Goal: Information Seeking & Learning: Learn about a topic

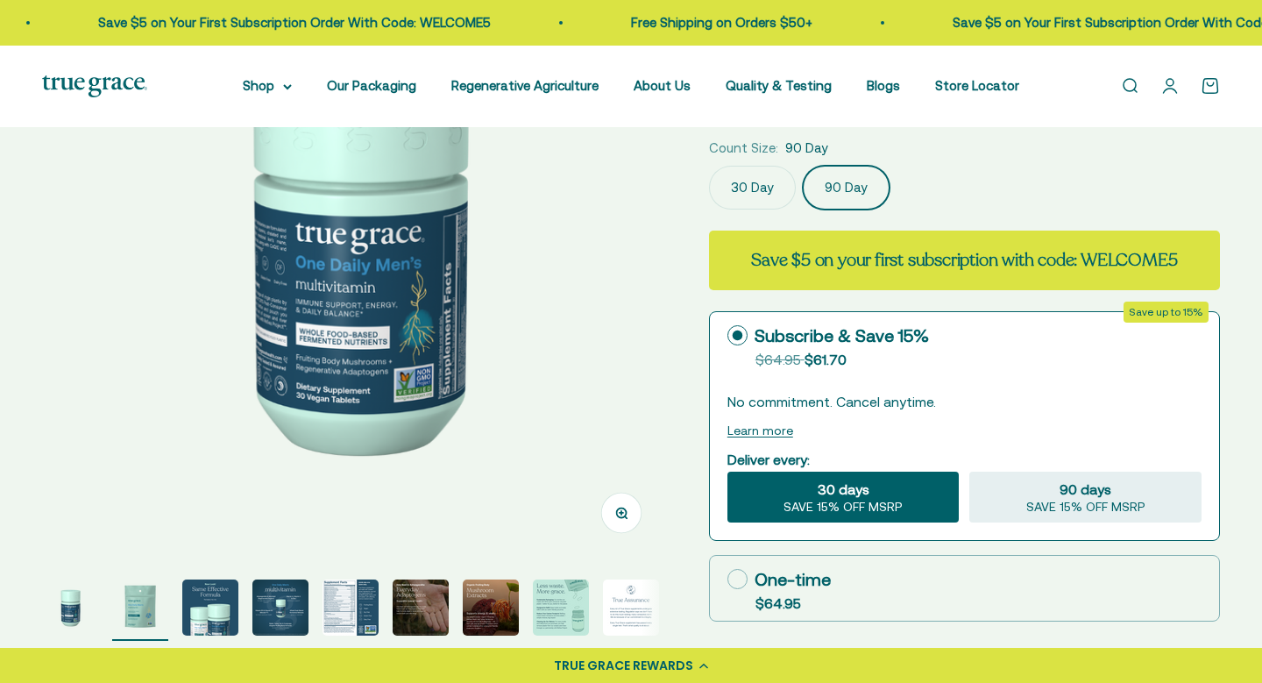
scroll to position [0, 646]
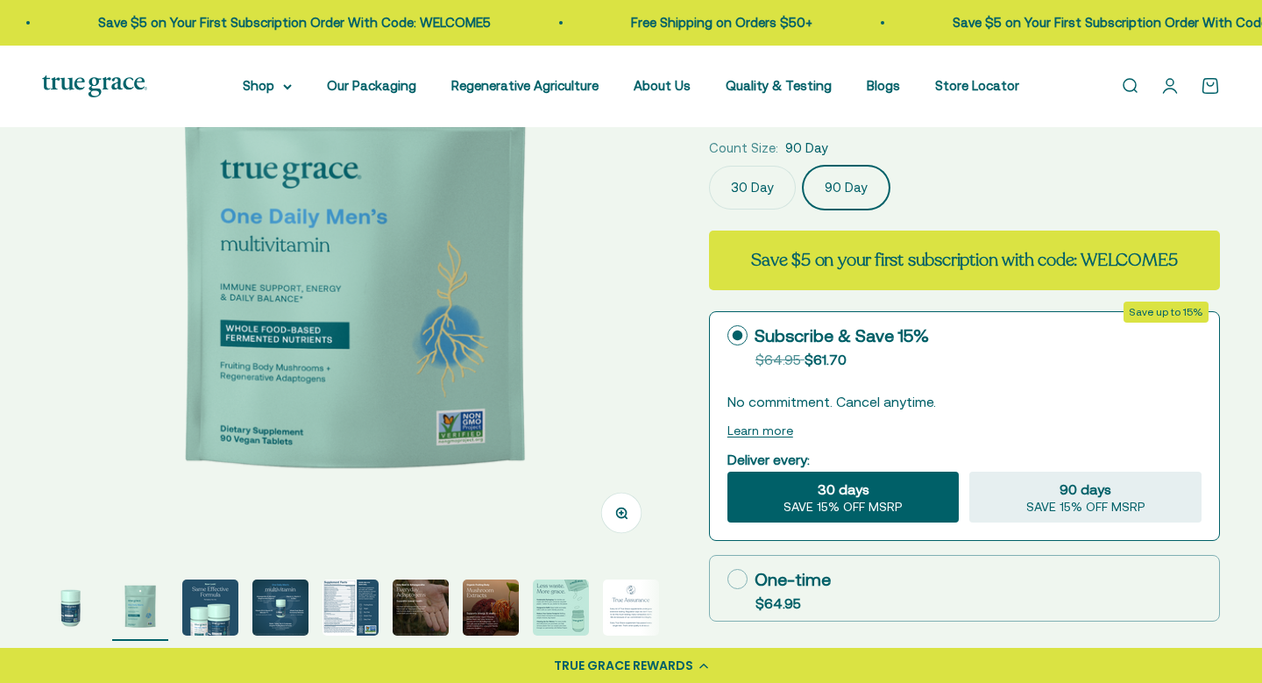
click at [752, 185] on label "30 Day" at bounding box center [752, 188] width 87 height 44
click at [709, 166] on input "30 Day" at bounding box center [708, 165] width 1 height 1
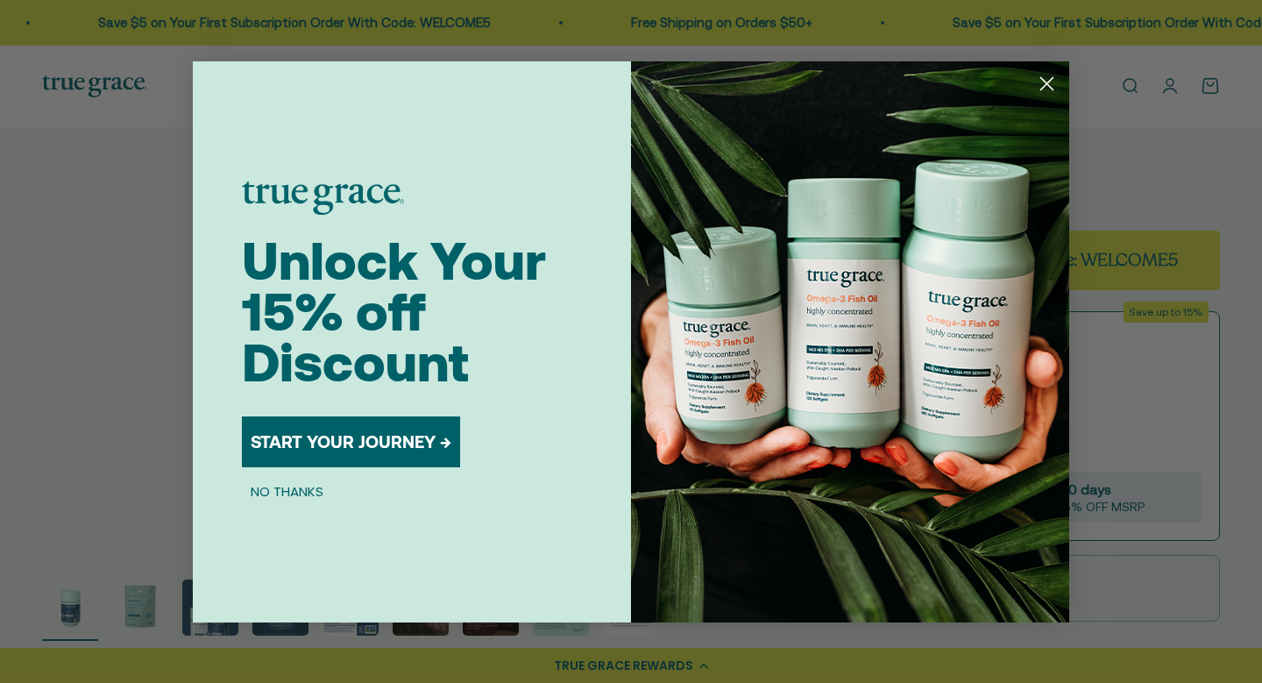
click at [1045, 87] on circle "Close dialog" at bounding box center [1046, 82] width 29 height 29
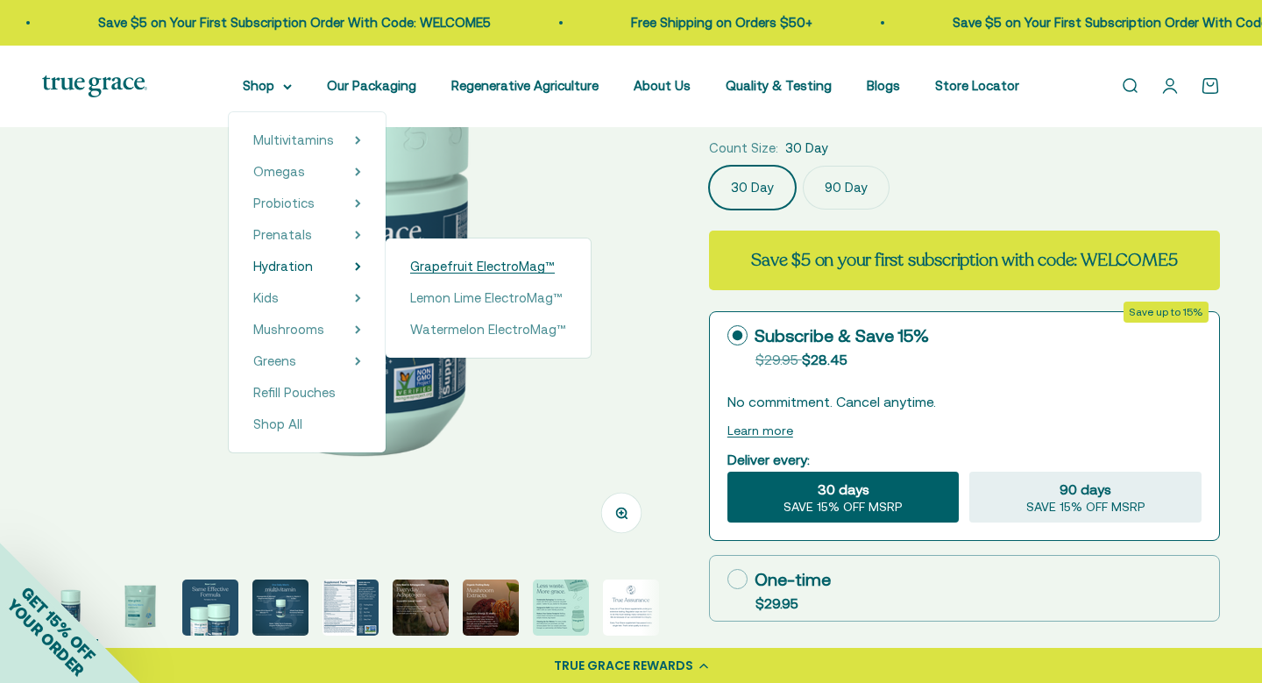
click at [438, 266] on span "Grapefruit ElectroMag™" at bounding box center [482, 266] width 145 height 15
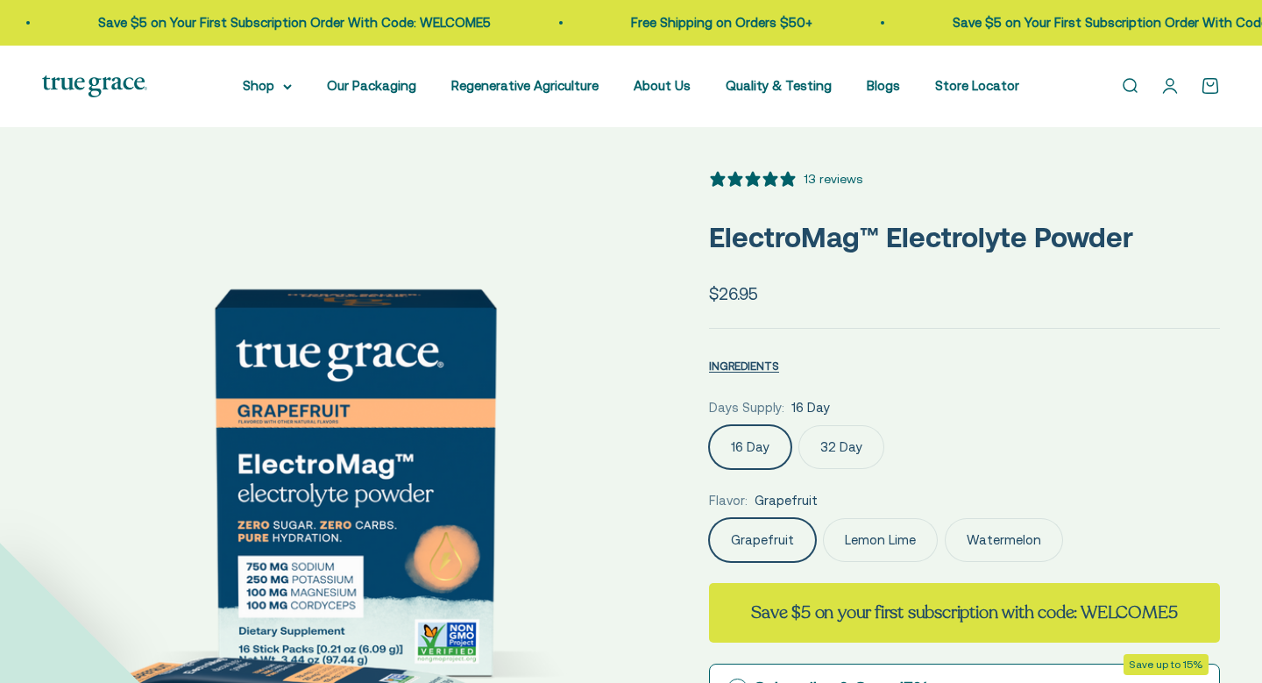
select select "3"
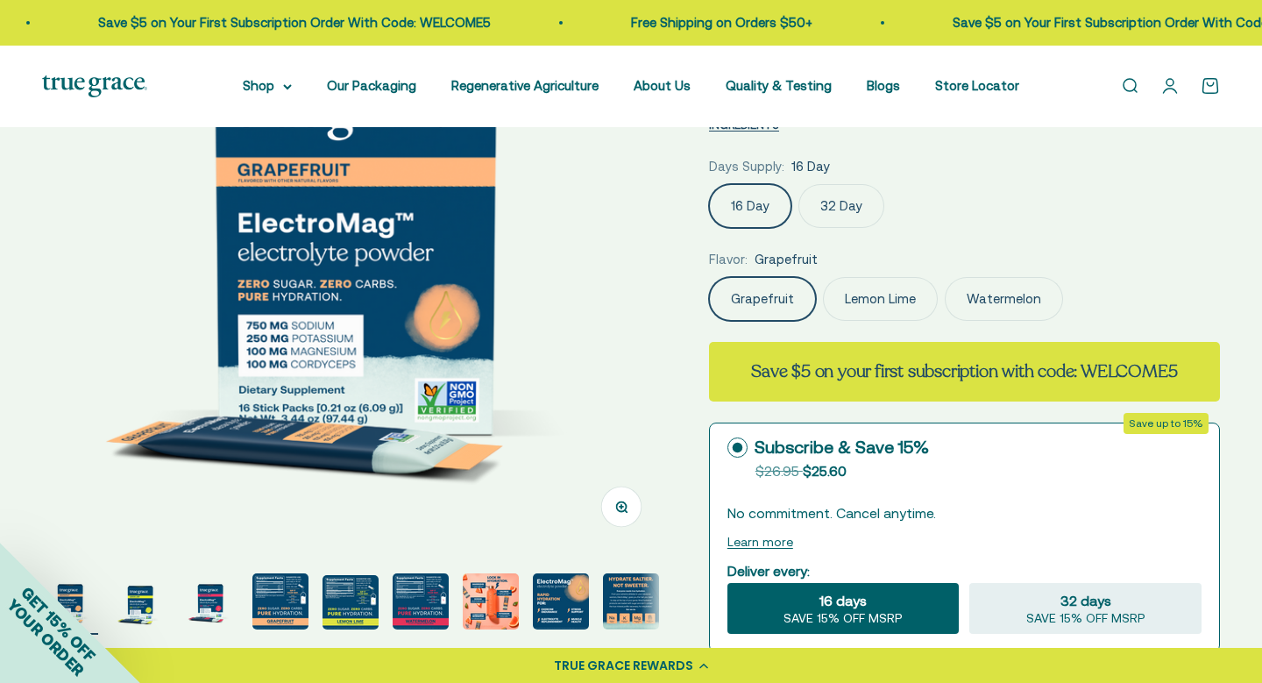
scroll to position [242, 0]
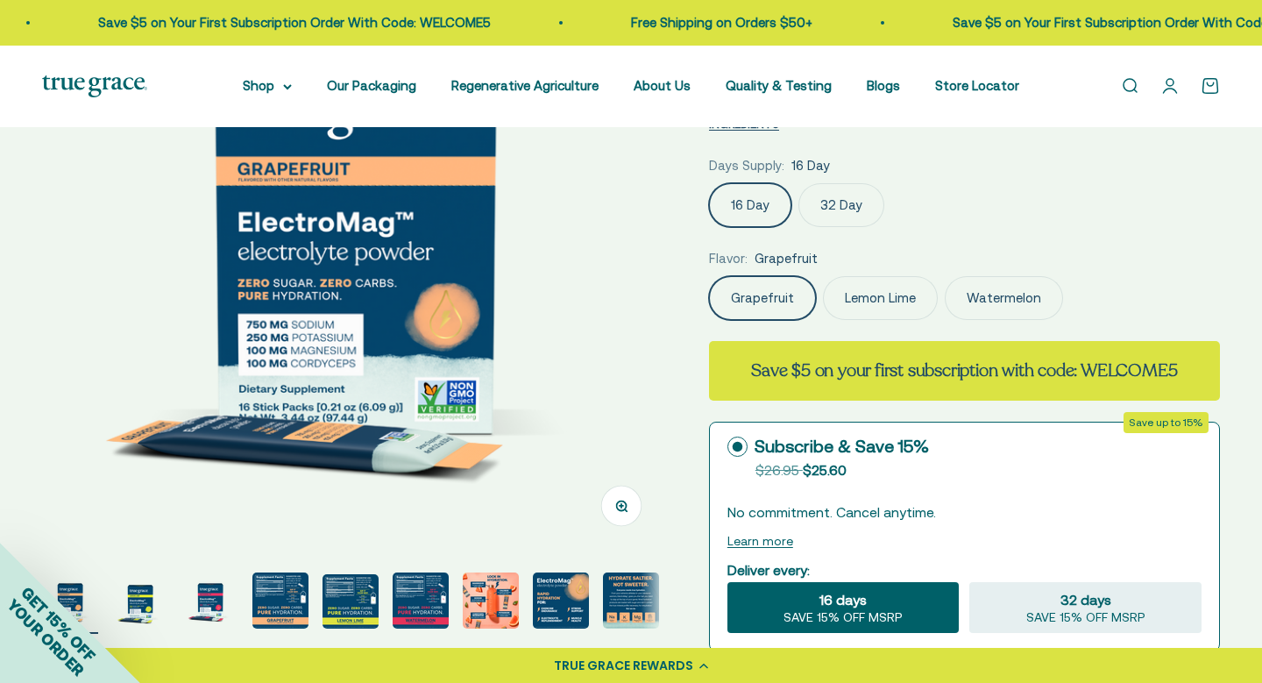
click at [269, 601] on img "Go to item 4" at bounding box center [280, 600] width 56 height 56
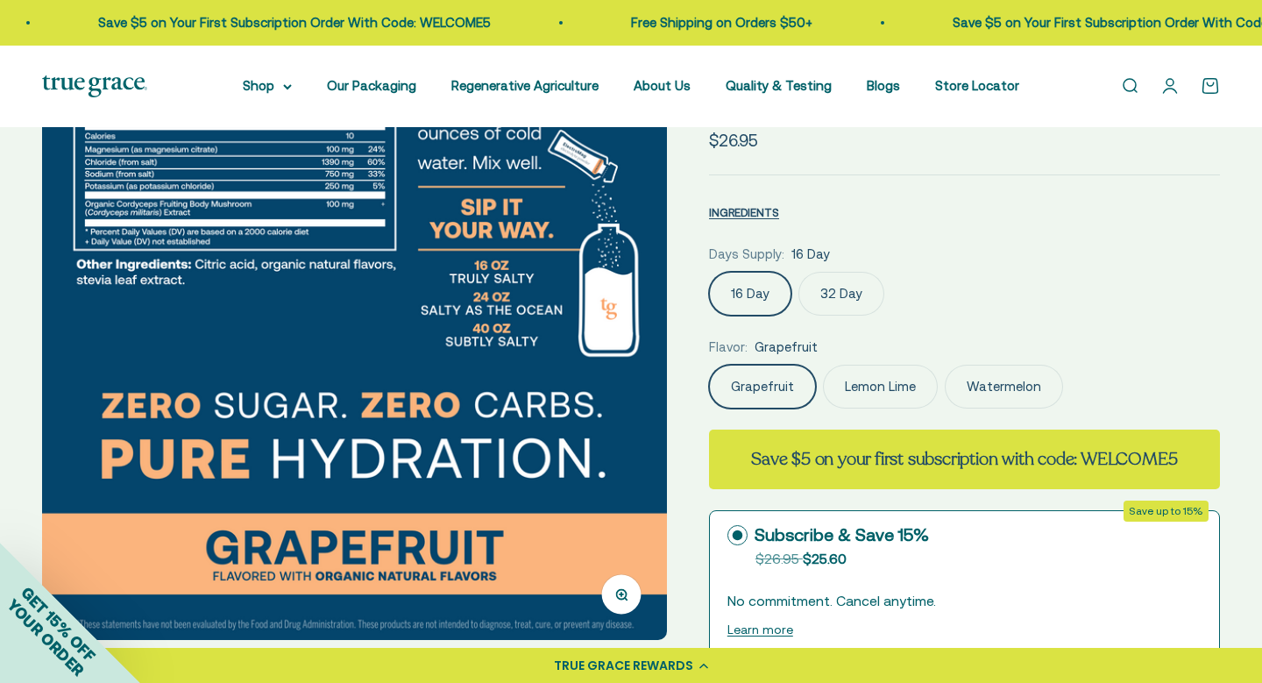
scroll to position [122, 0]
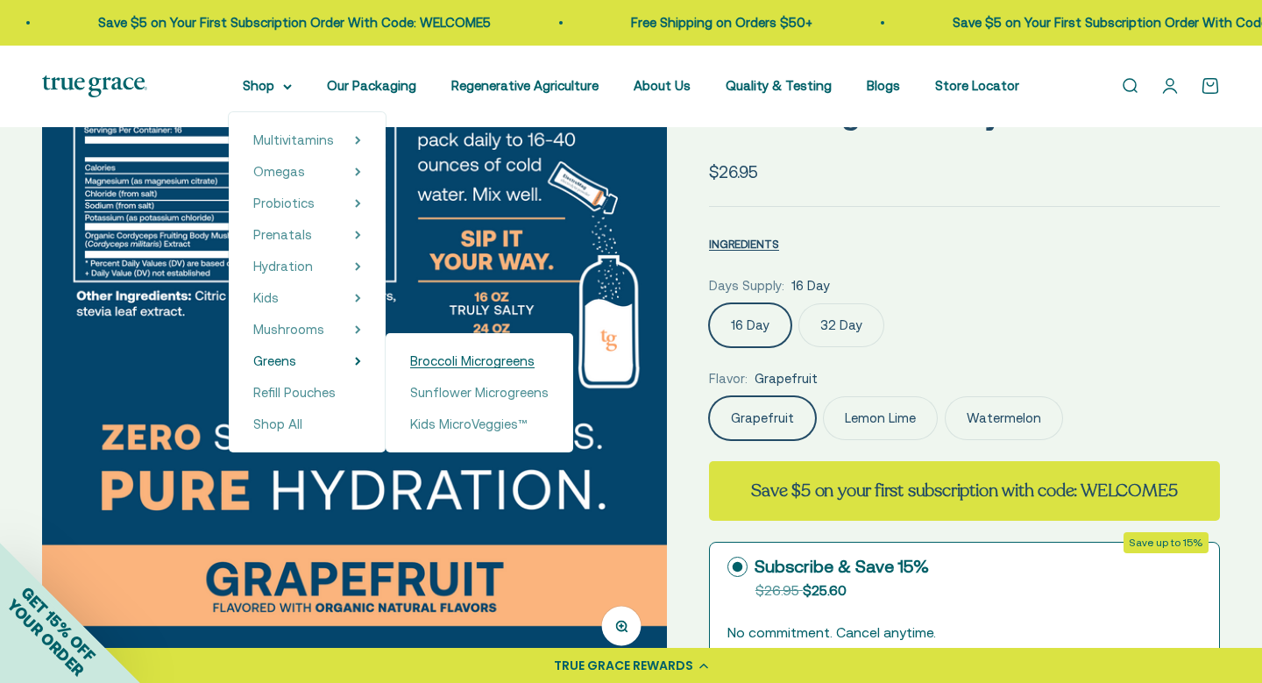
click at [435, 363] on span "Broccoli Microgreens" at bounding box center [472, 360] width 124 height 15
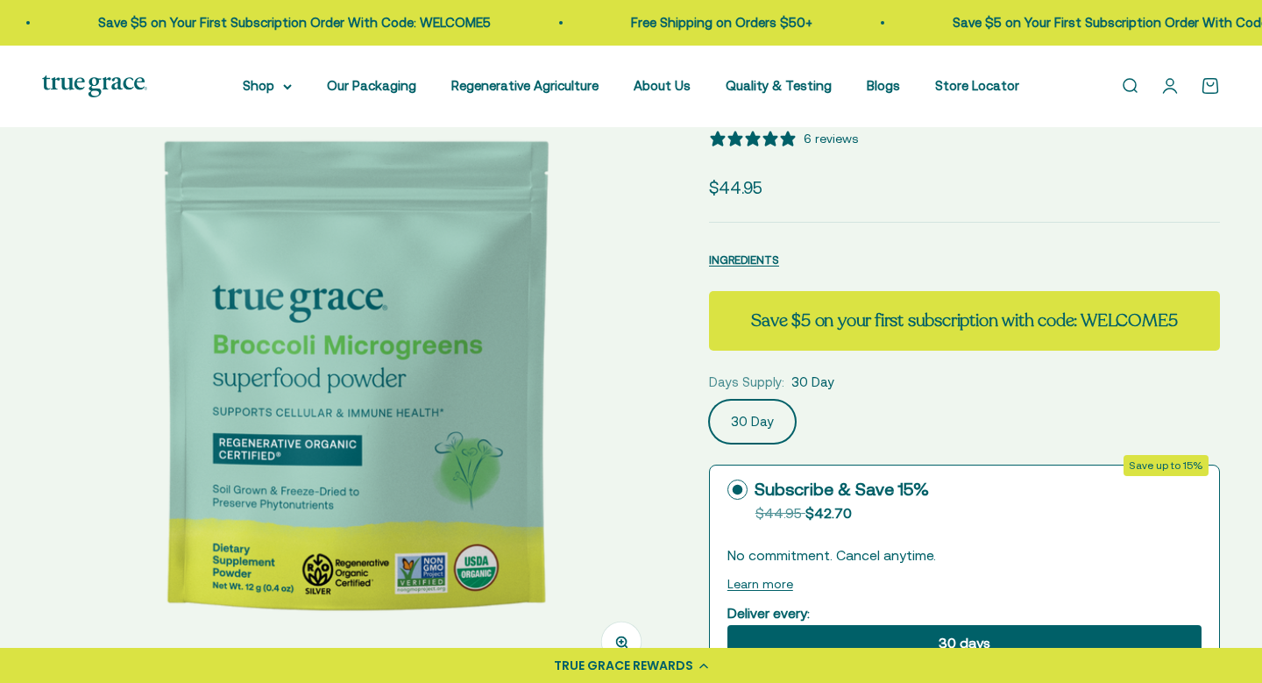
select select "3"
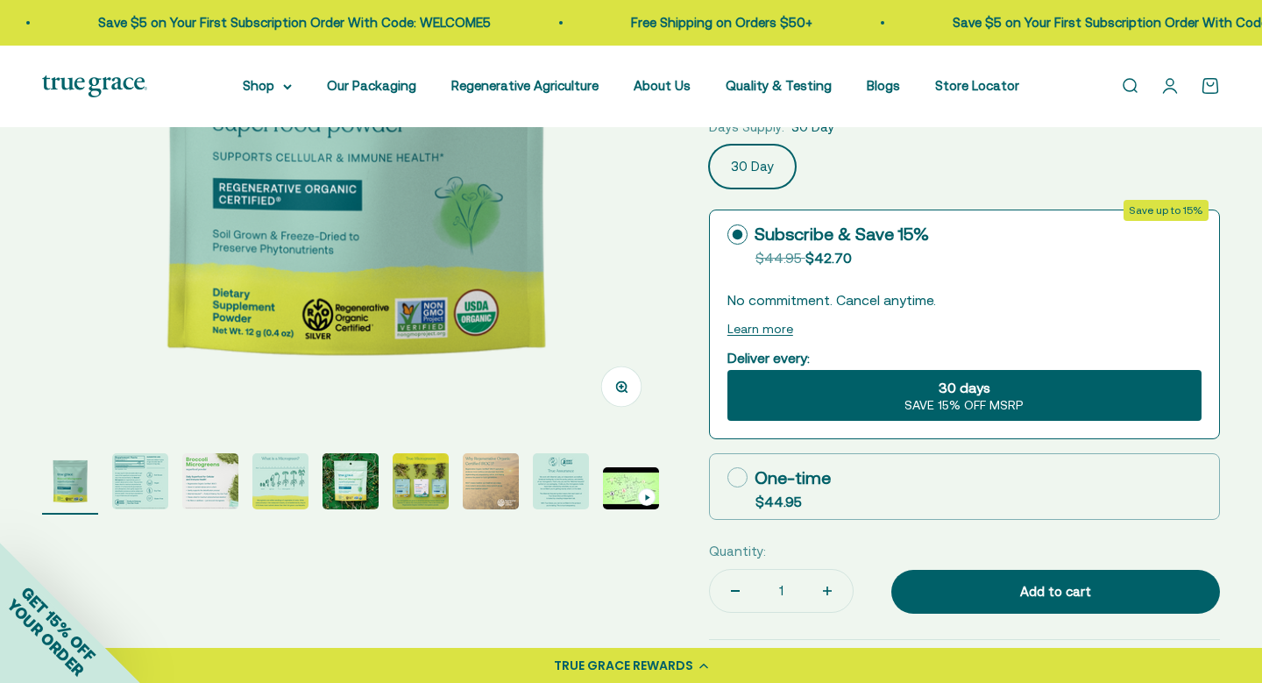
scroll to position [363, 0]
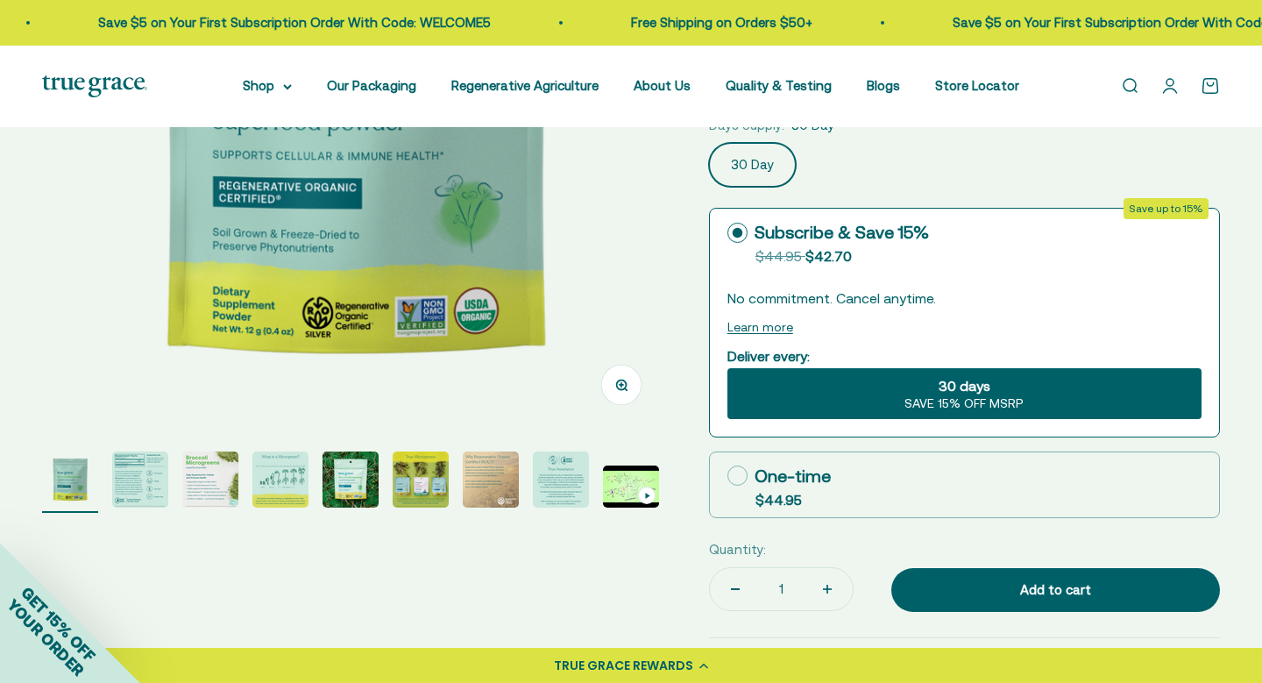
click at [130, 474] on img "Go to item 2" at bounding box center [140, 479] width 56 height 56
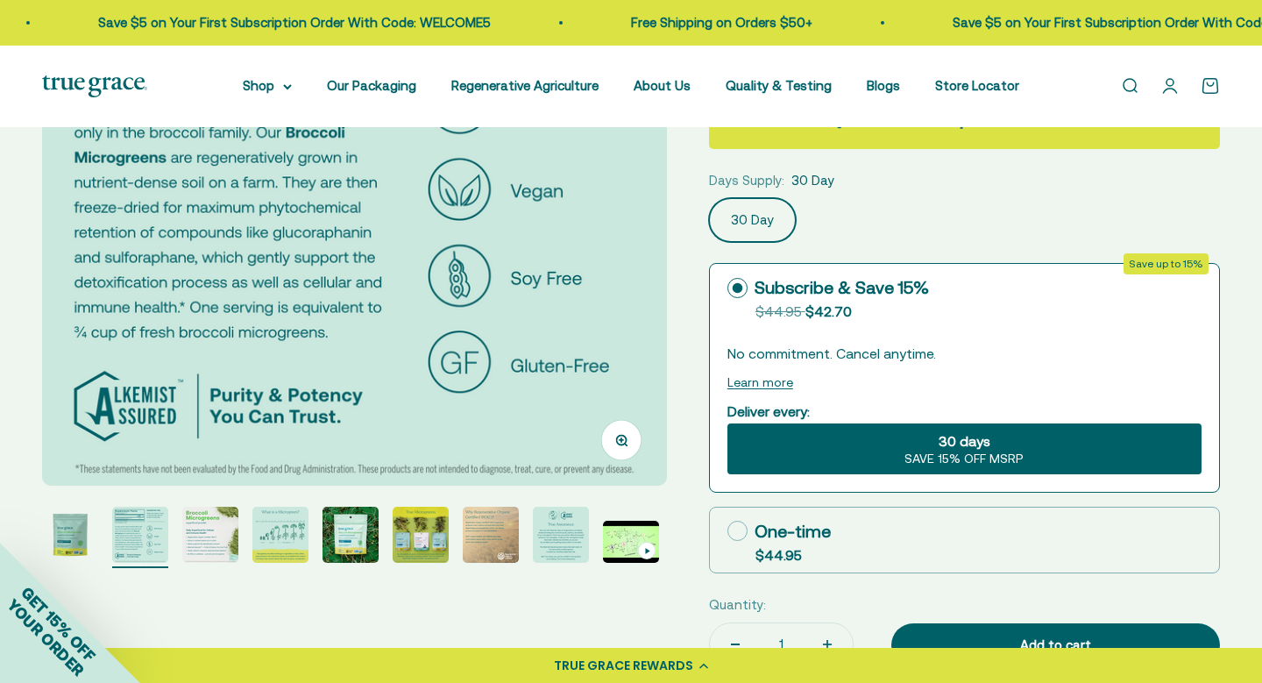
scroll to position [329, 0]
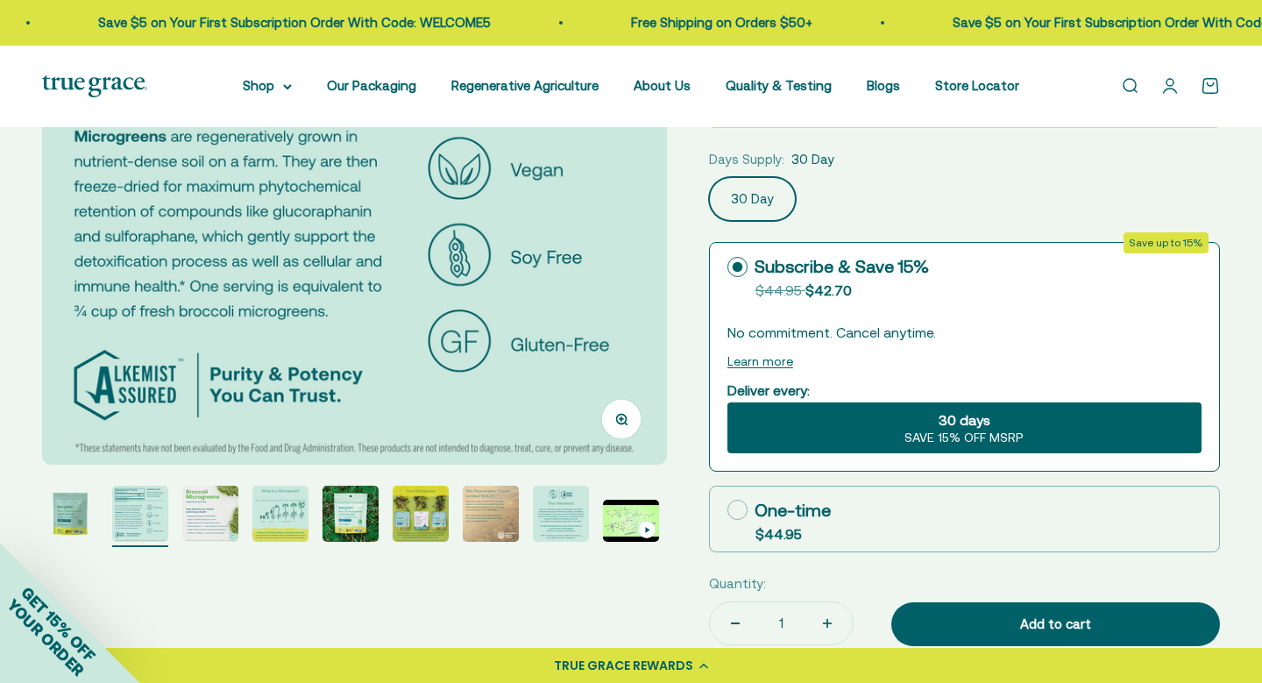
click at [294, 535] on img "Go to item 4" at bounding box center [280, 514] width 56 height 56
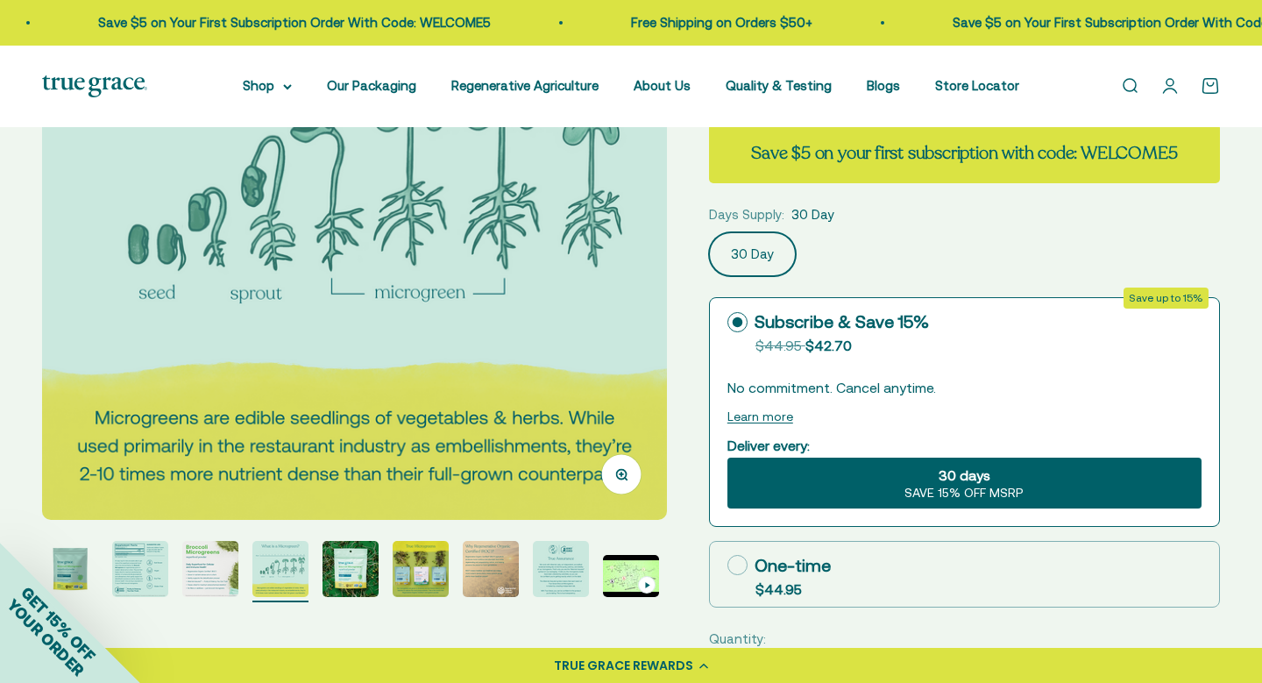
scroll to position [276, 0]
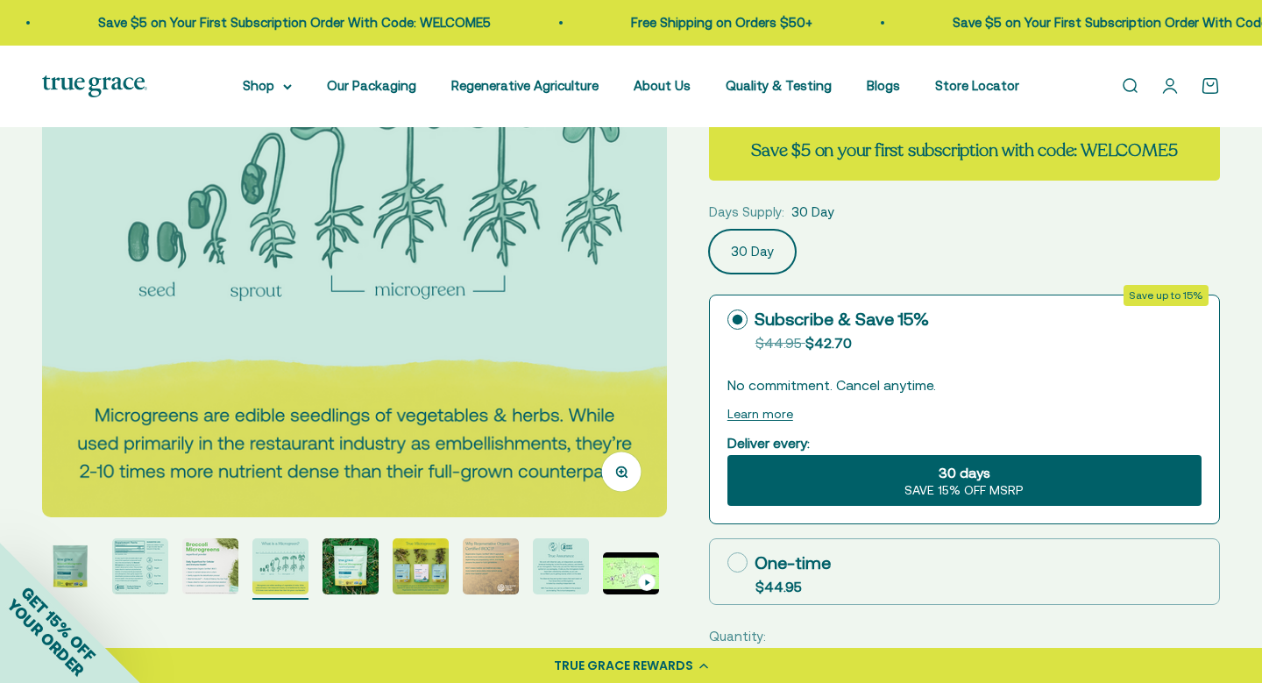
click at [360, 570] on img "Go to item 5" at bounding box center [351, 566] width 56 height 56
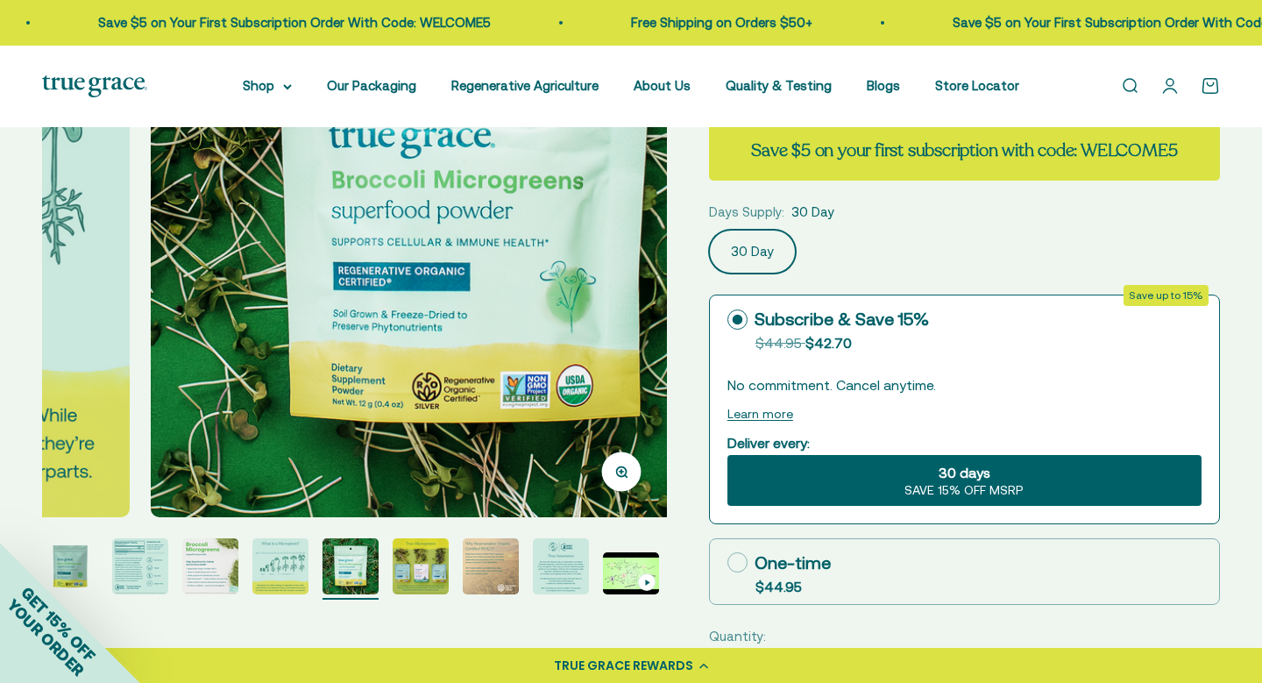
scroll to position [0, 2583]
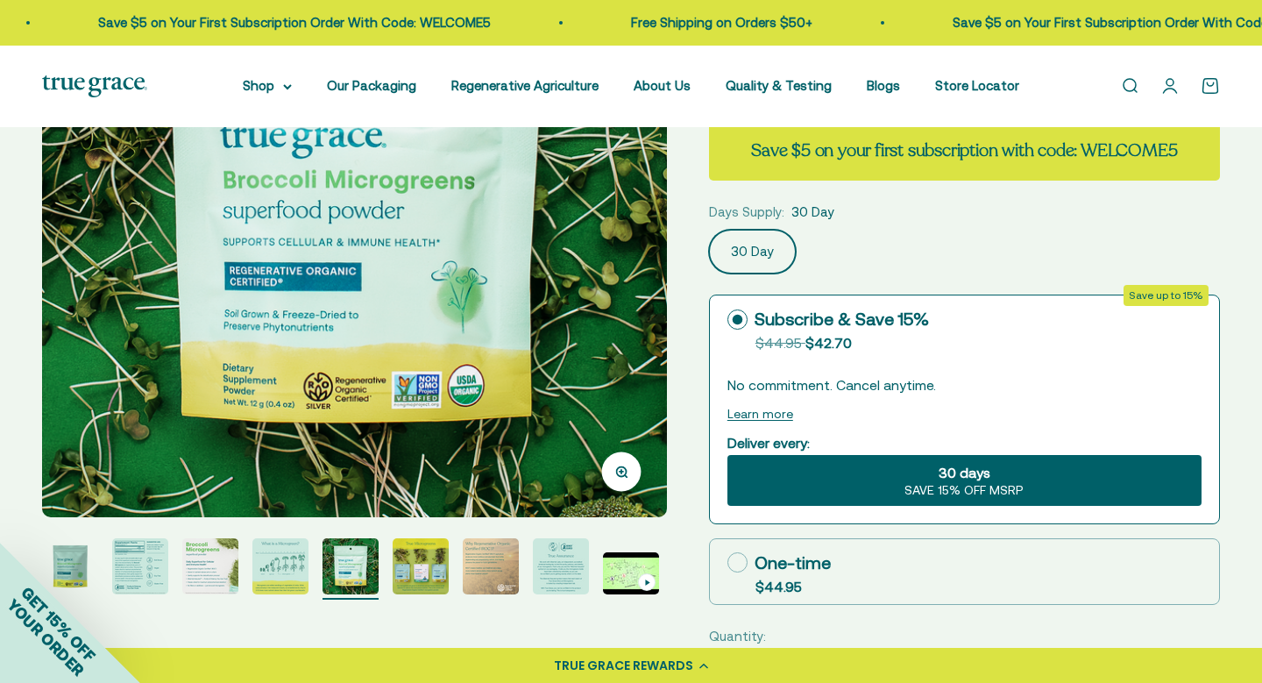
click at [418, 557] on img "Go to item 6" at bounding box center [421, 566] width 56 height 56
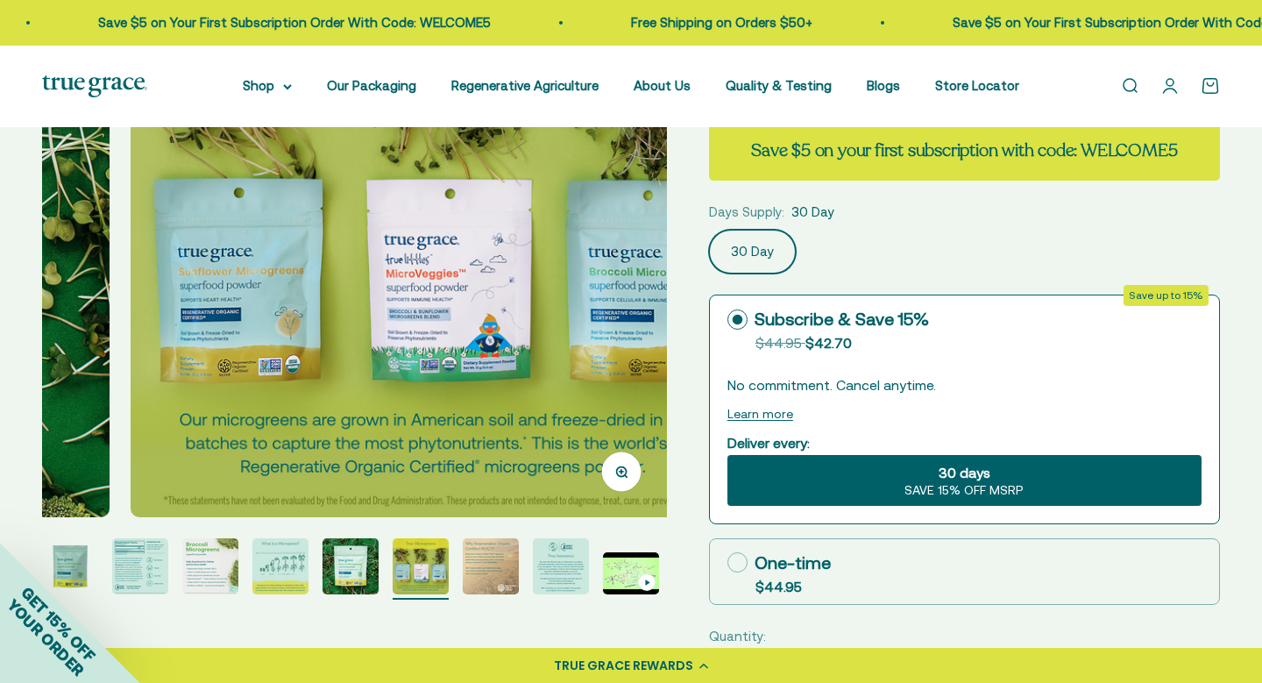
scroll to position [0, 3229]
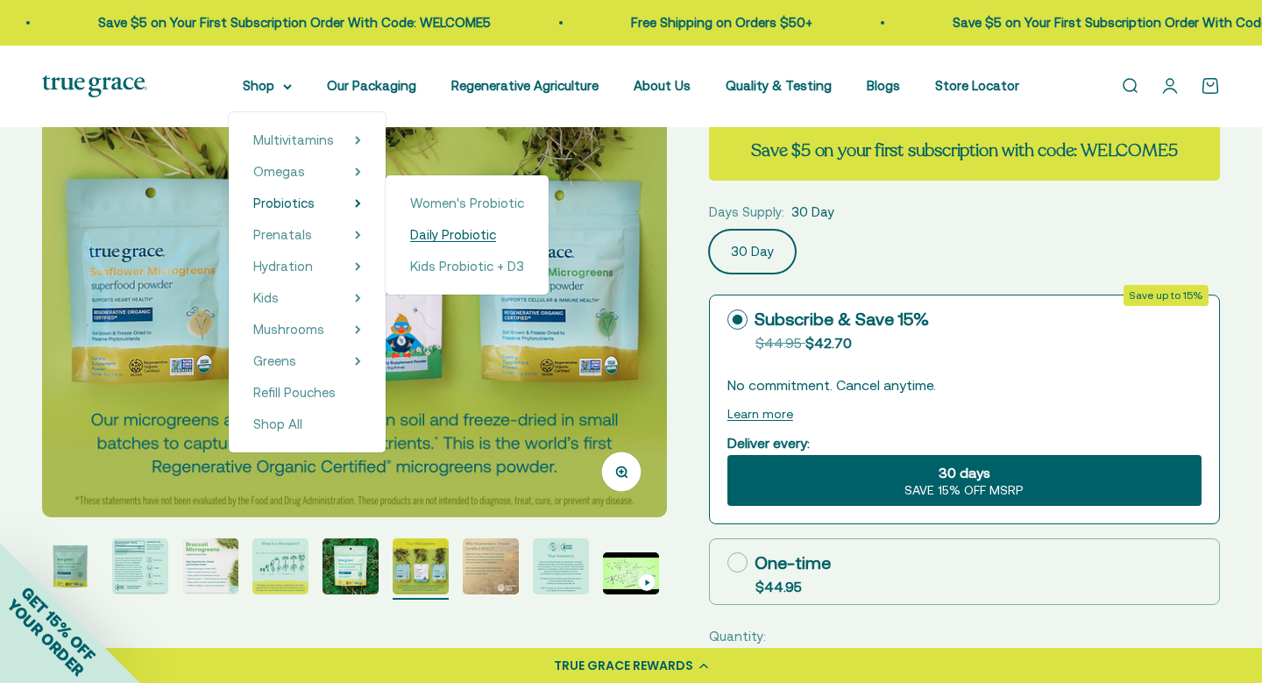
click at [425, 237] on span "Daily Probiotic" at bounding box center [453, 234] width 86 height 15
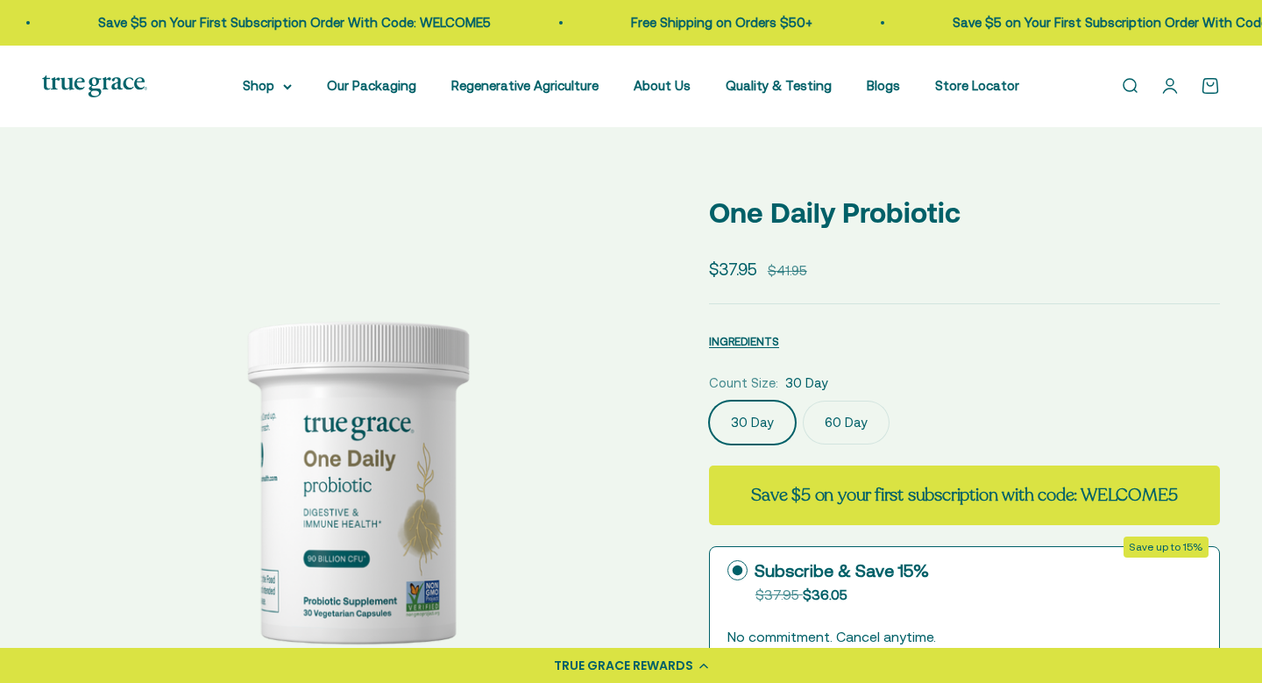
scroll to position [91, 0]
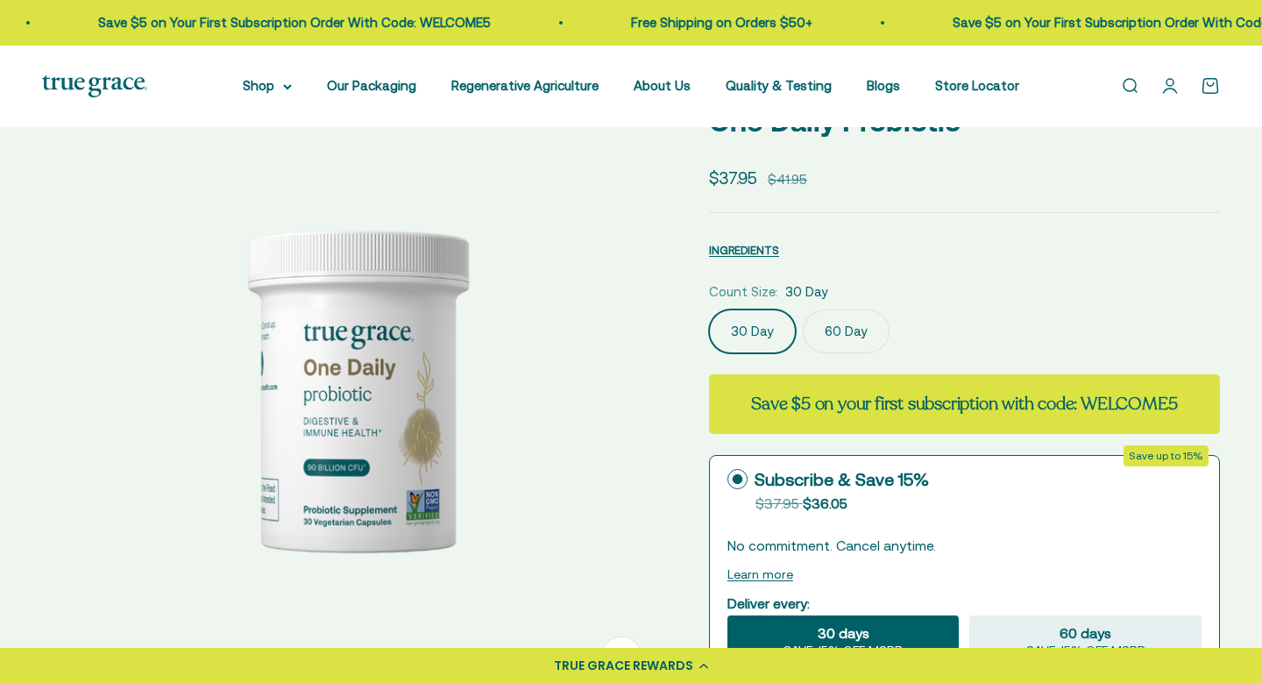
select select "3"
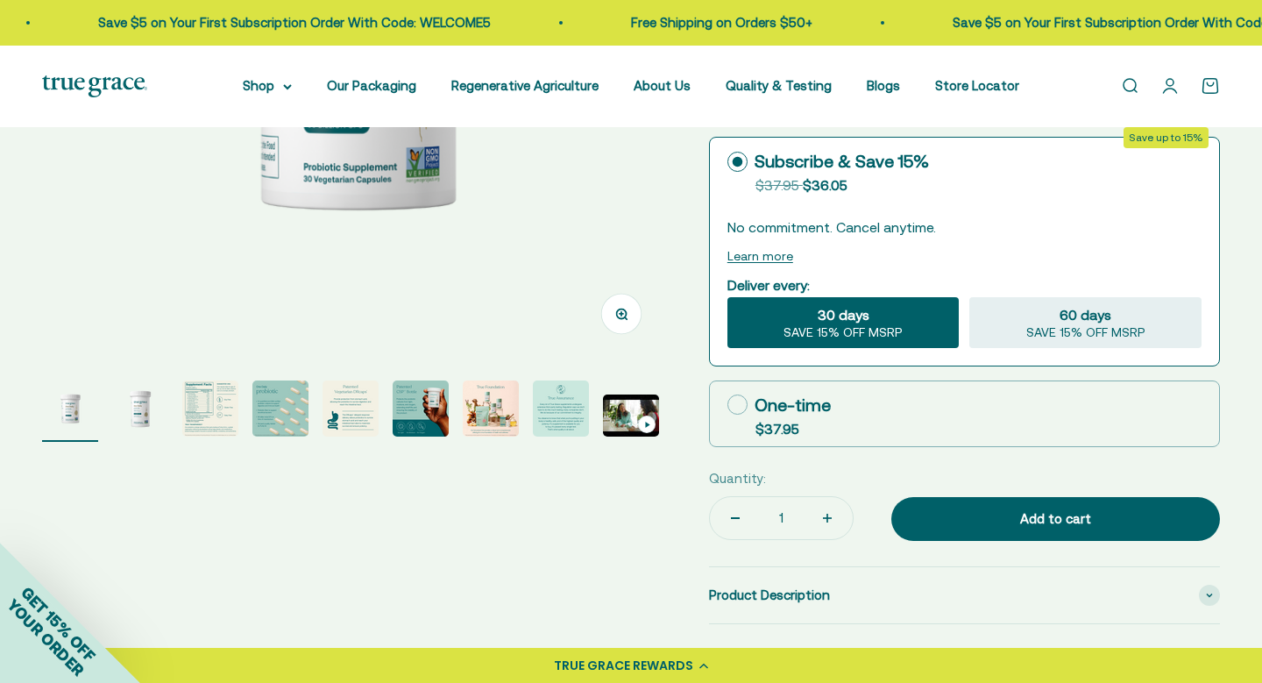
scroll to position [437, 0]
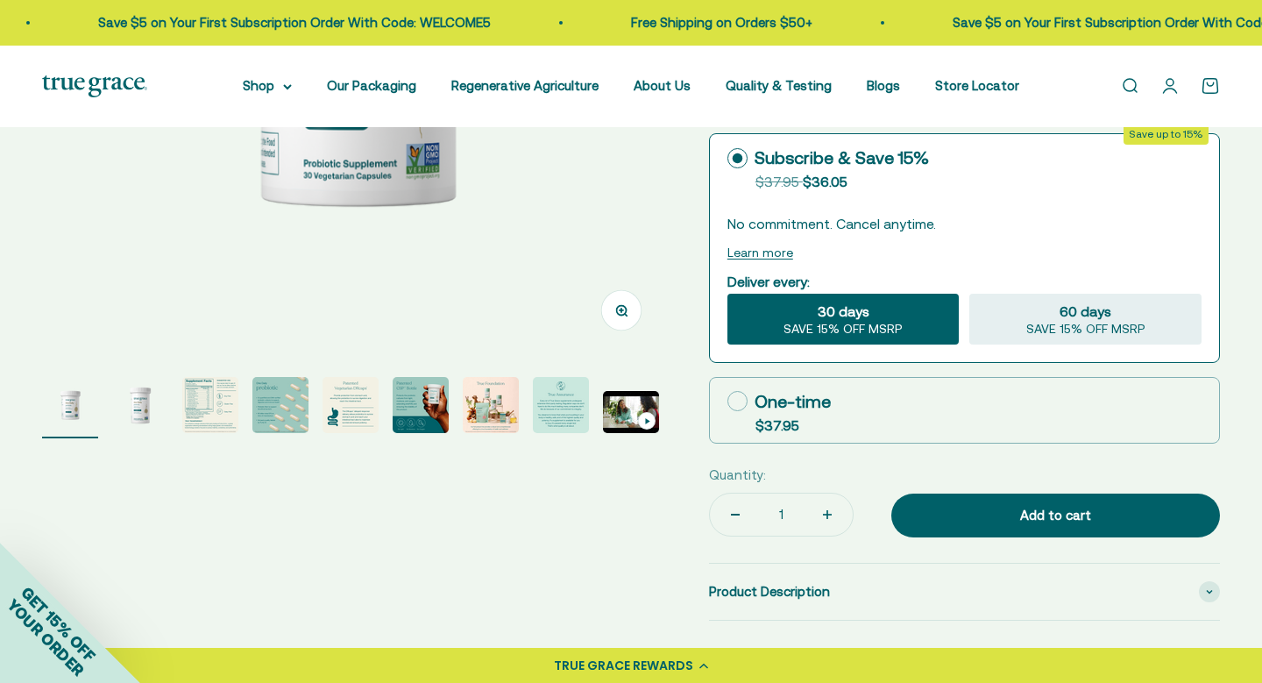
click at [216, 408] on img "Go to item 3" at bounding box center [210, 405] width 56 height 56
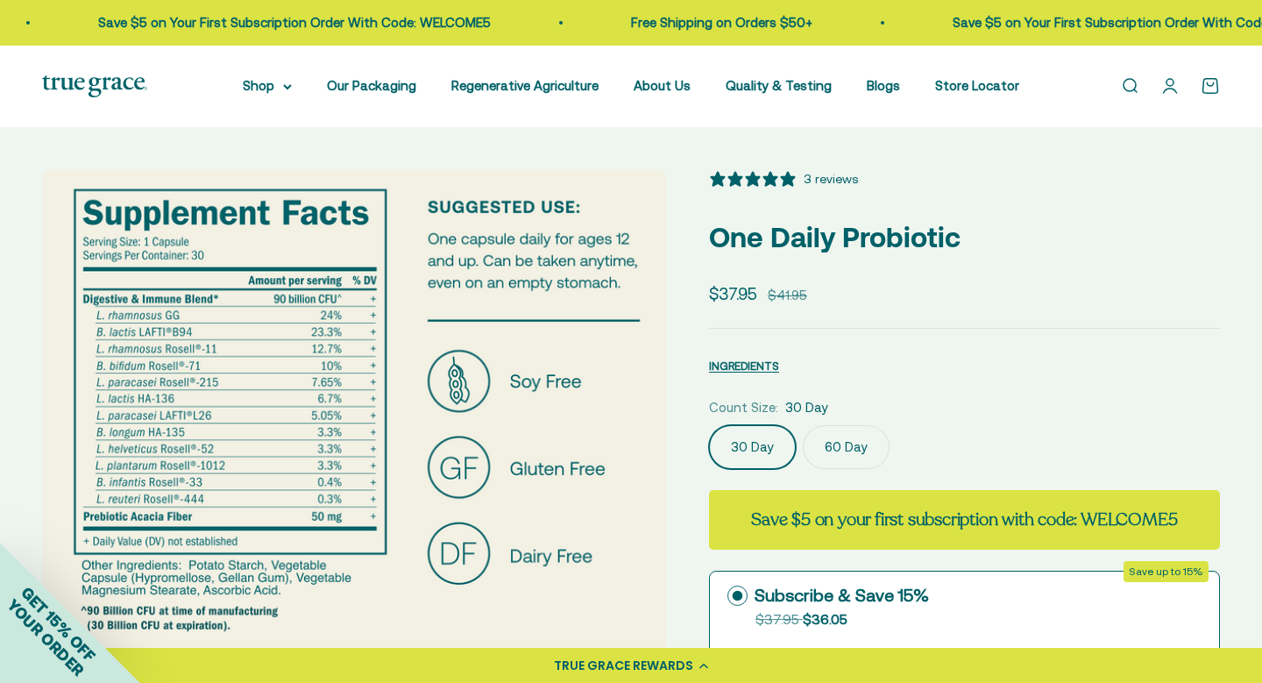
scroll to position [0, 0]
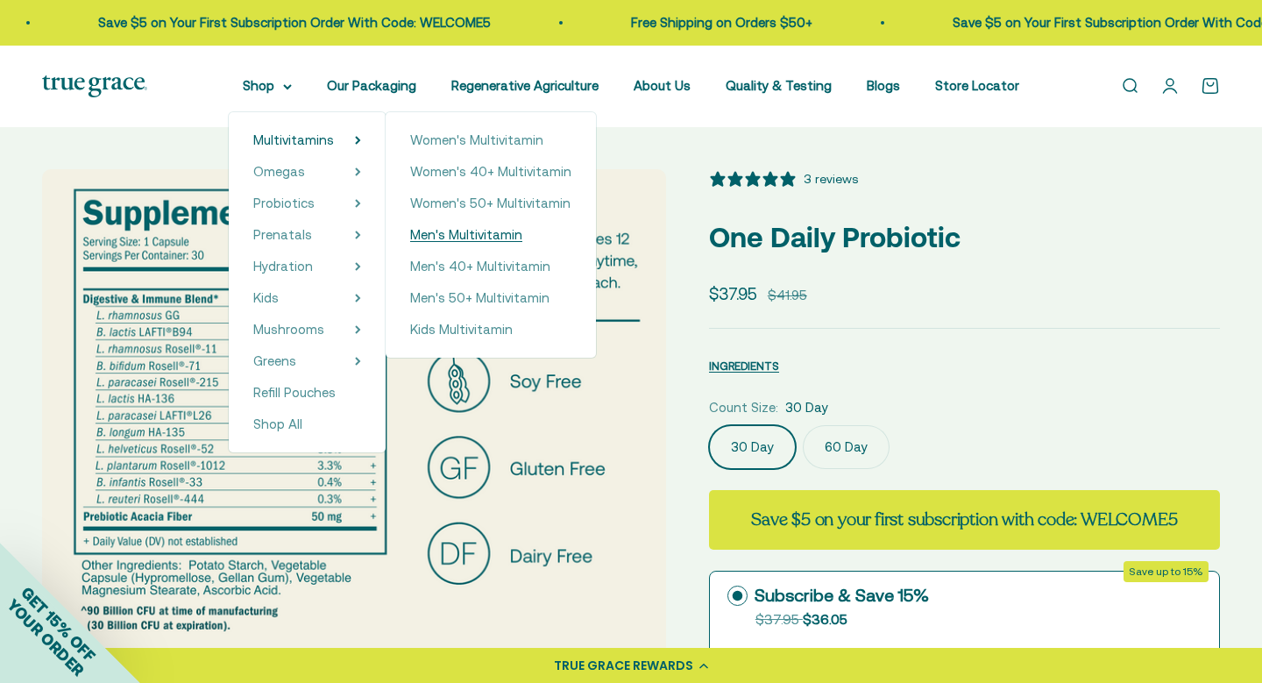
click at [480, 231] on span "Men's Multivitamin" at bounding box center [466, 234] width 112 height 15
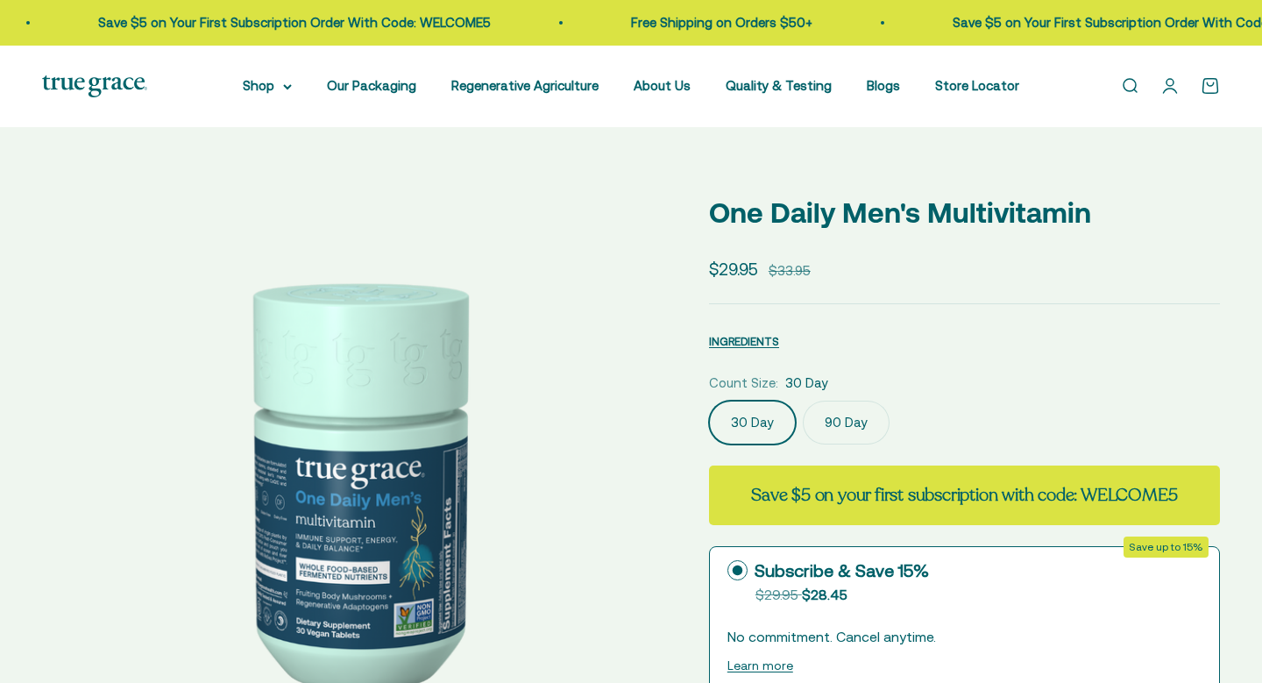
select select "3"
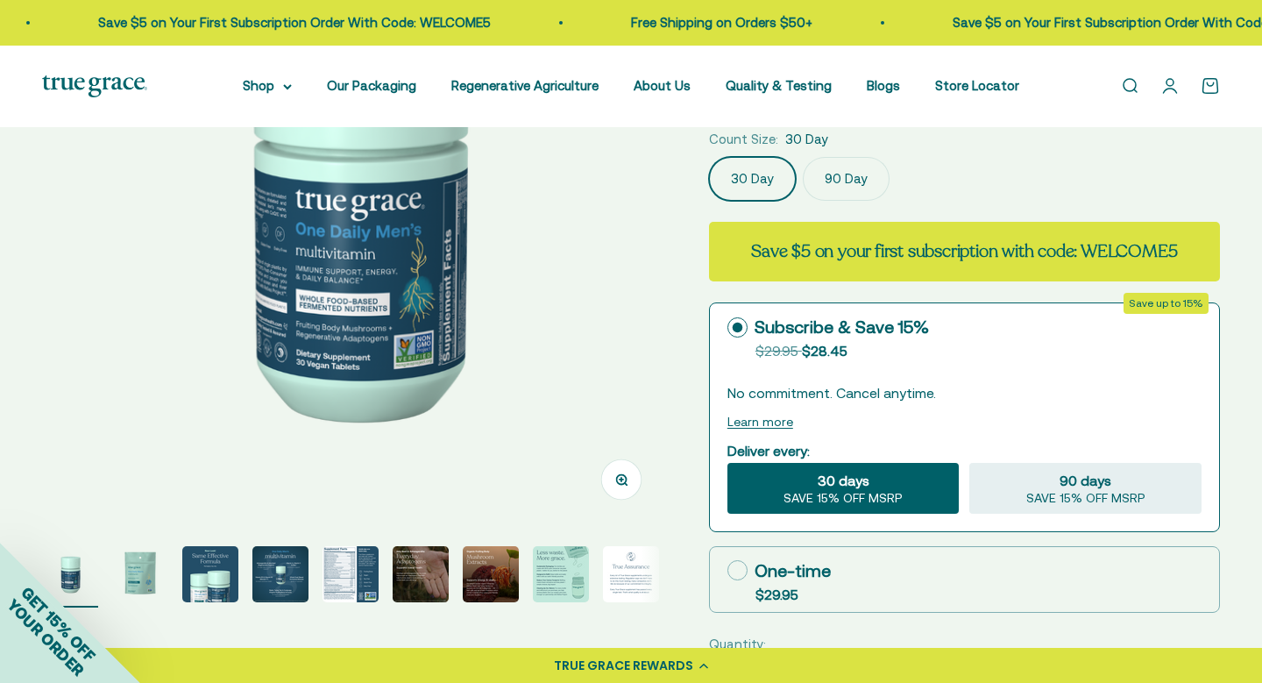
scroll to position [271, 0]
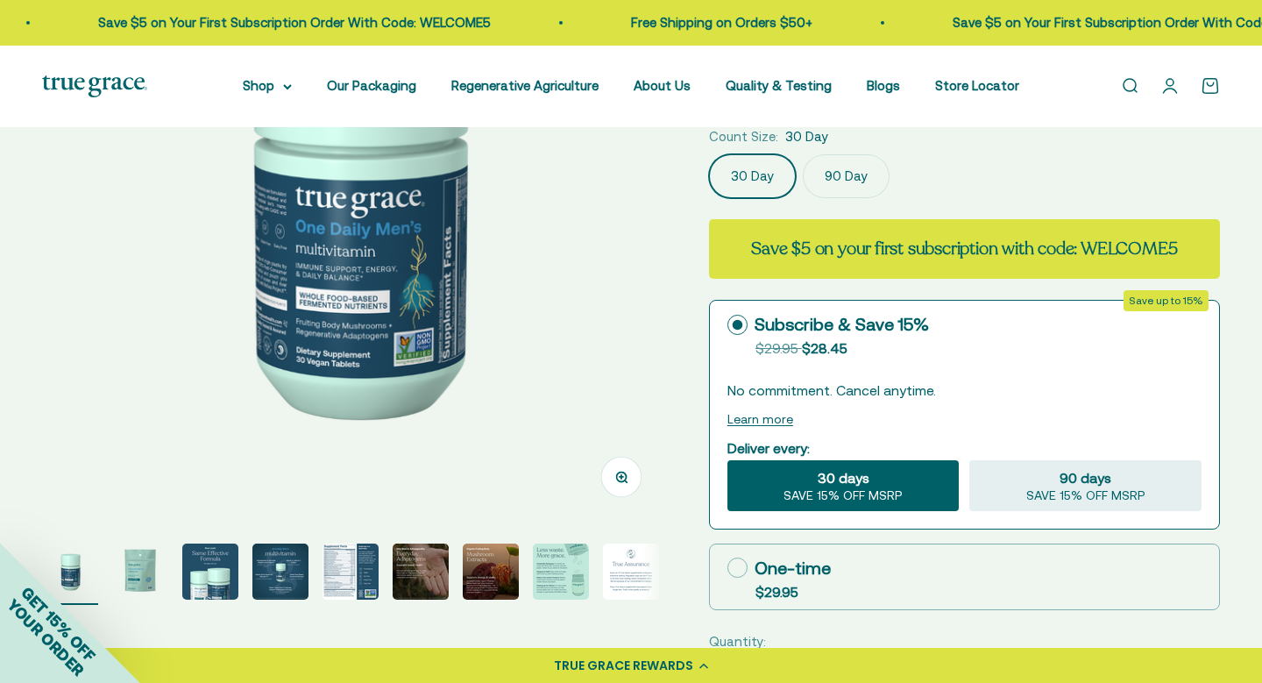
click at [198, 557] on img "Go to item 3" at bounding box center [210, 571] width 56 height 56
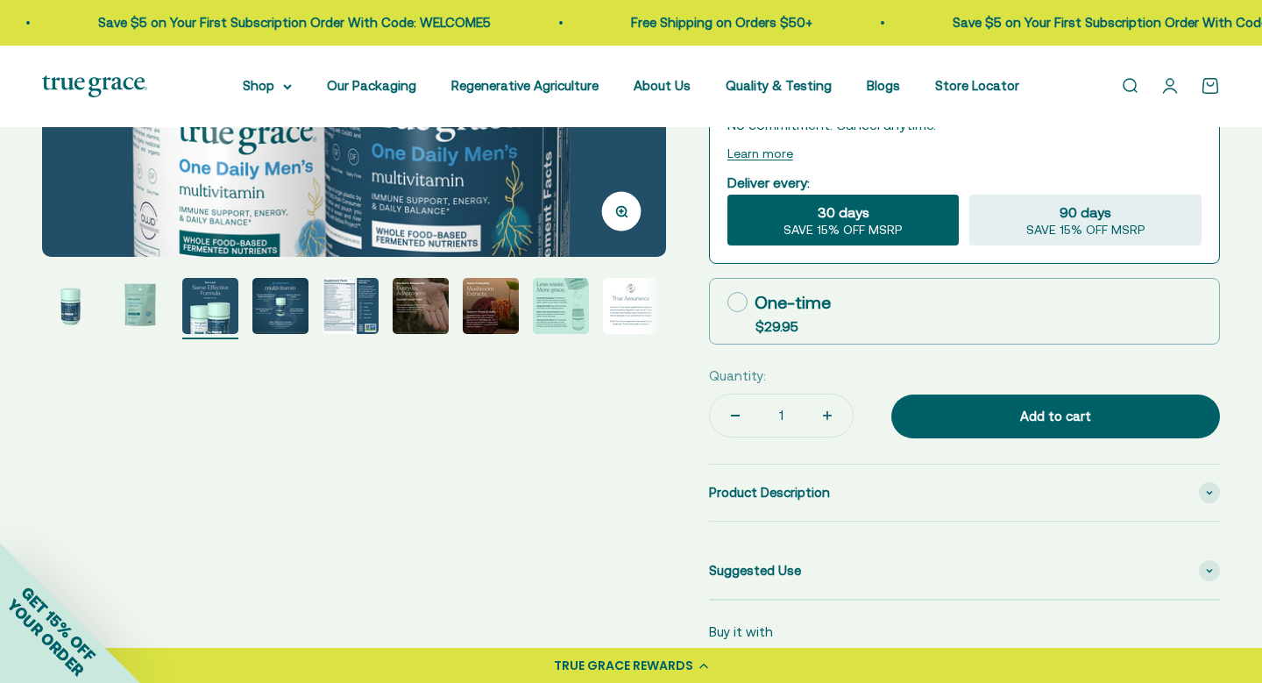
scroll to position [507, 0]
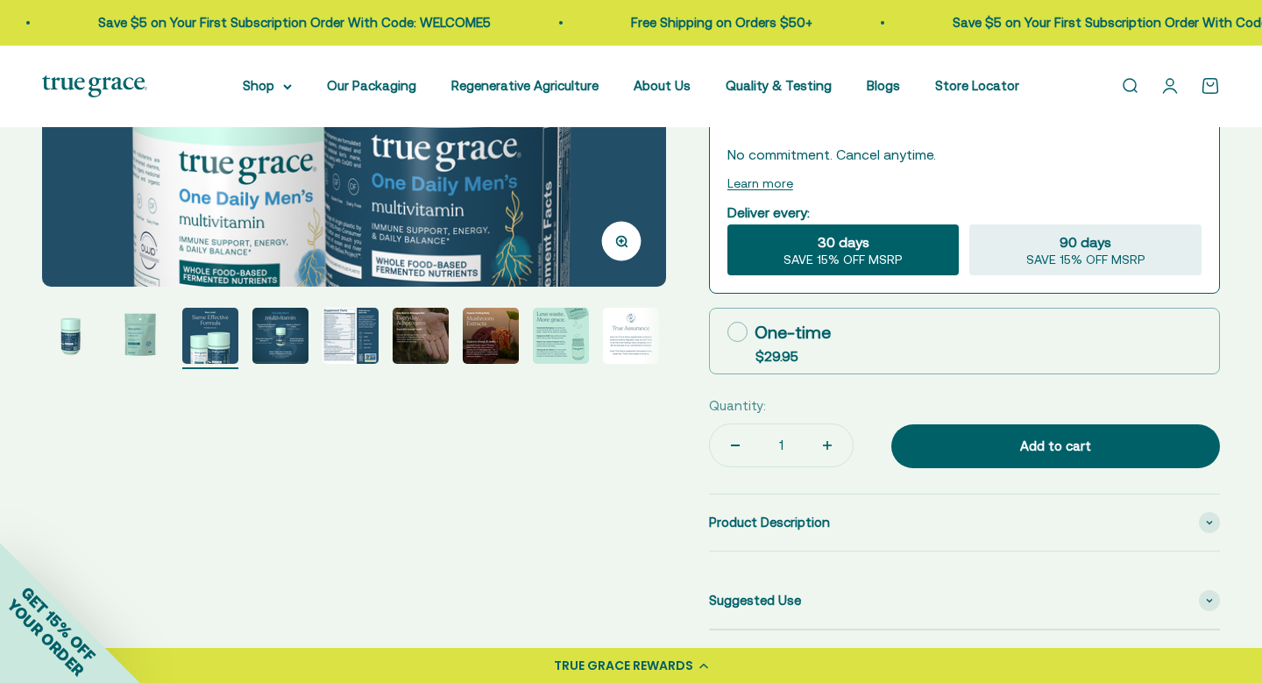
click at [282, 330] on img "Go to item 4" at bounding box center [280, 336] width 56 height 56
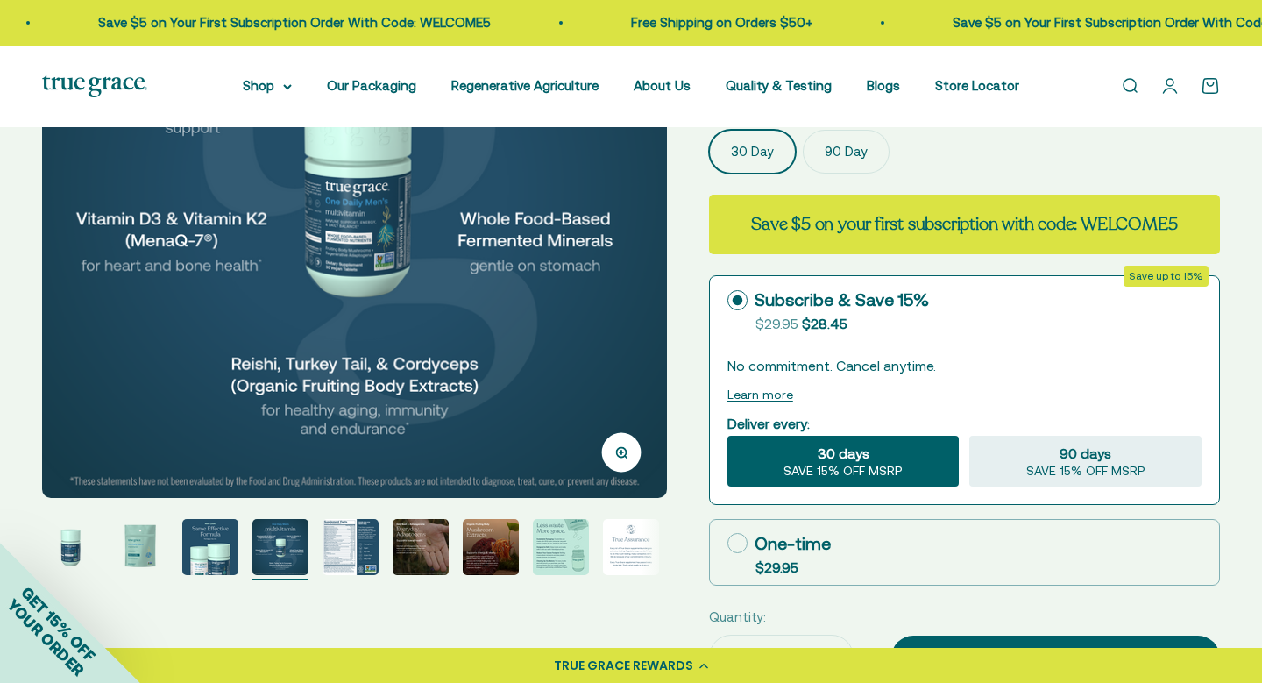
scroll to position [297, 0]
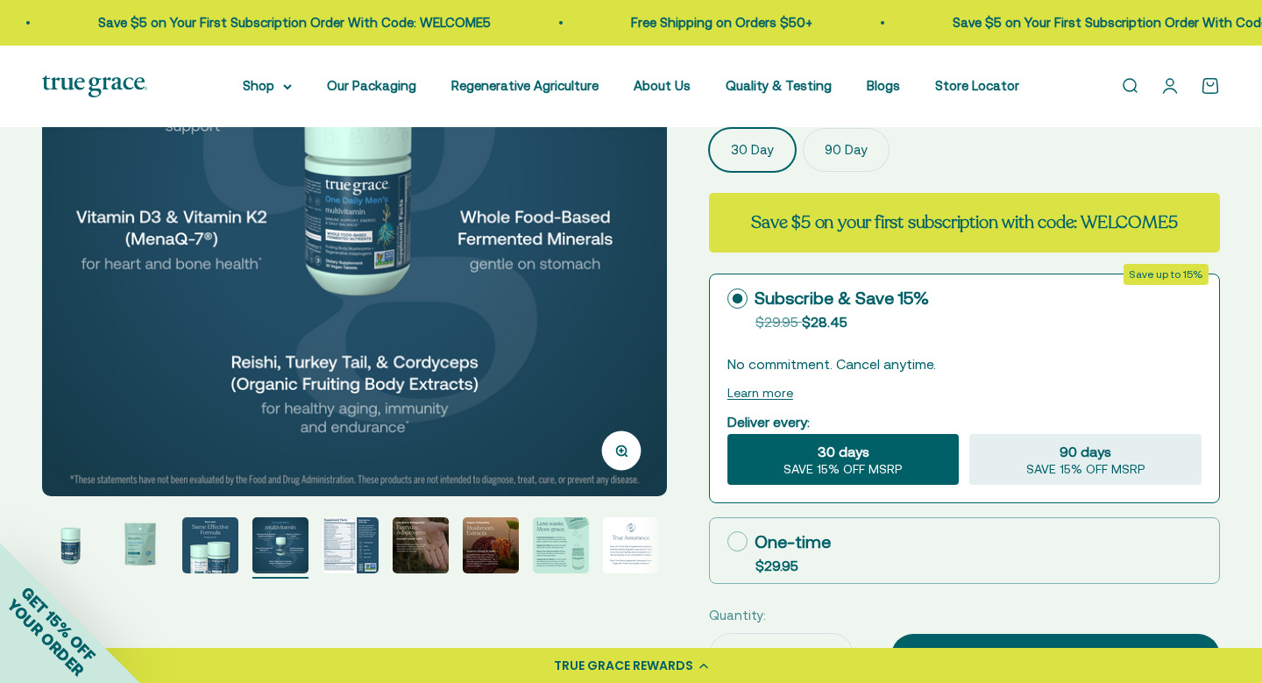
click at [358, 545] on img "Go to item 5" at bounding box center [351, 545] width 56 height 56
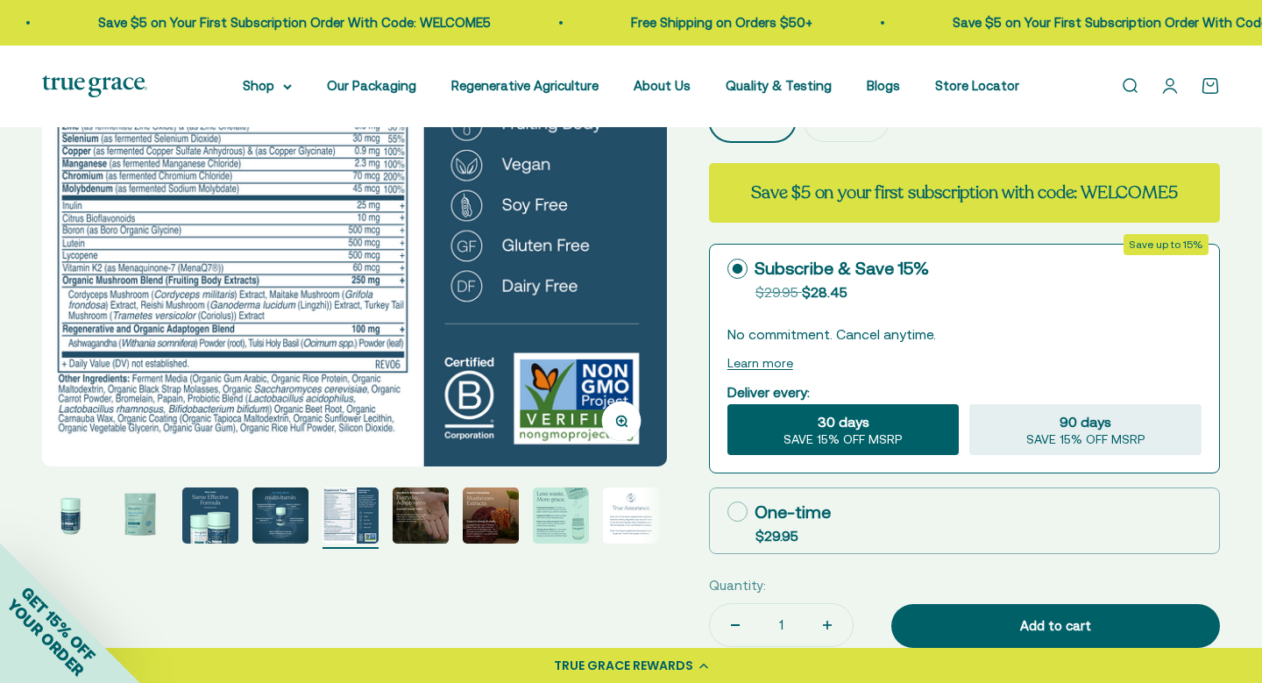
scroll to position [338, 0]
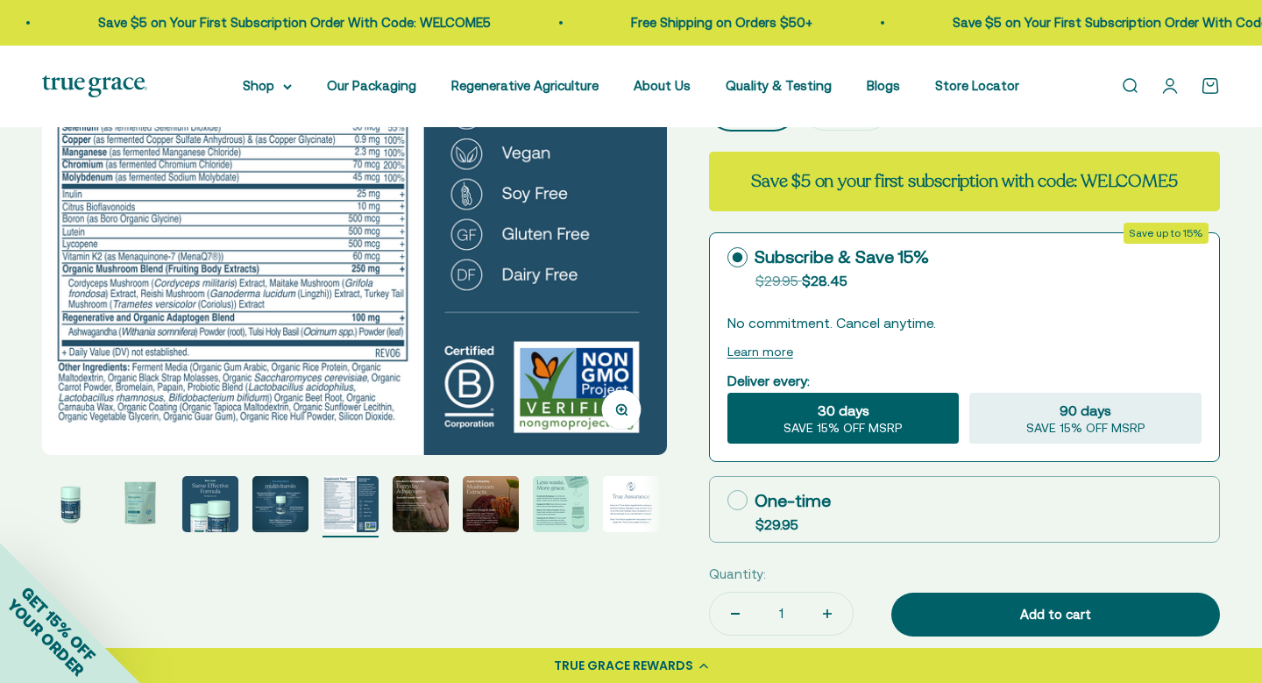
click at [409, 500] on img "Go to item 6" at bounding box center [421, 504] width 56 height 56
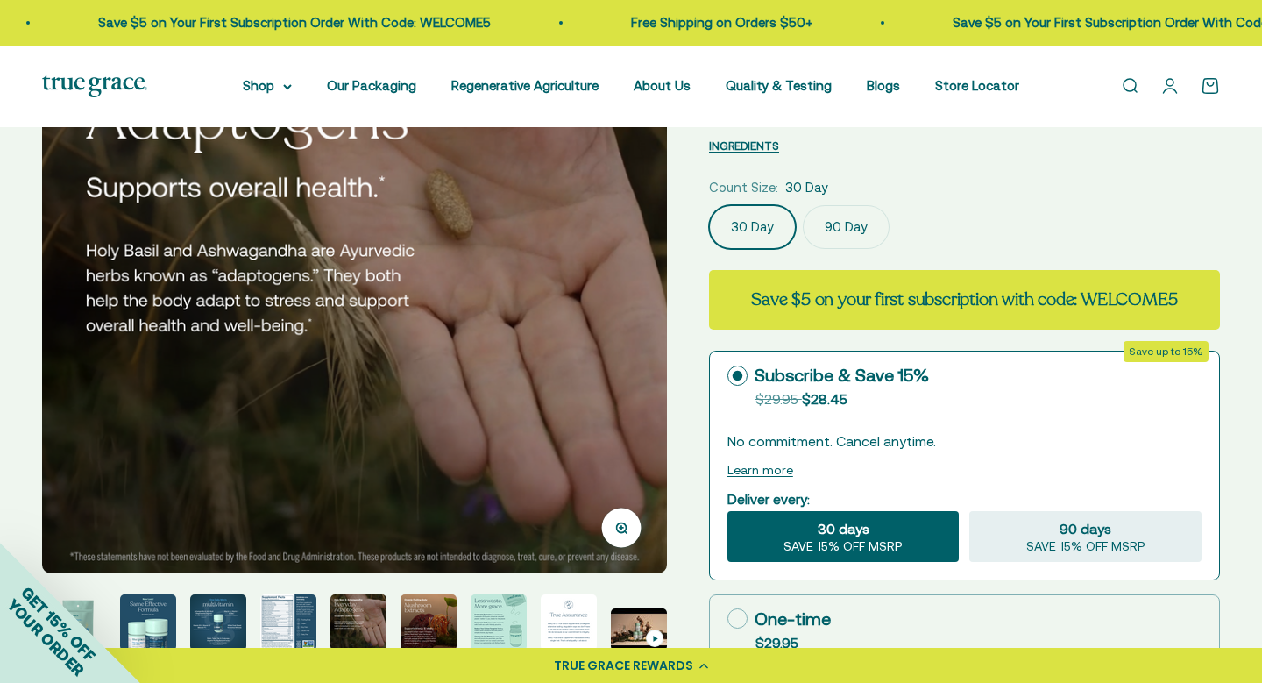
scroll to position [216, 0]
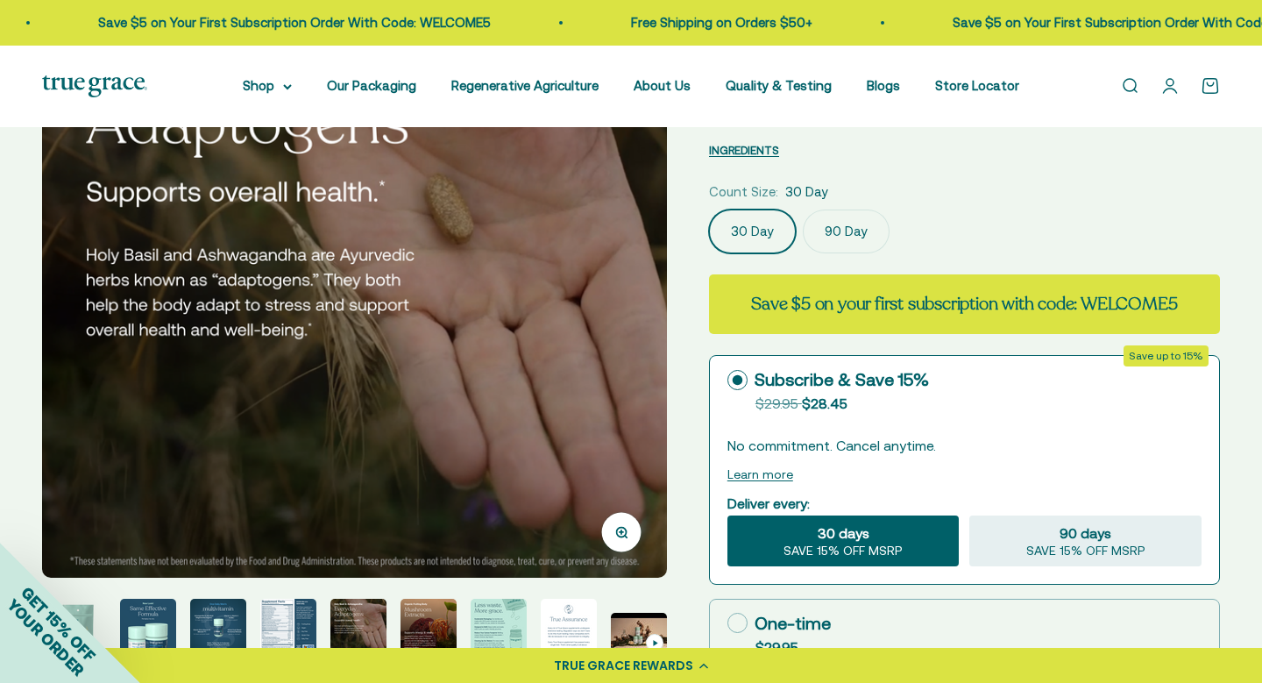
click at [441, 630] on img "Go to item 7" at bounding box center [429, 627] width 56 height 56
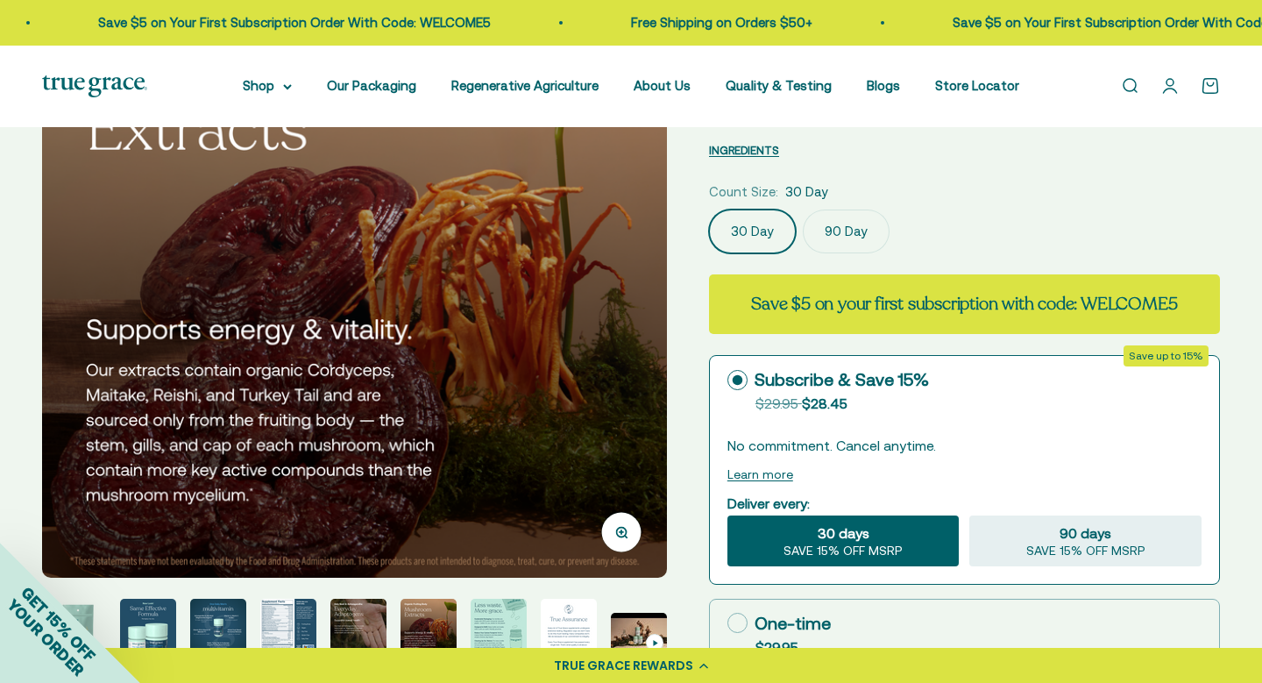
click at [496, 636] on img "Go to item 8" at bounding box center [499, 627] width 56 height 56
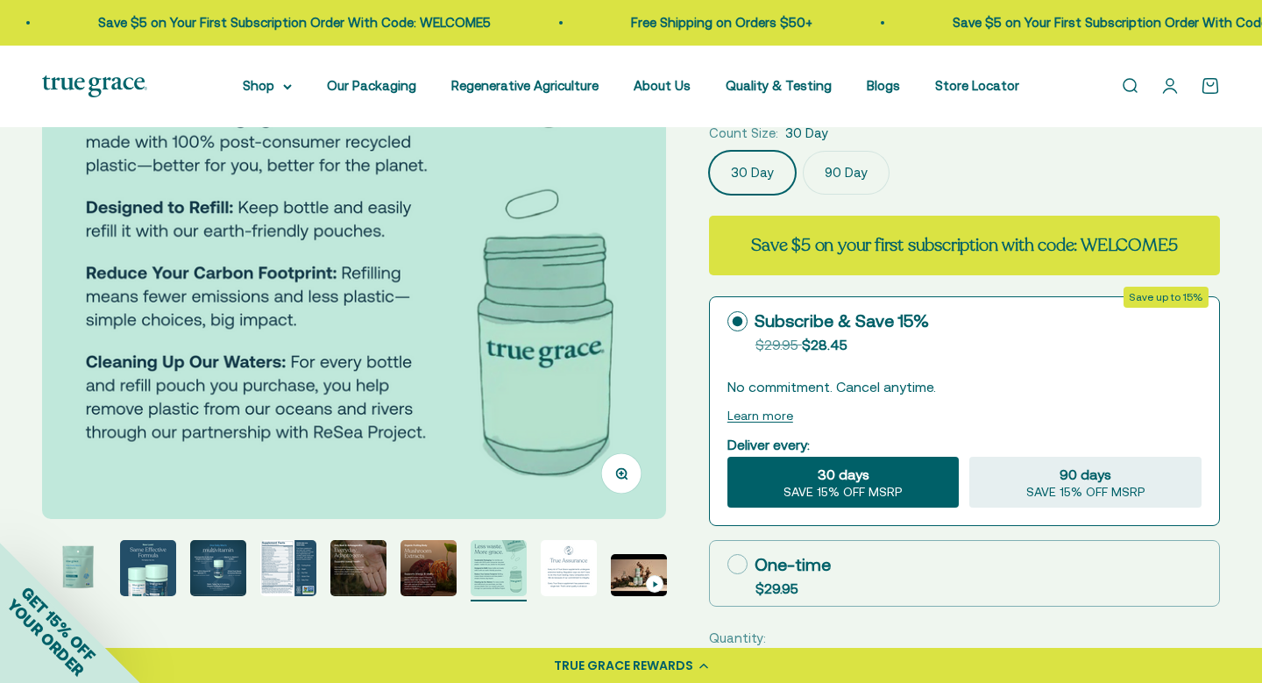
scroll to position [276, 0]
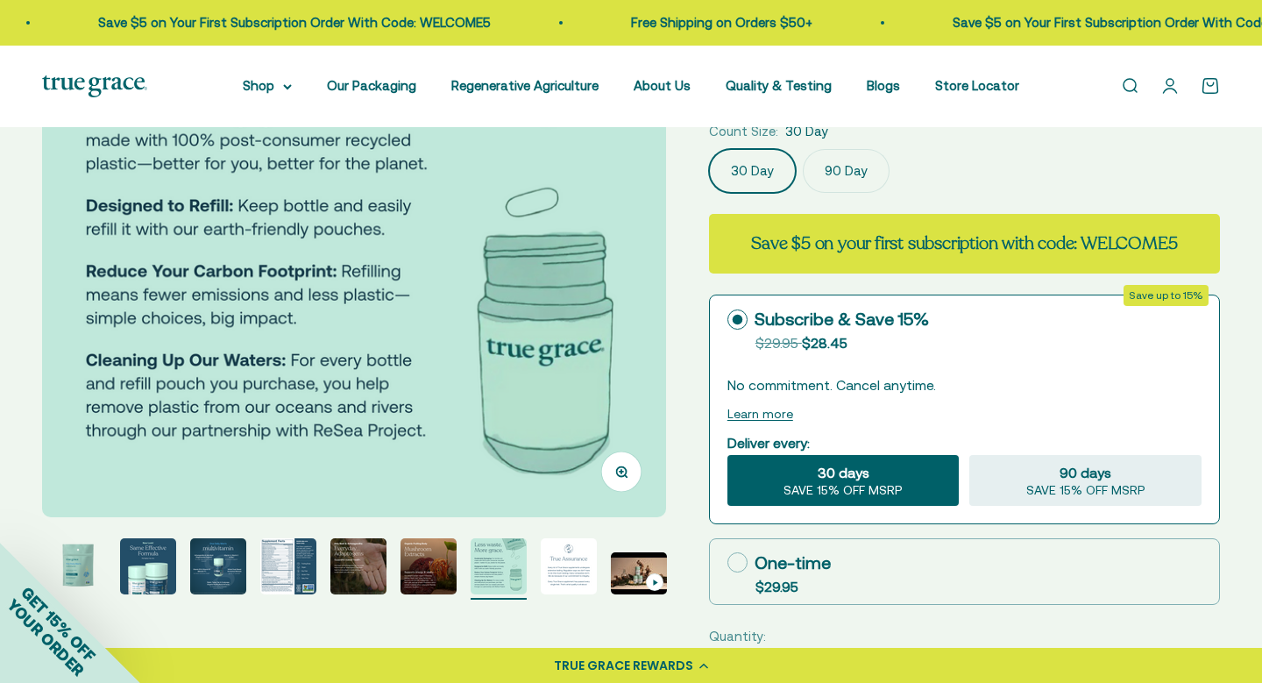
click at [547, 565] on img "Go to item 9" at bounding box center [569, 566] width 56 height 56
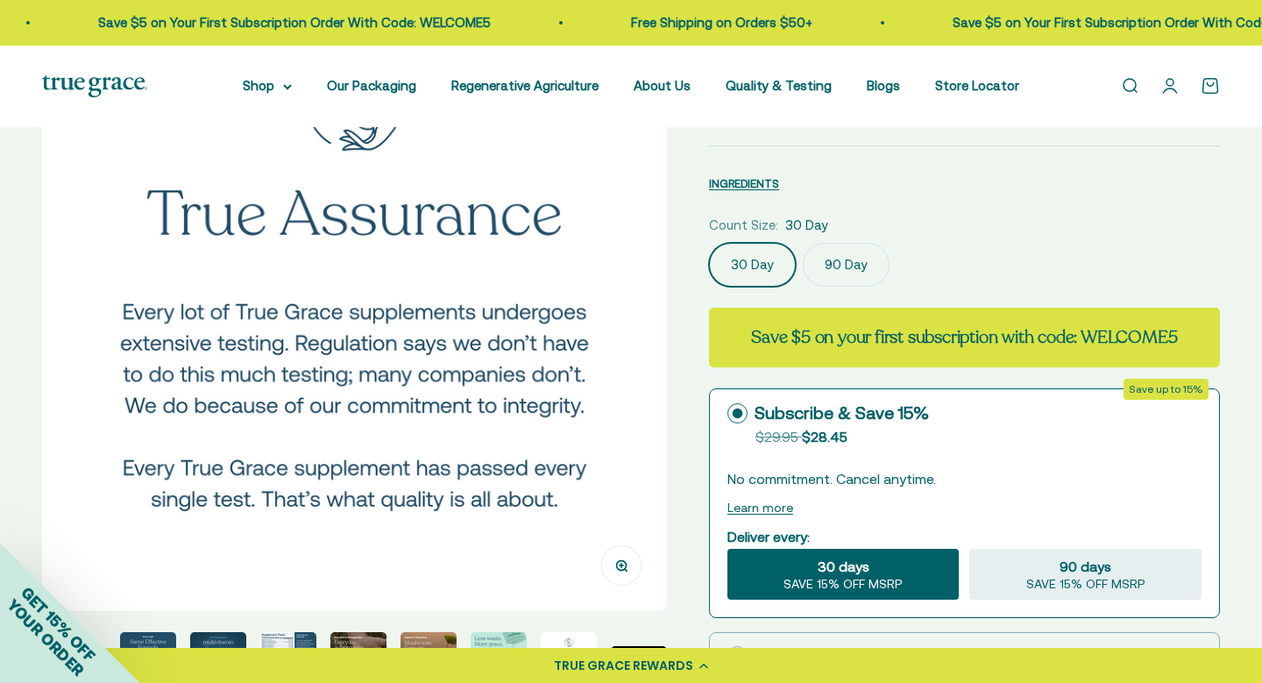
scroll to position [183, 0]
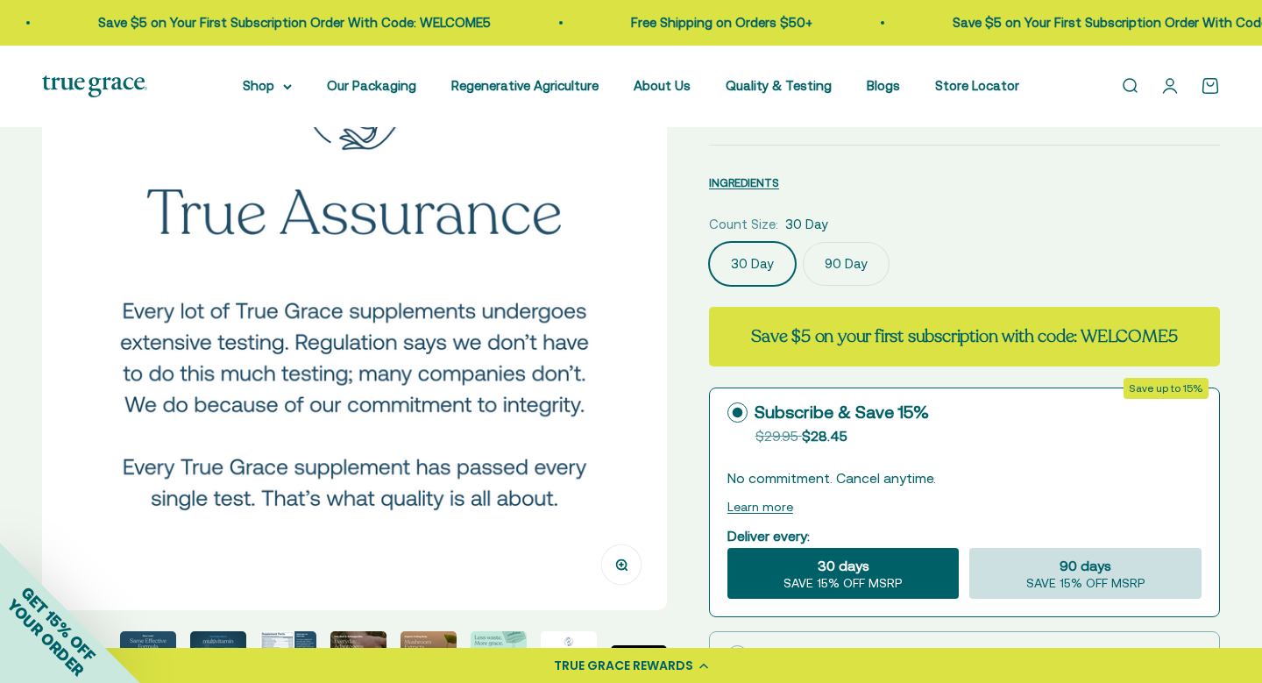
click at [1063, 572] on span "90 days" at bounding box center [1086, 565] width 52 height 21
click at [969, 548] on input "90 days SAVE 15% OFF MSRP" at bounding box center [968, 547] width 1 height 1
radio input "true"
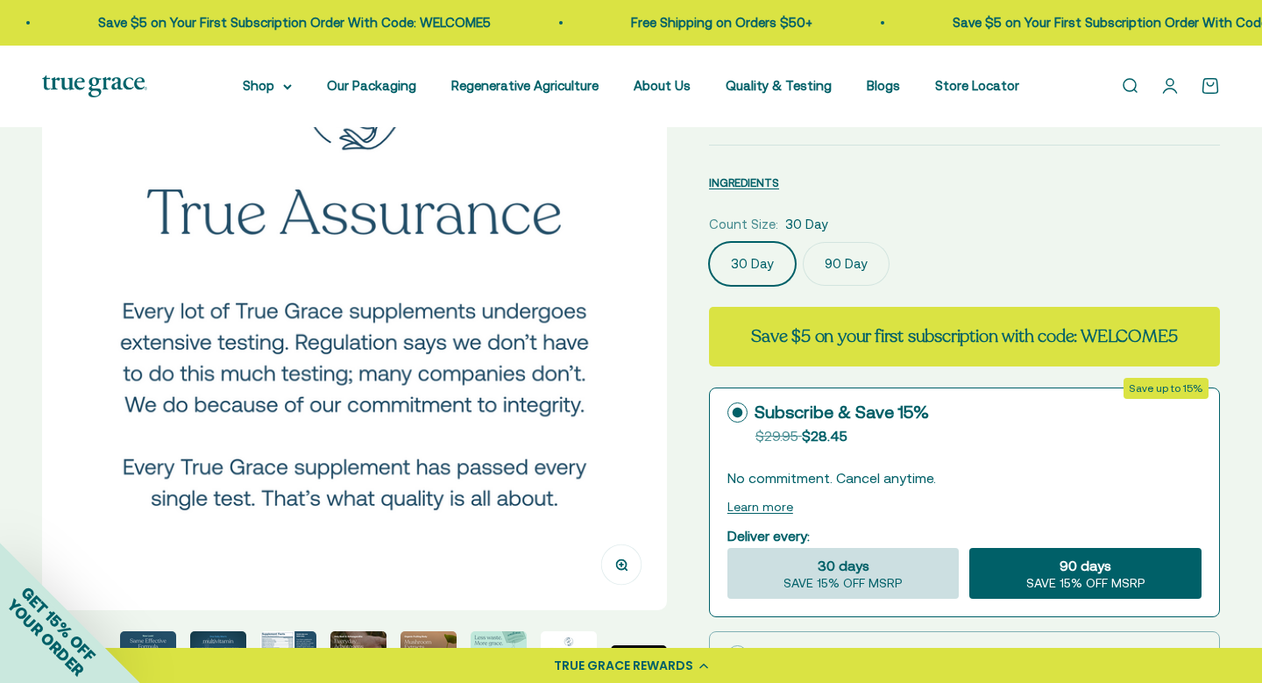
click at [888, 556] on div "30 days SAVE 15% OFF MSRP" at bounding box center [843, 573] width 232 height 51
click at [727, 548] on input "30 days SAVE 15% OFF MSRP" at bounding box center [727, 547] width 1 height 1
radio input "true"
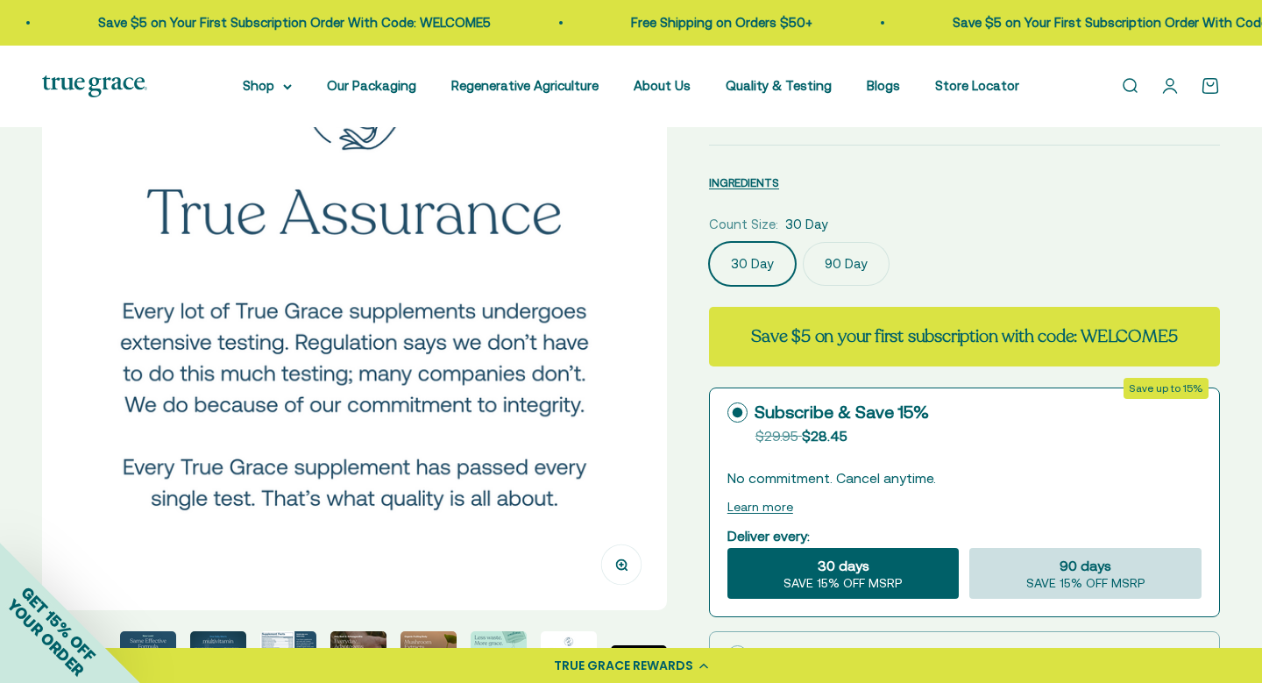
click at [1039, 553] on div "90 days SAVE 15% OFF MSRP" at bounding box center [1085, 573] width 232 height 51
click at [969, 548] on input "90 days SAVE 15% OFF MSRP" at bounding box center [968, 547] width 1 height 1
radio input "true"
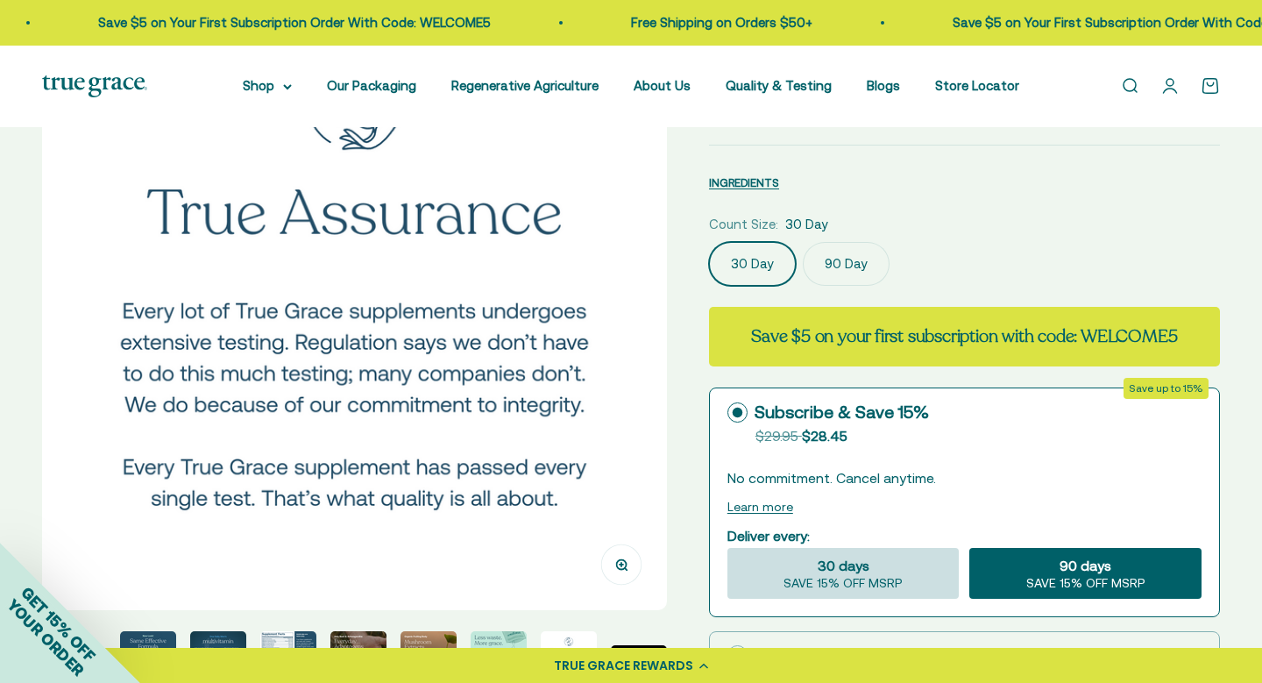
click at [903, 567] on div "30 days SAVE 15% OFF MSRP" at bounding box center [843, 573] width 232 height 51
click at [727, 548] on input "30 days SAVE 15% OFF MSRP" at bounding box center [727, 547] width 1 height 1
radio input "true"
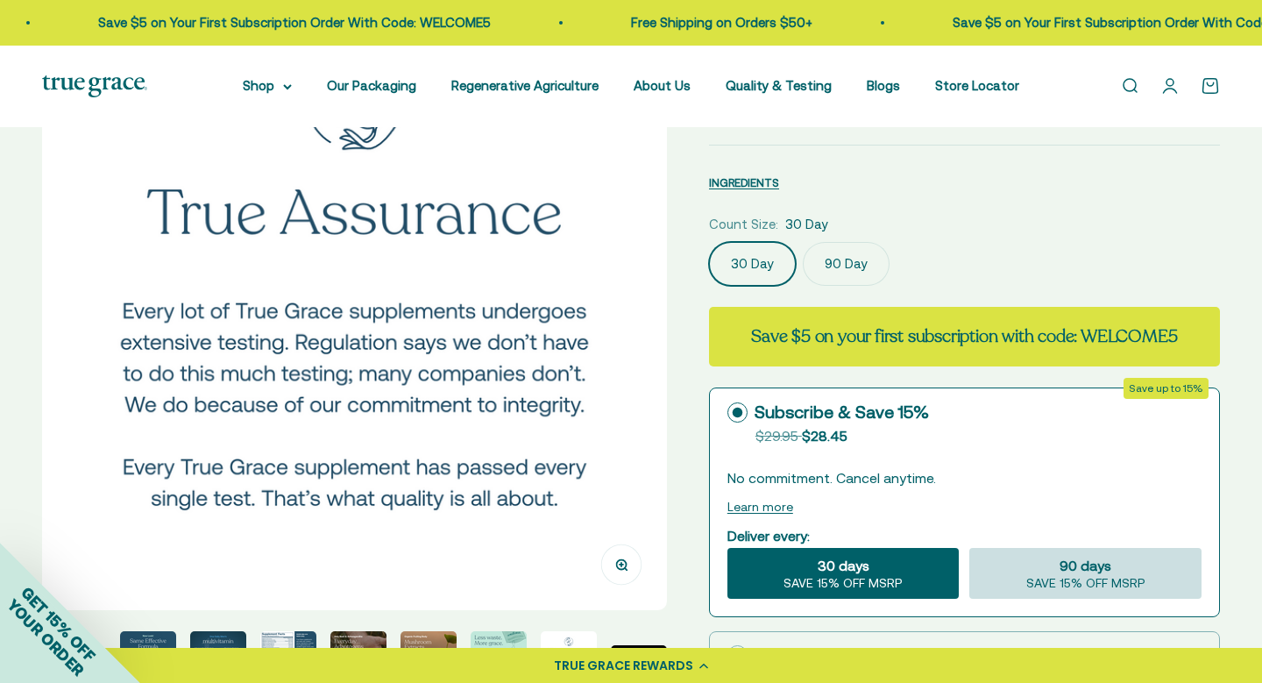
click at [1046, 558] on div "90 days SAVE 15% OFF MSRP" at bounding box center [1085, 573] width 232 height 51
click at [969, 548] on input "90 days SAVE 15% OFF MSRP" at bounding box center [968, 547] width 1 height 1
radio input "true"
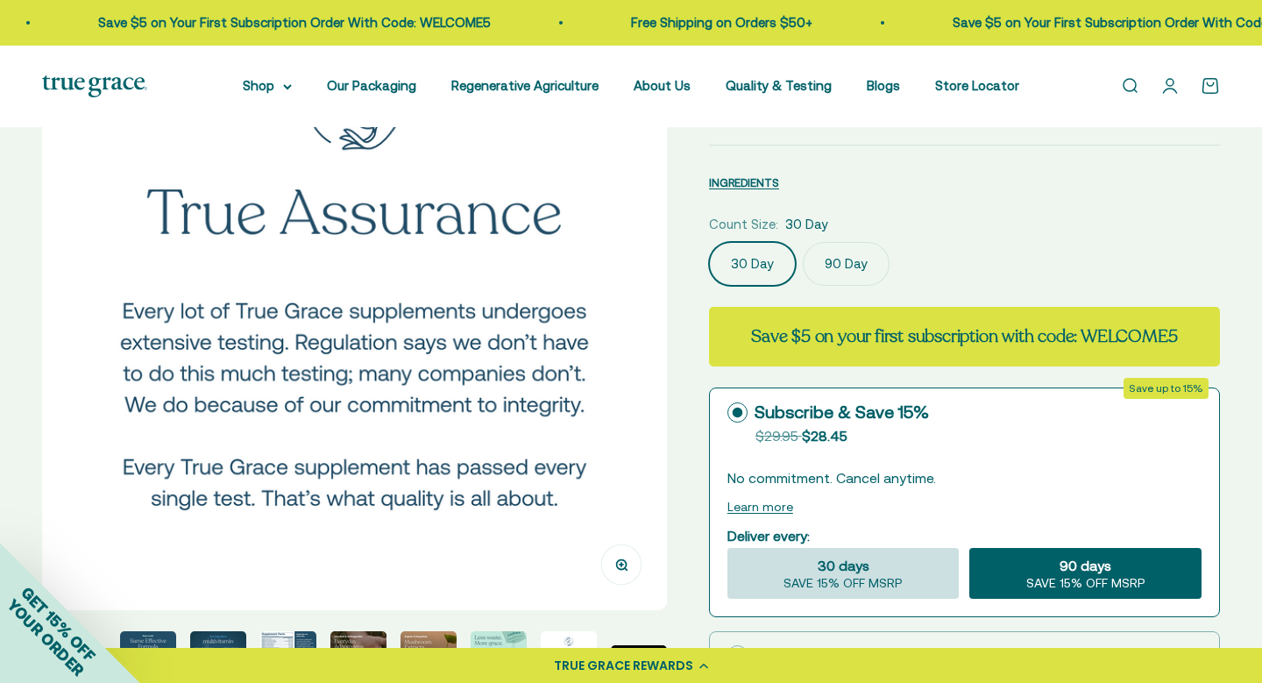
click at [902, 562] on div "30 days SAVE 15% OFF MSRP" at bounding box center [843, 573] width 232 height 51
click at [727, 548] on input "30 days SAVE 15% OFF MSRP" at bounding box center [727, 547] width 1 height 1
radio input "true"
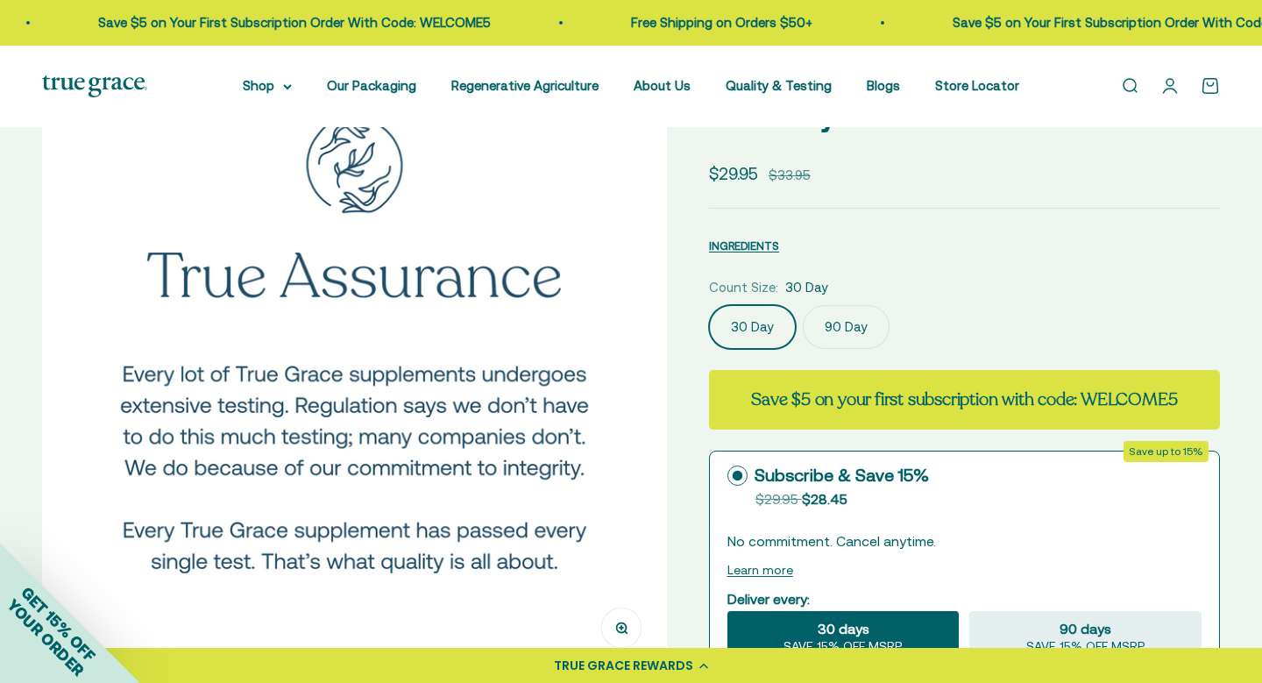
scroll to position [119, 0]
click at [857, 324] on label "90 Day" at bounding box center [846, 328] width 87 height 44
click at [709, 306] on input "90 Day" at bounding box center [708, 305] width 1 height 1
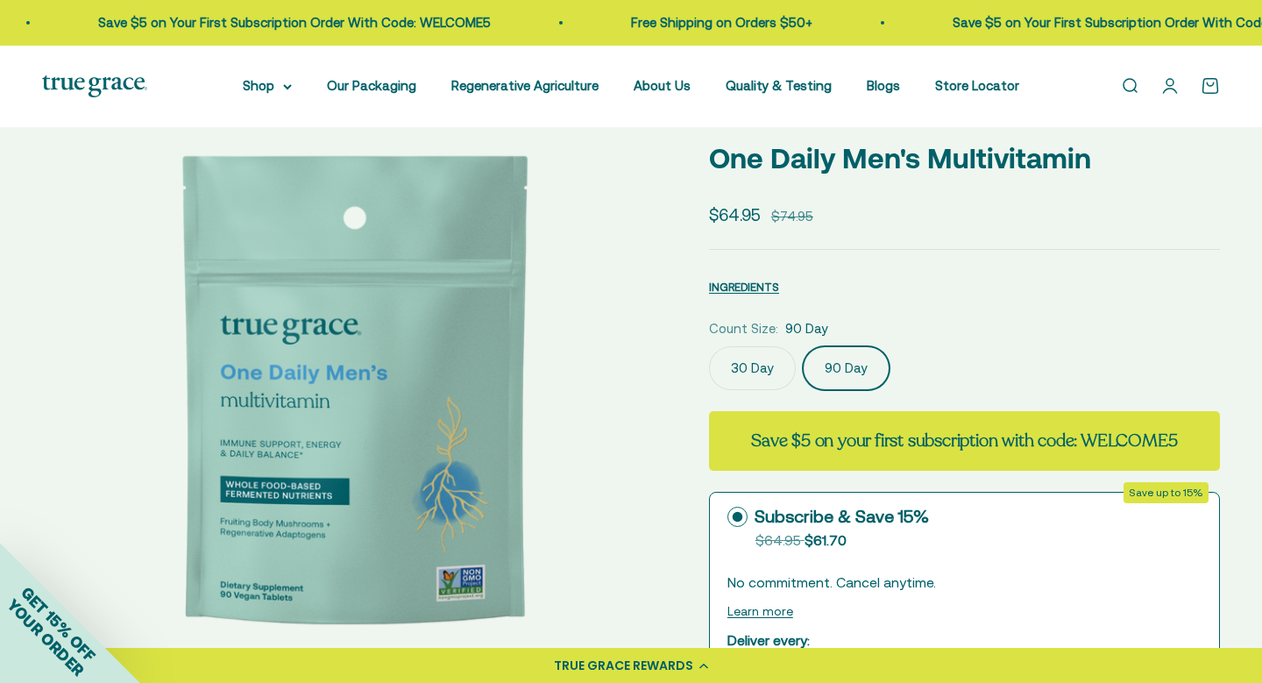
scroll to position [81, 0]
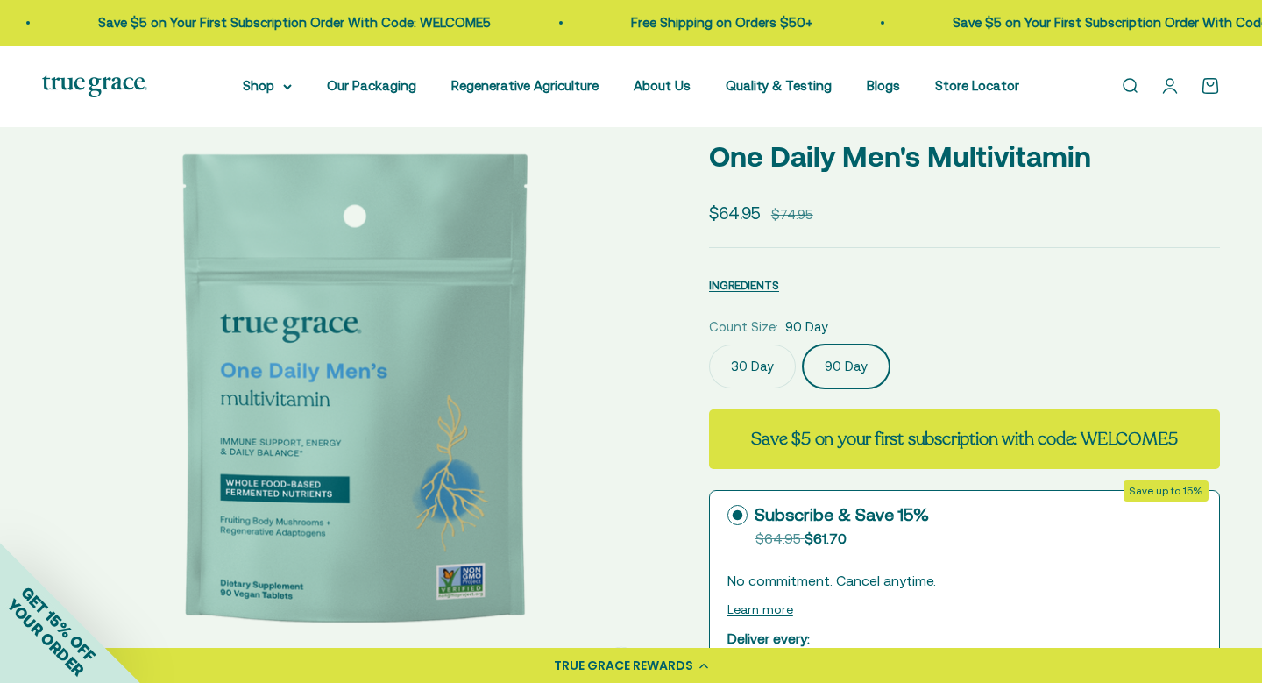
click at [783, 364] on label "30 Day" at bounding box center [752, 366] width 87 height 44
click at [709, 344] on input "30 Day" at bounding box center [708, 344] width 1 height 1
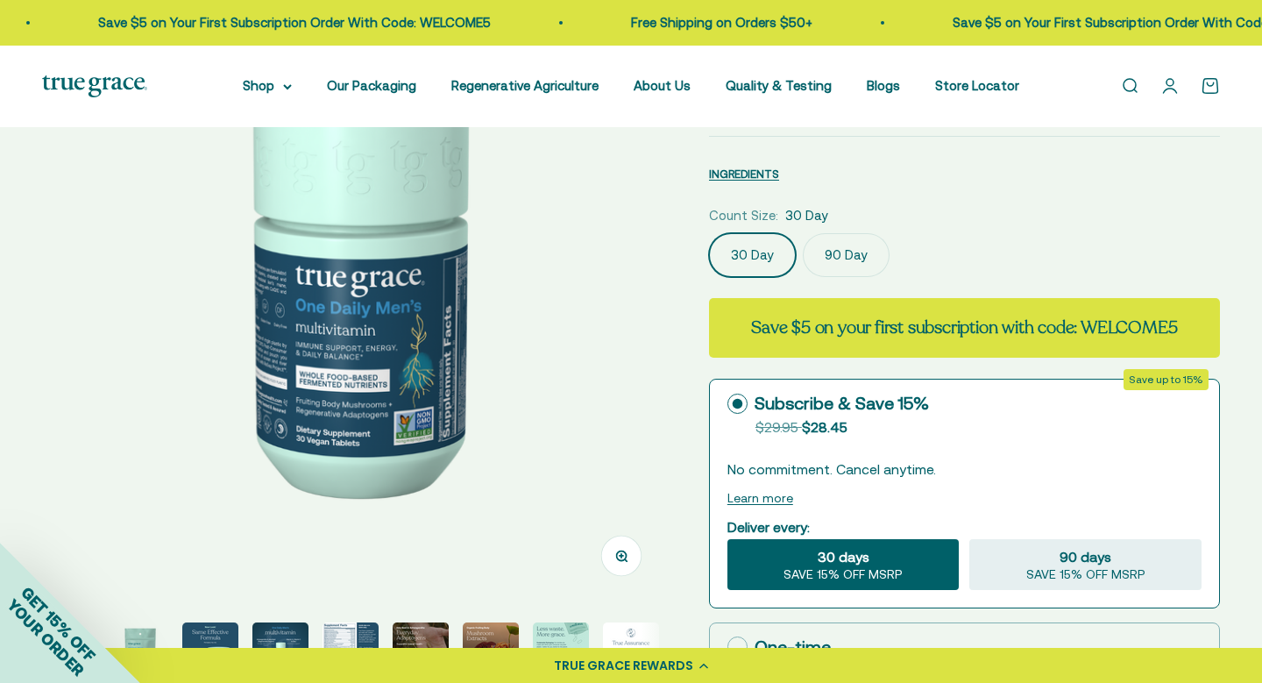
scroll to position [198, 0]
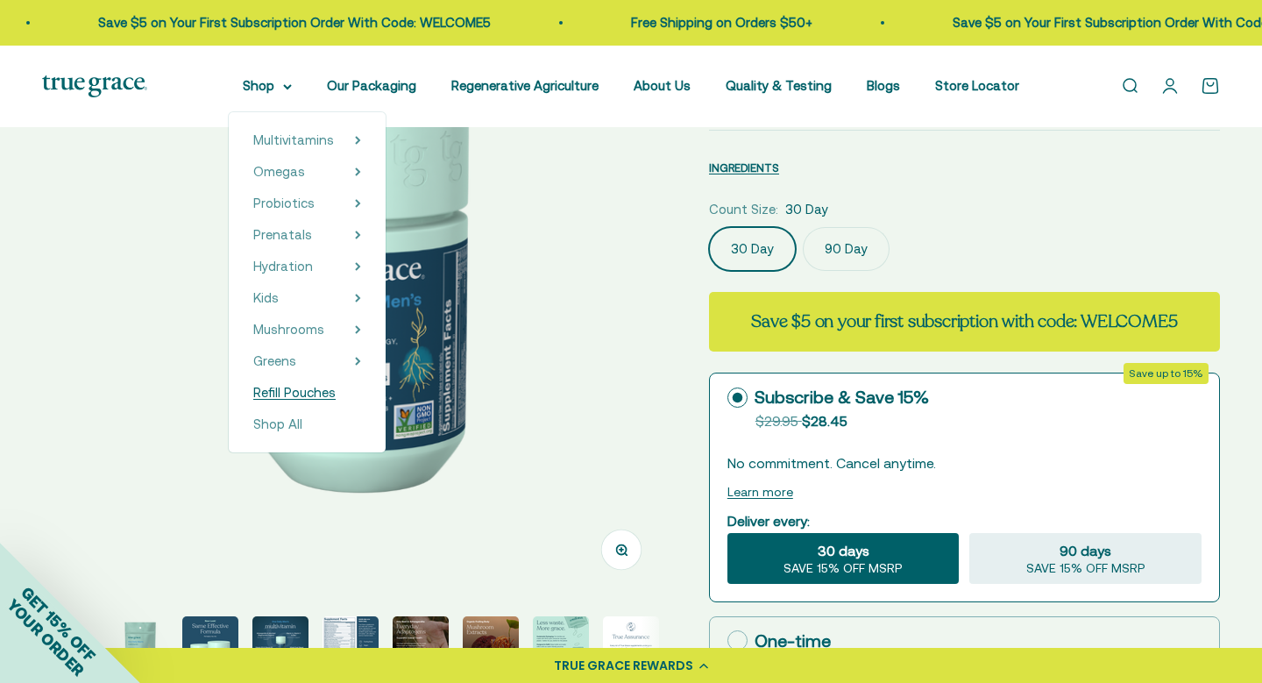
click at [297, 391] on span "Refill Pouches" at bounding box center [294, 392] width 82 height 15
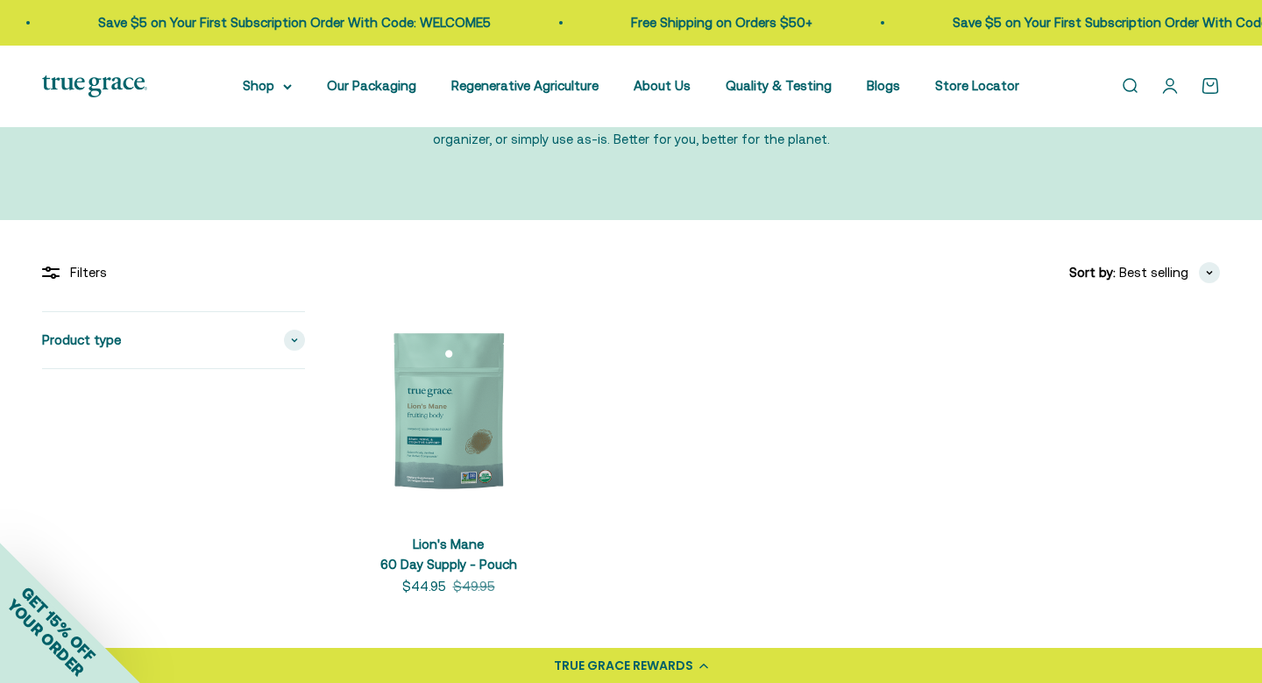
scroll to position [142, 0]
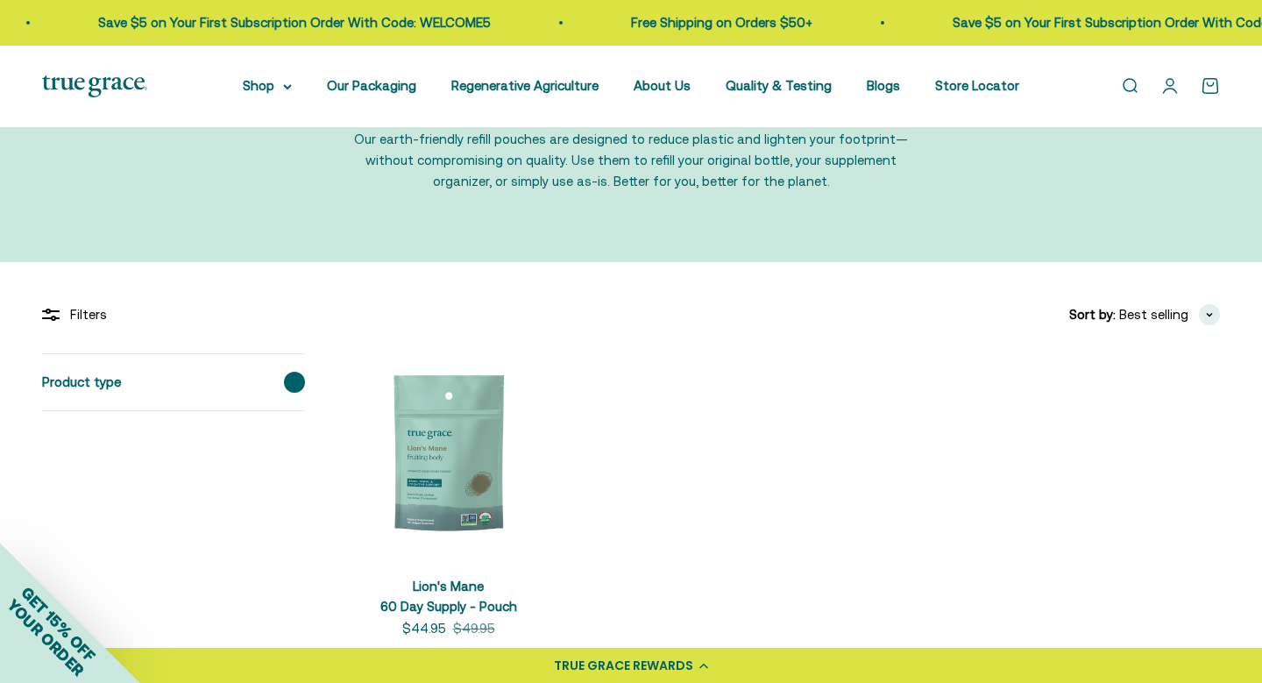
click at [295, 379] on icon at bounding box center [294, 381] width 7 height 5
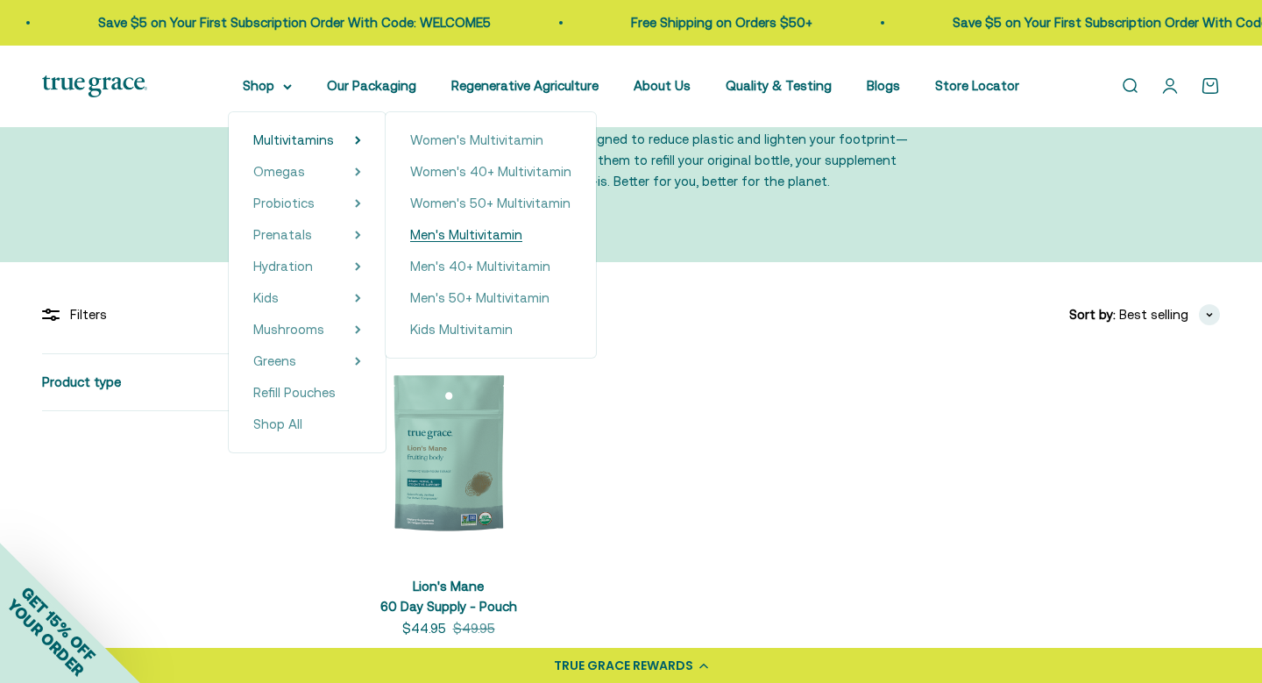
click at [457, 245] on span "Men's Multivitamin" at bounding box center [466, 234] width 112 height 21
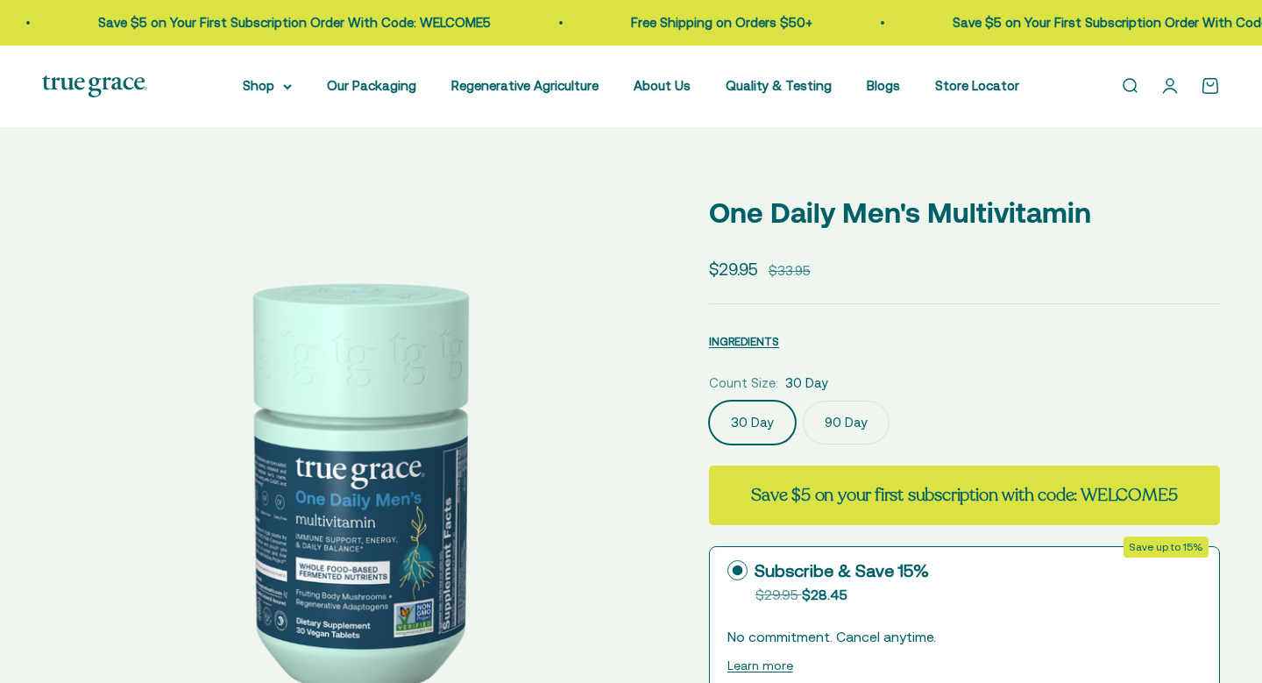
select select "3"
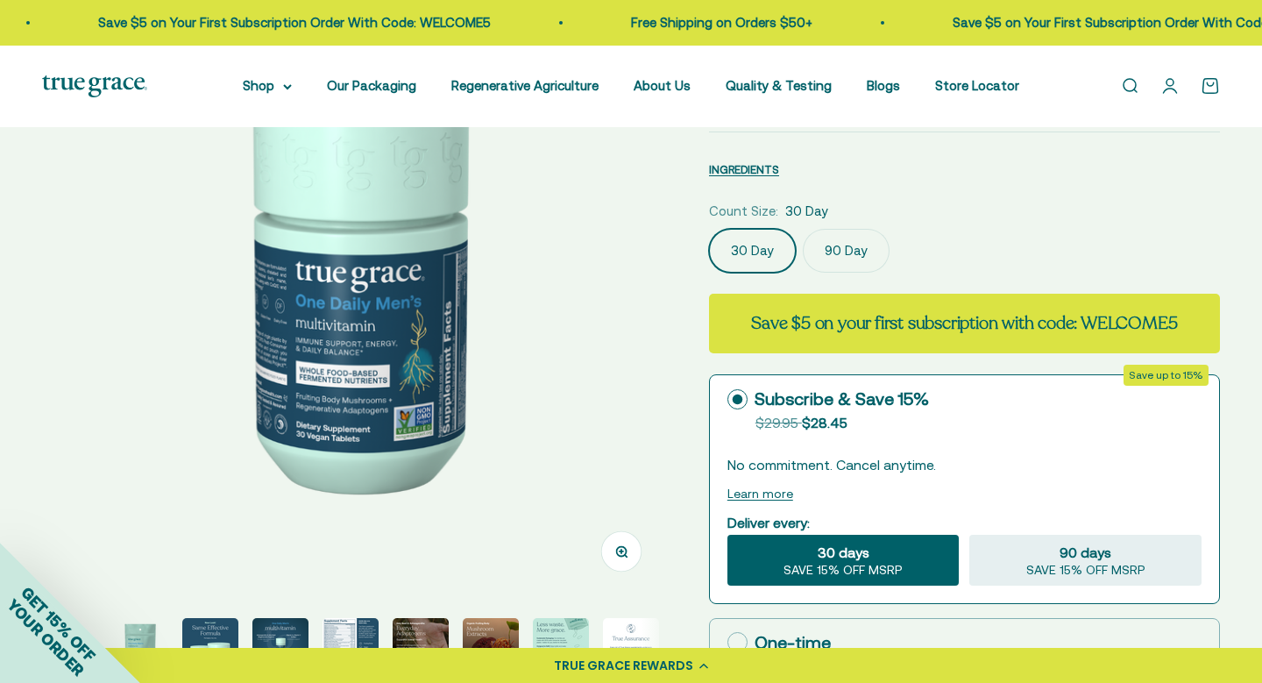
scroll to position [200, 0]
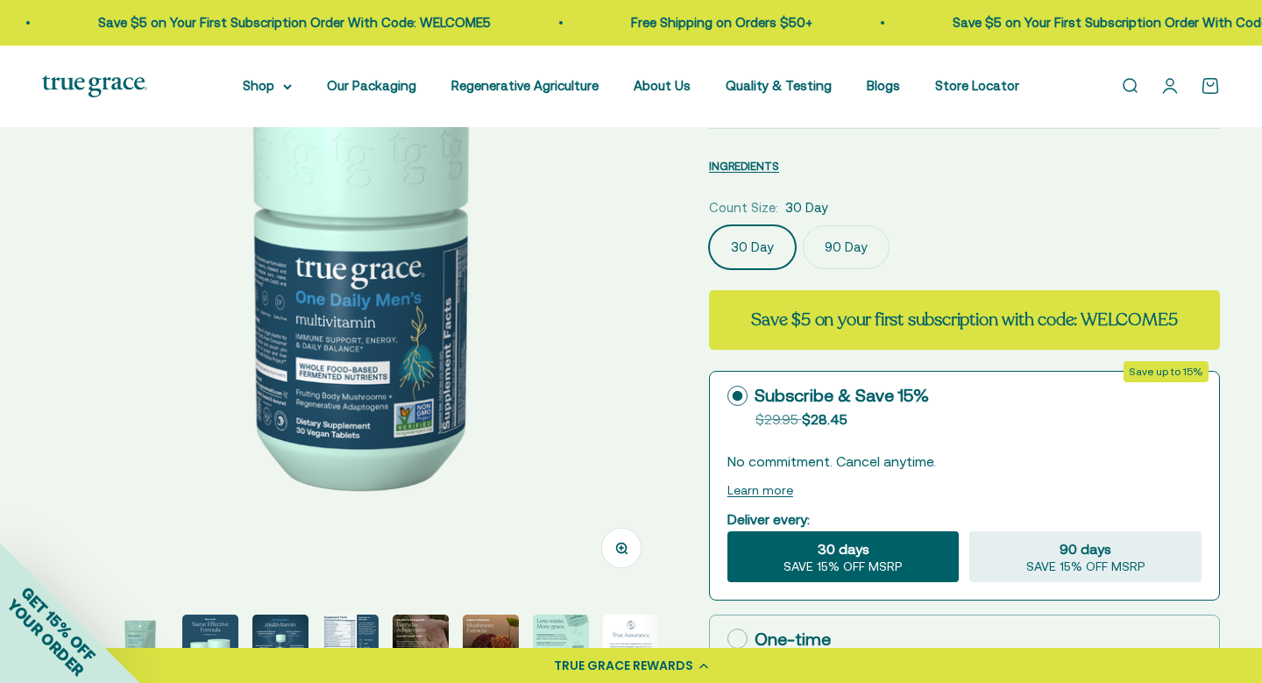
click at [838, 249] on label "90 Day" at bounding box center [846, 247] width 87 height 44
click at [709, 225] on input "90 Day" at bounding box center [708, 224] width 1 height 1
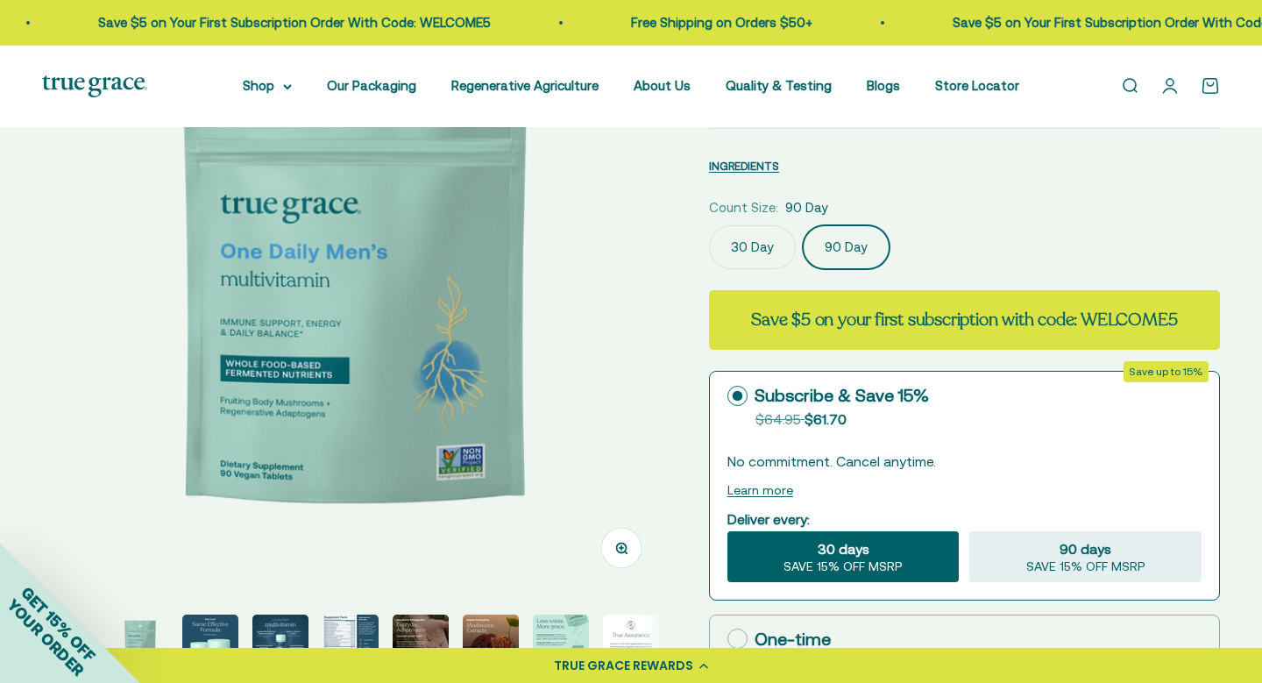
click at [771, 245] on label "30 Day" at bounding box center [752, 247] width 87 height 44
click at [709, 225] on input "30 Day" at bounding box center [708, 224] width 1 height 1
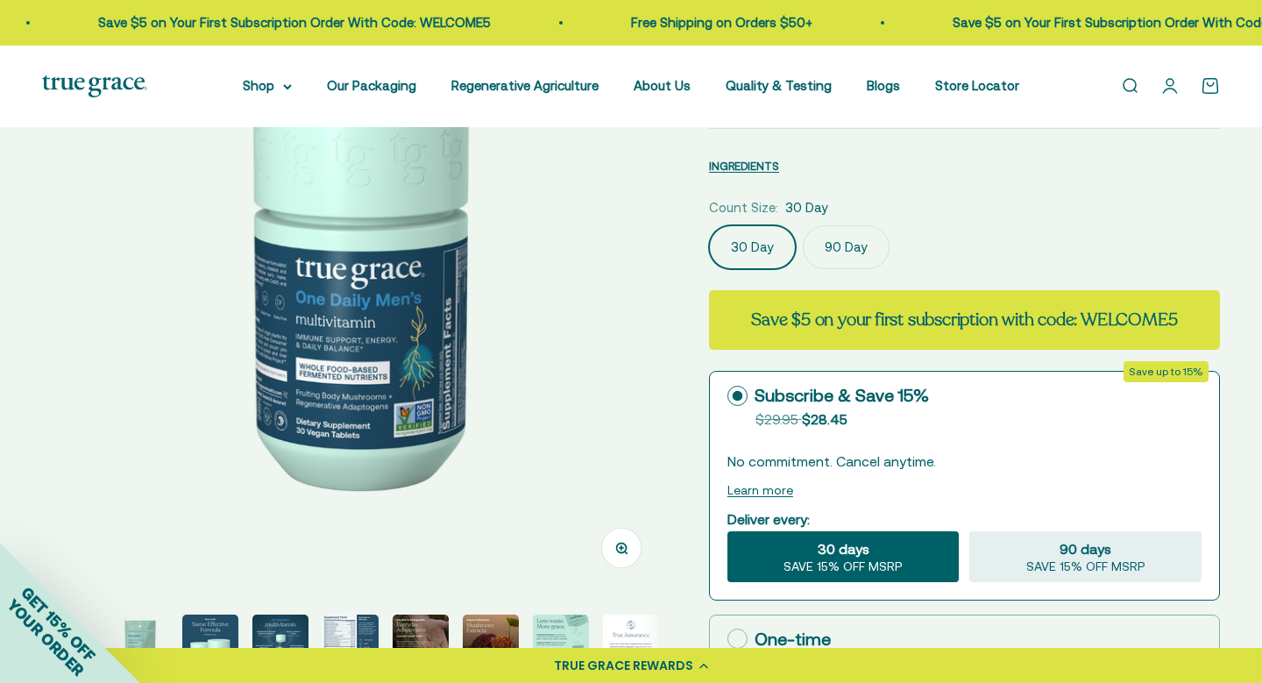
click at [854, 247] on label "90 Day" at bounding box center [846, 247] width 87 height 44
click at [709, 225] on input "90 Day" at bounding box center [708, 224] width 1 height 1
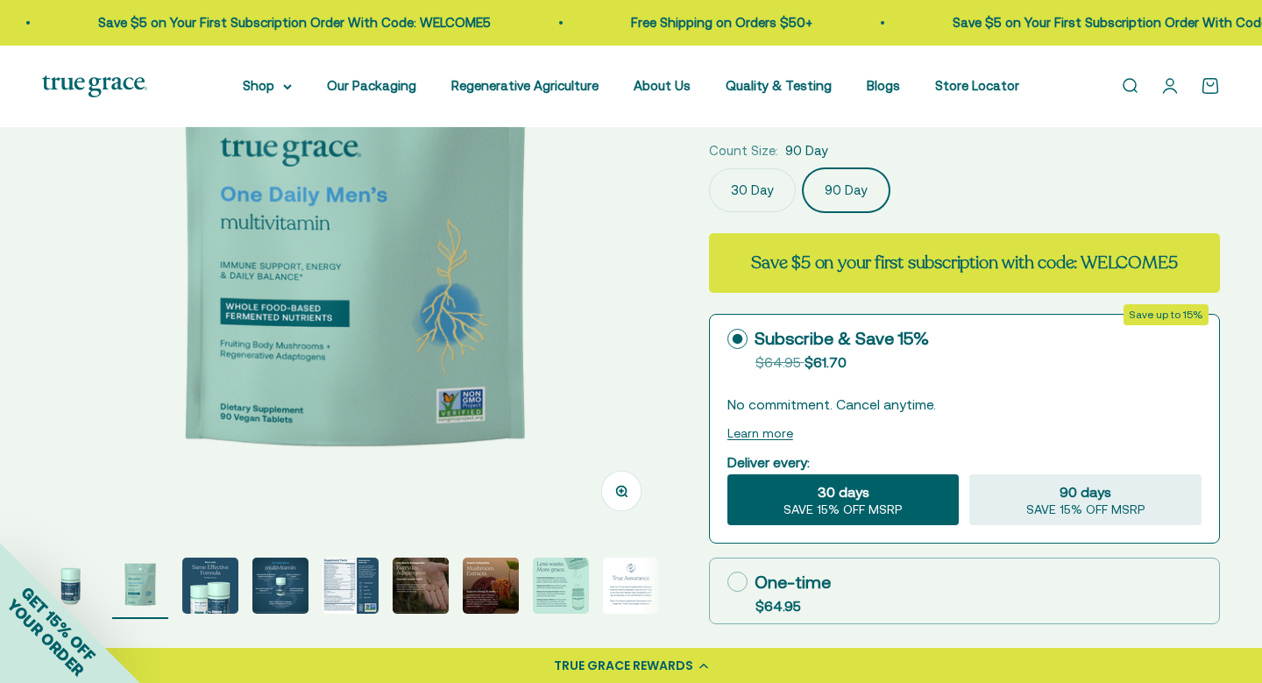
scroll to position [259, 0]
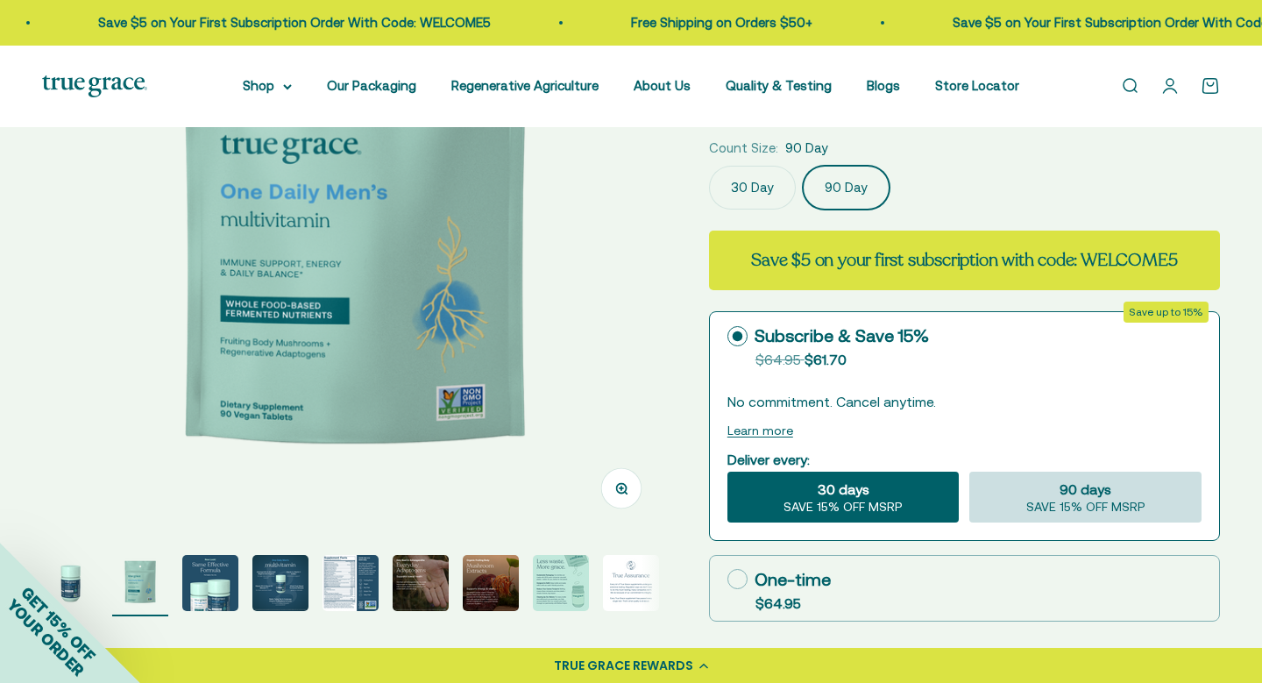
click at [1035, 492] on div "90 days SAVE 15% OFF MSRP" at bounding box center [1085, 497] width 232 height 51
click at [969, 472] on input "90 days SAVE 15% OFF MSRP" at bounding box center [968, 471] width 1 height 1
radio input "true"
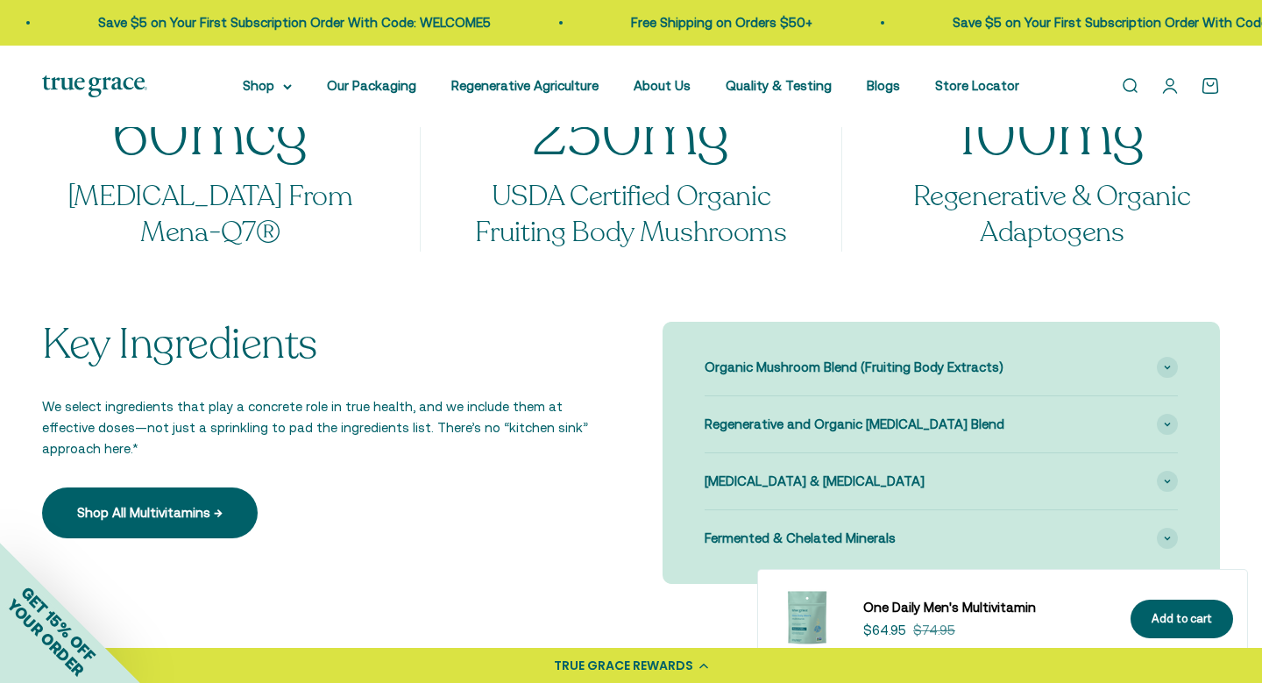
scroll to position [1521, 0]
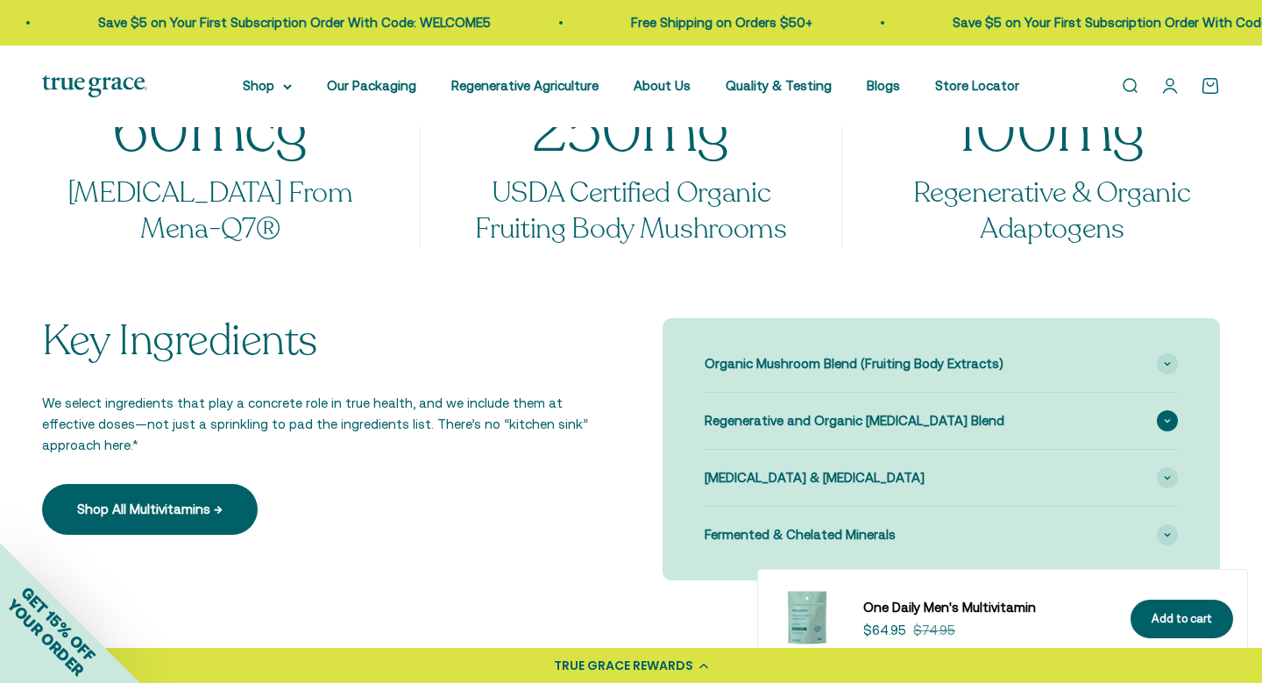
click at [762, 418] on span "Regenerative and Organic Adaptogen Blend" at bounding box center [855, 420] width 300 height 21
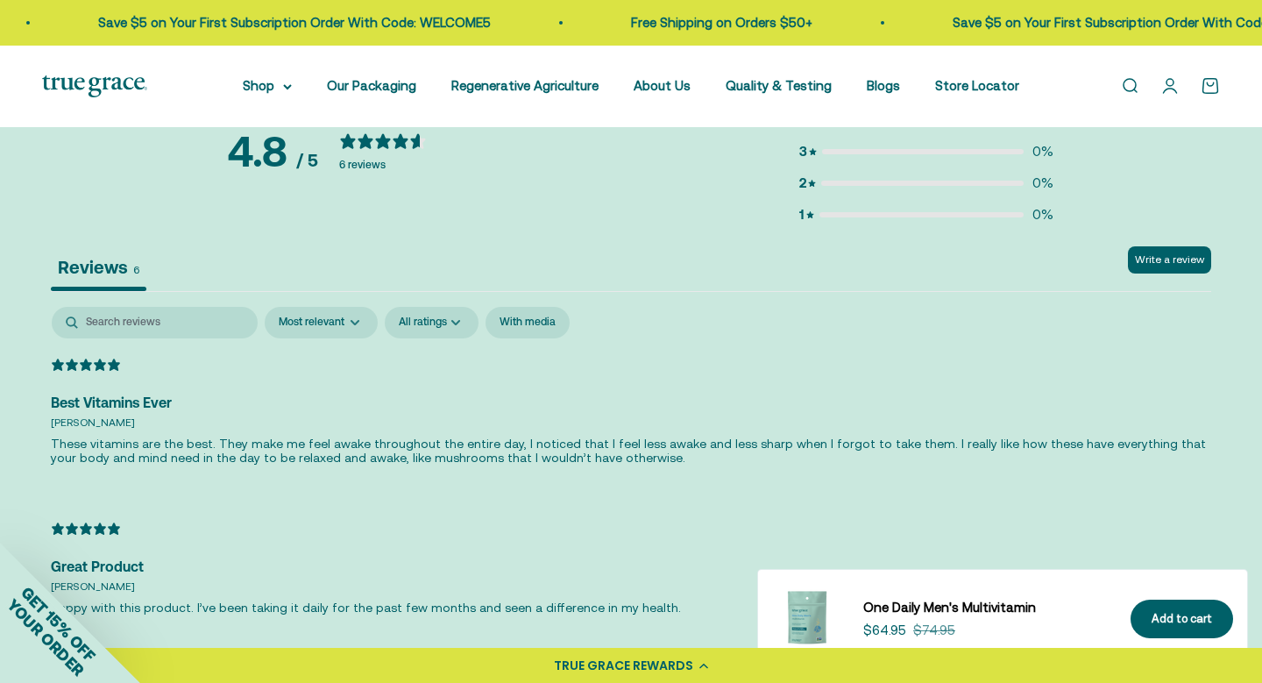
scroll to position [3795, 0]
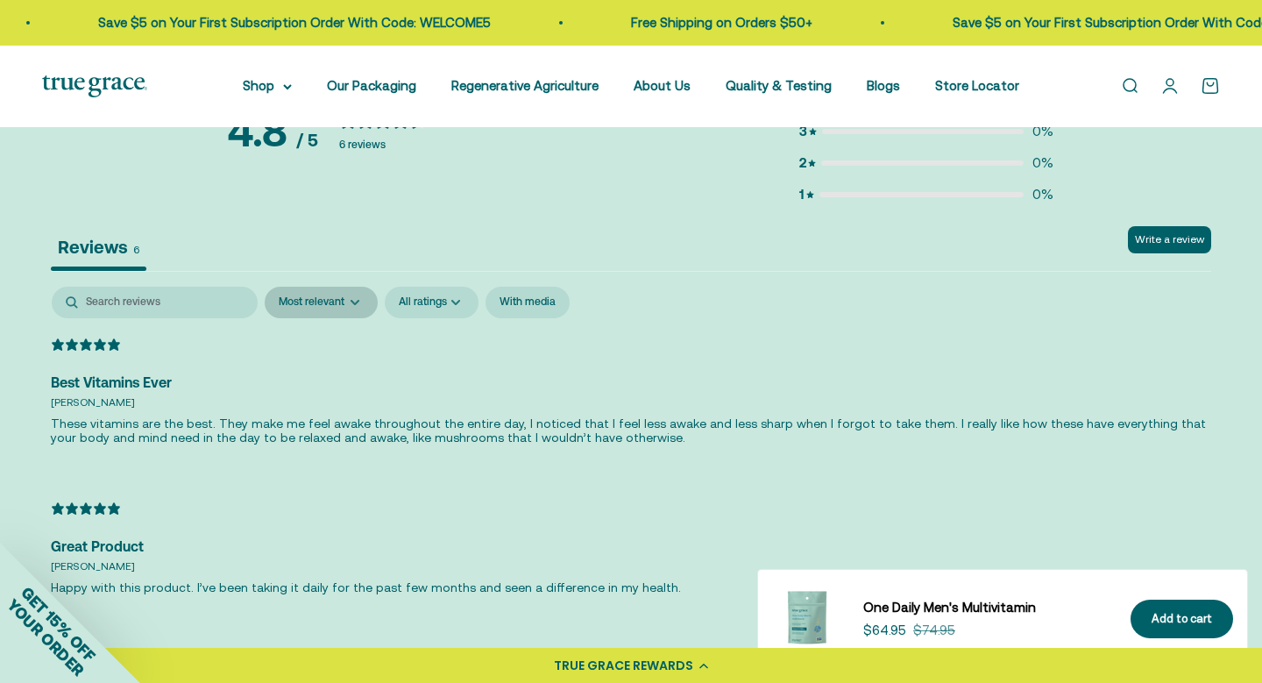
select select "0"
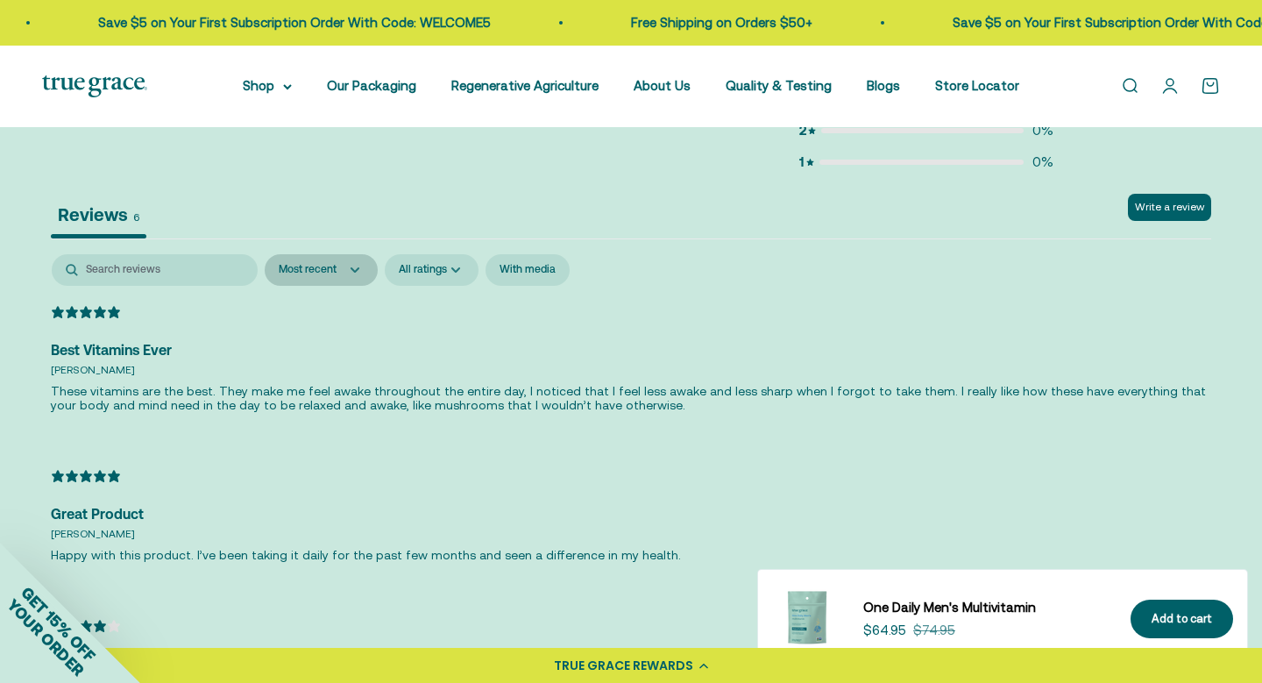
scroll to position [3823, 0]
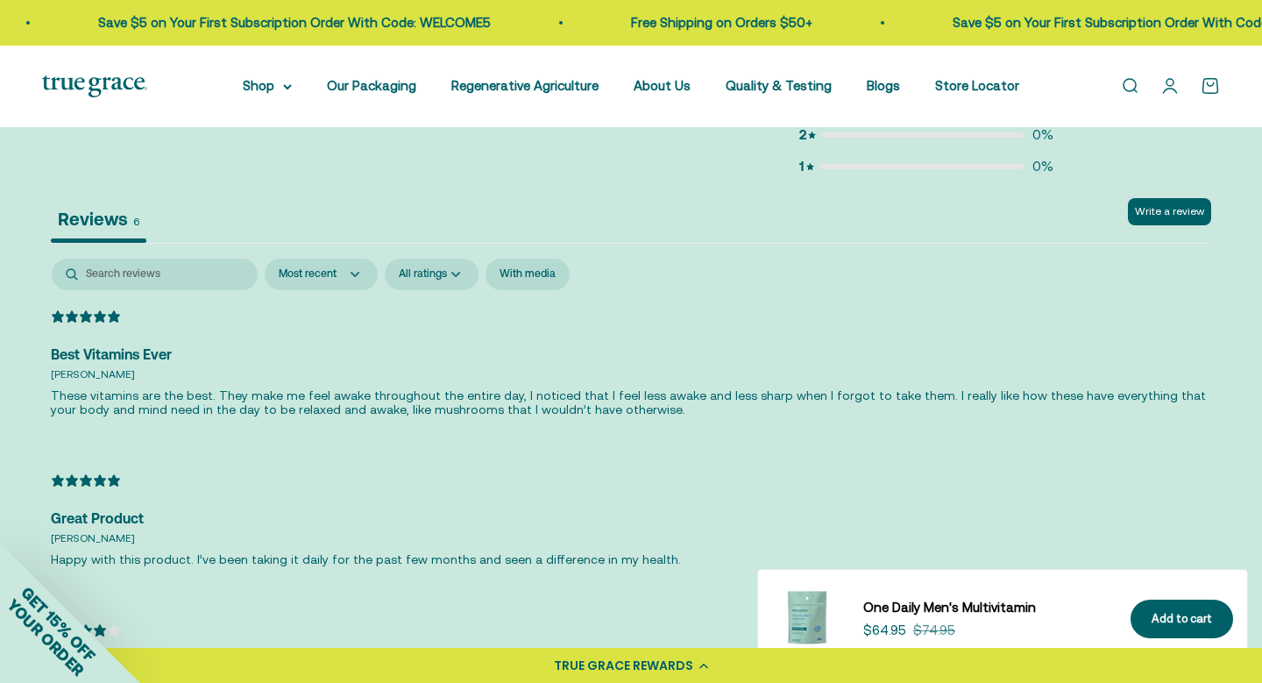
click at [337, 388] on p "These vitamins are the best. They make me feel awake throughout the entire day,…" at bounding box center [631, 402] width 1160 height 28
click at [152, 344] on div "Best Vitamins Ever" at bounding box center [631, 355] width 1160 height 23
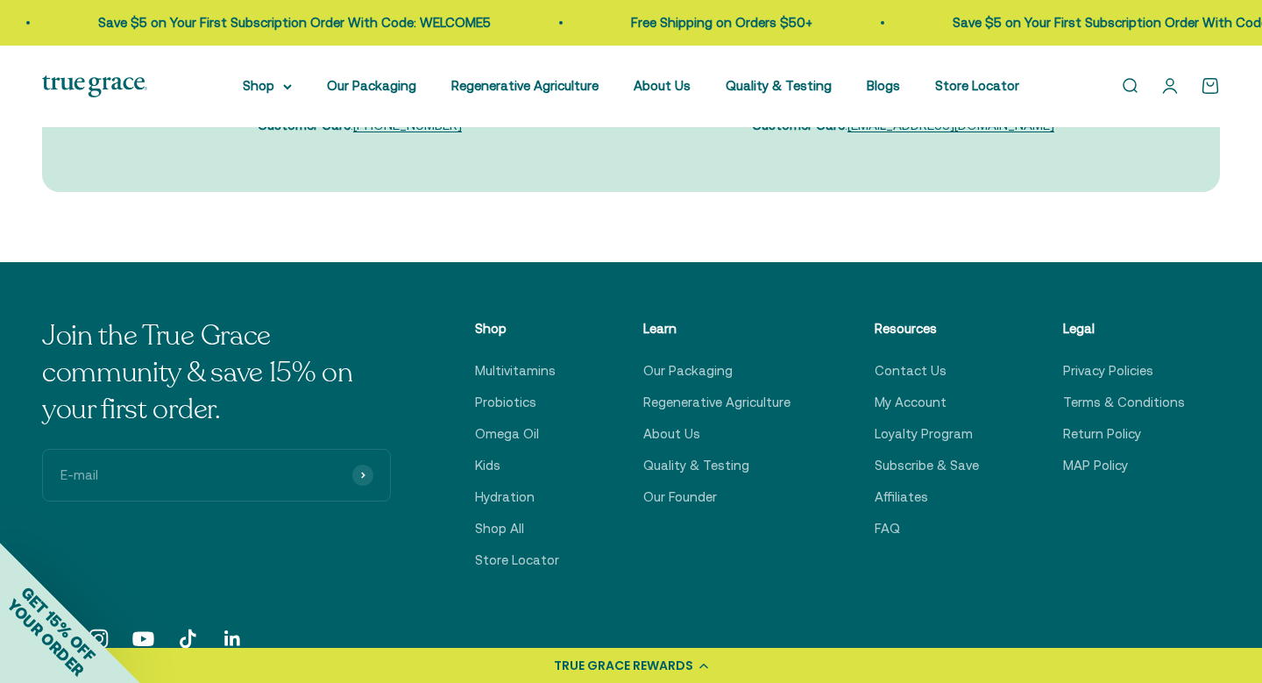
scroll to position [5805, 0]
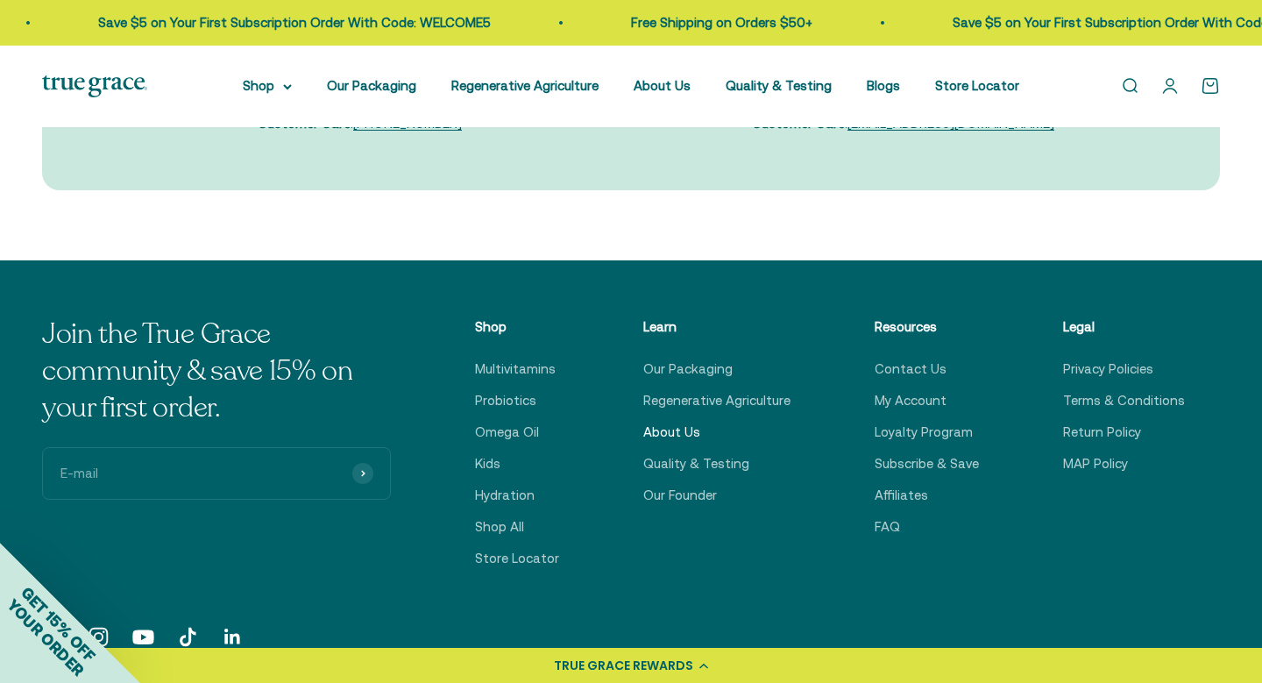
click at [676, 422] on link "About Us" at bounding box center [671, 432] width 57 height 21
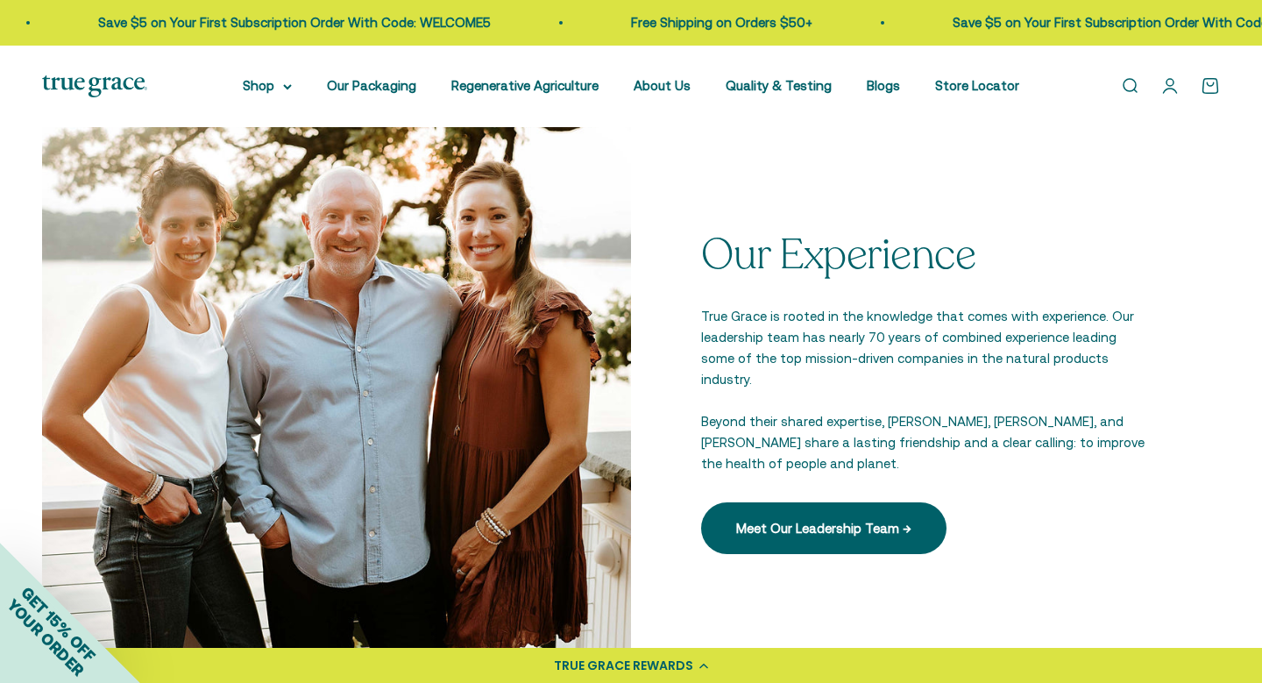
scroll to position [2358, 0]
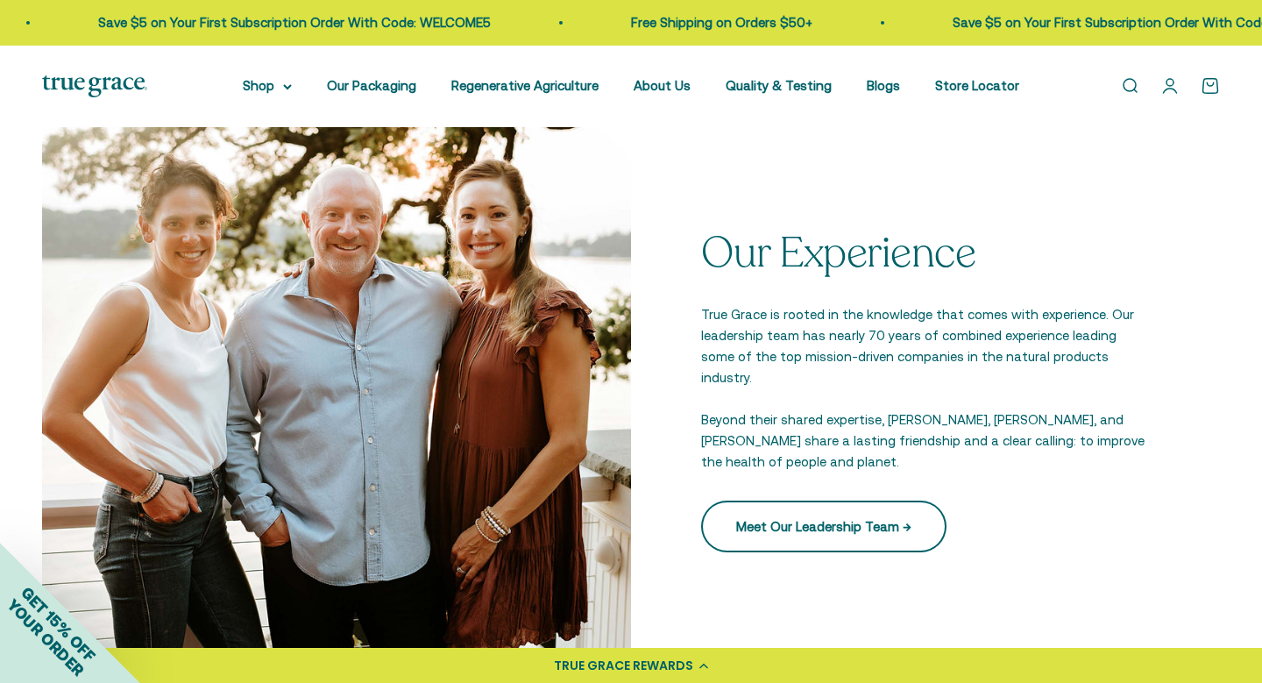
click at [738, 500] on link "Meet Our Leadership Team →" at bounding box center [823, 525] width 245 height 51
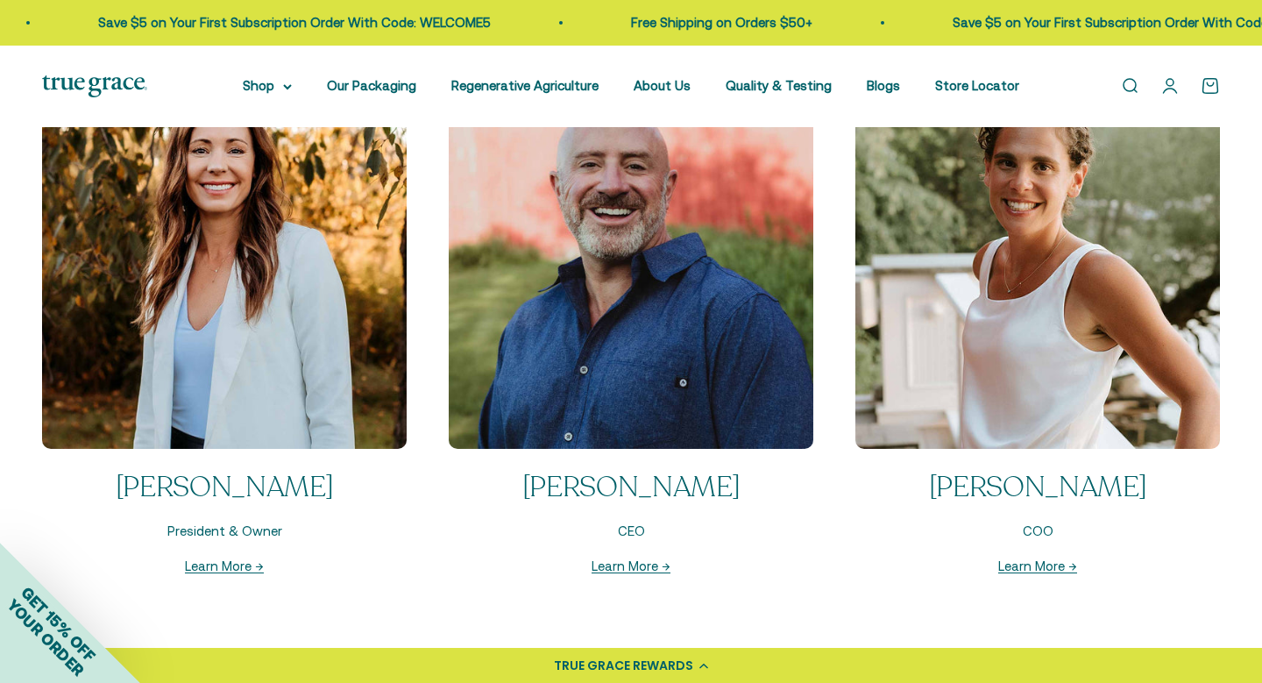
scroll to position [1833, 0]
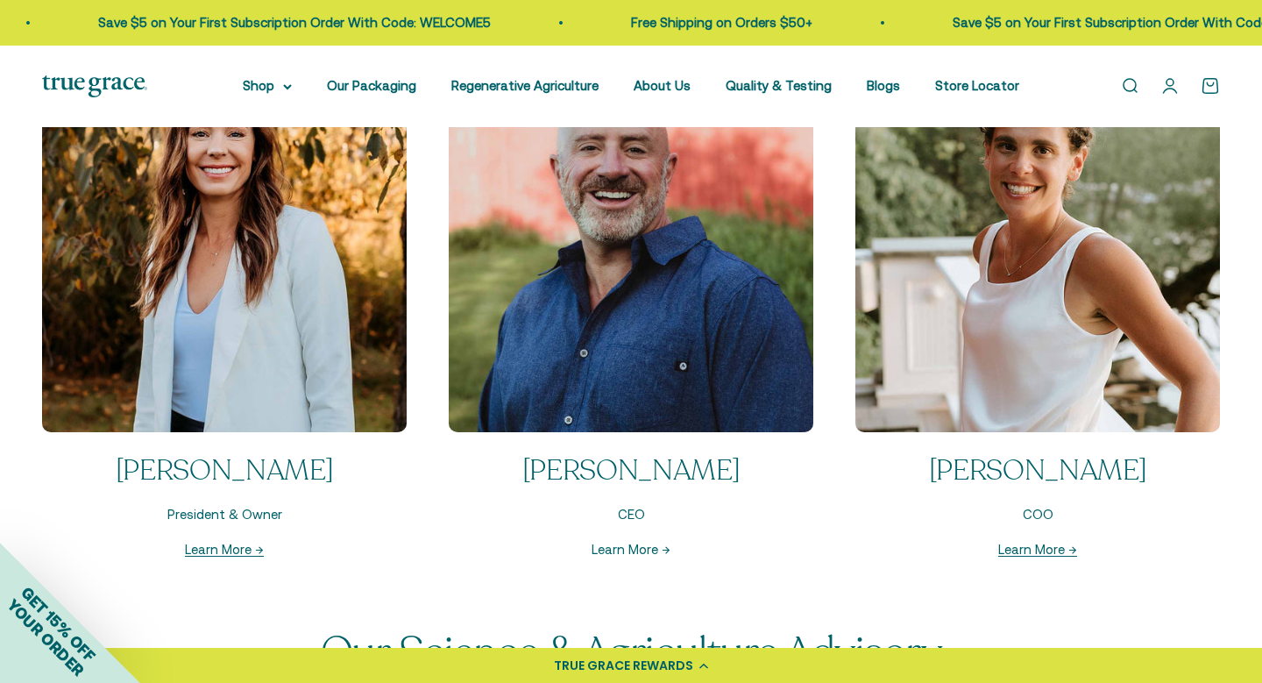
click at [620, 545] on link "Learn More →" at bounding box center [631, 549] width 79 height 15
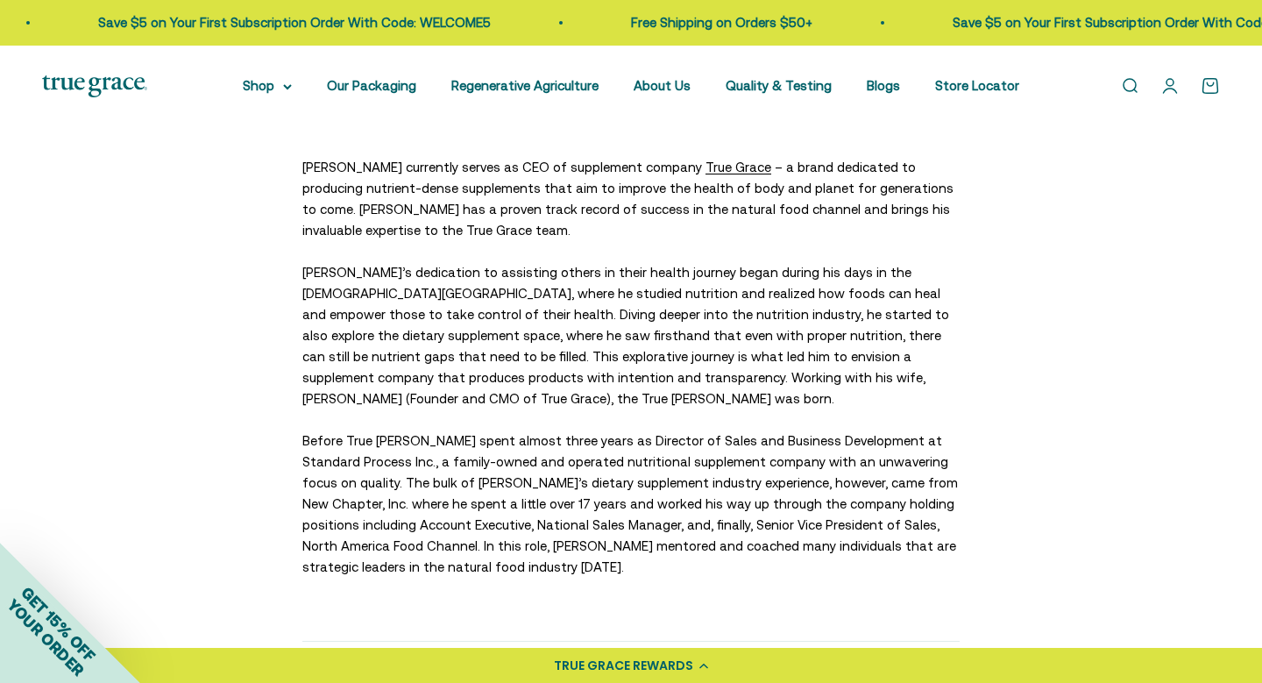
scroll to position [568, 0]
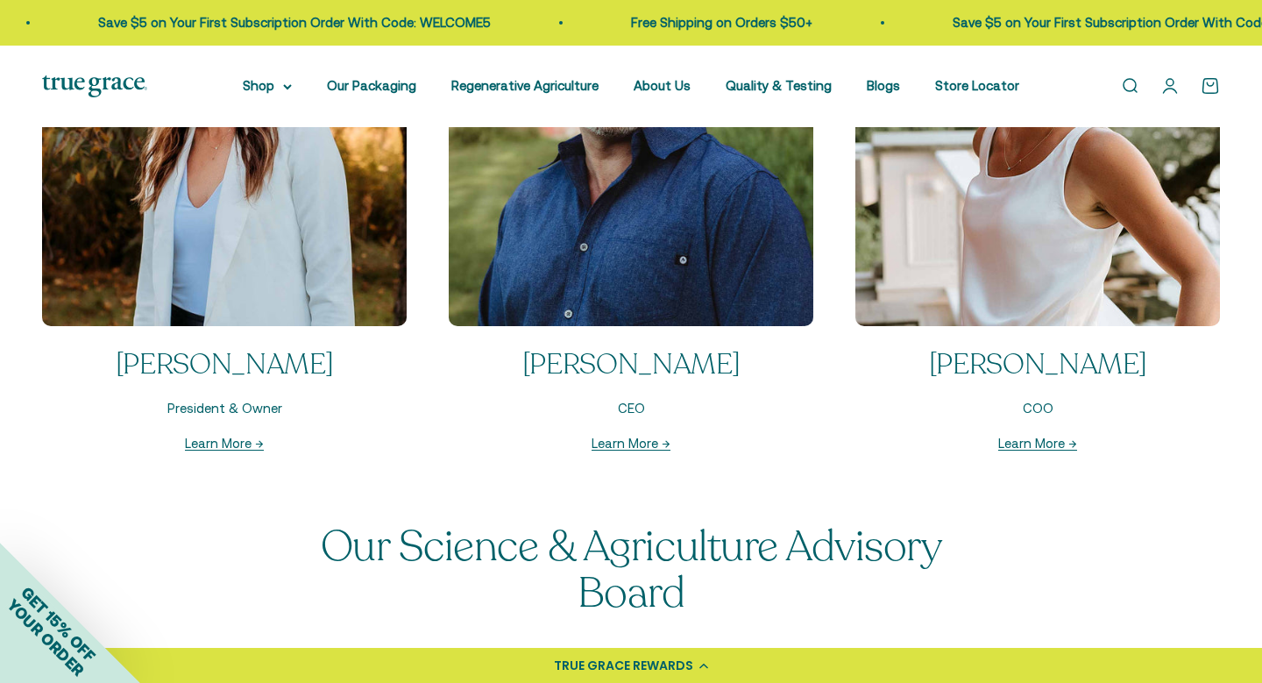
scroll to position [2004, 0]
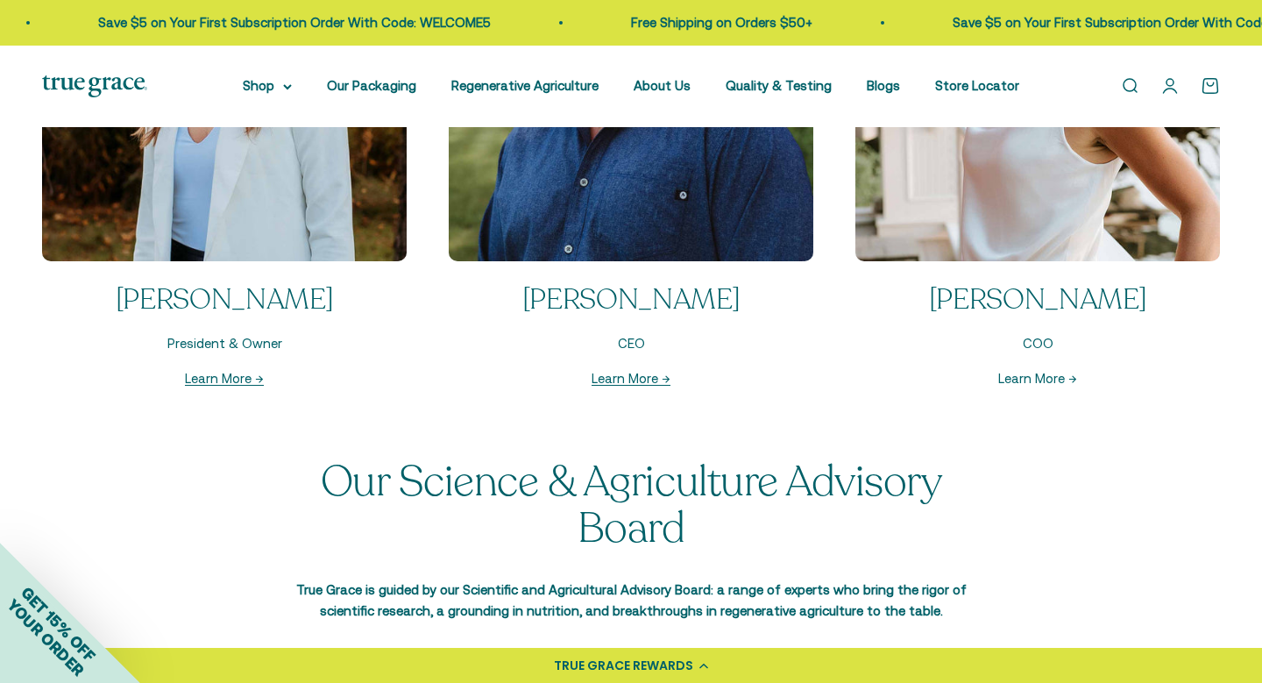
click at [1032, 379] on link "Learn More →" at bounding box center [1037, 378] width 79 height 15
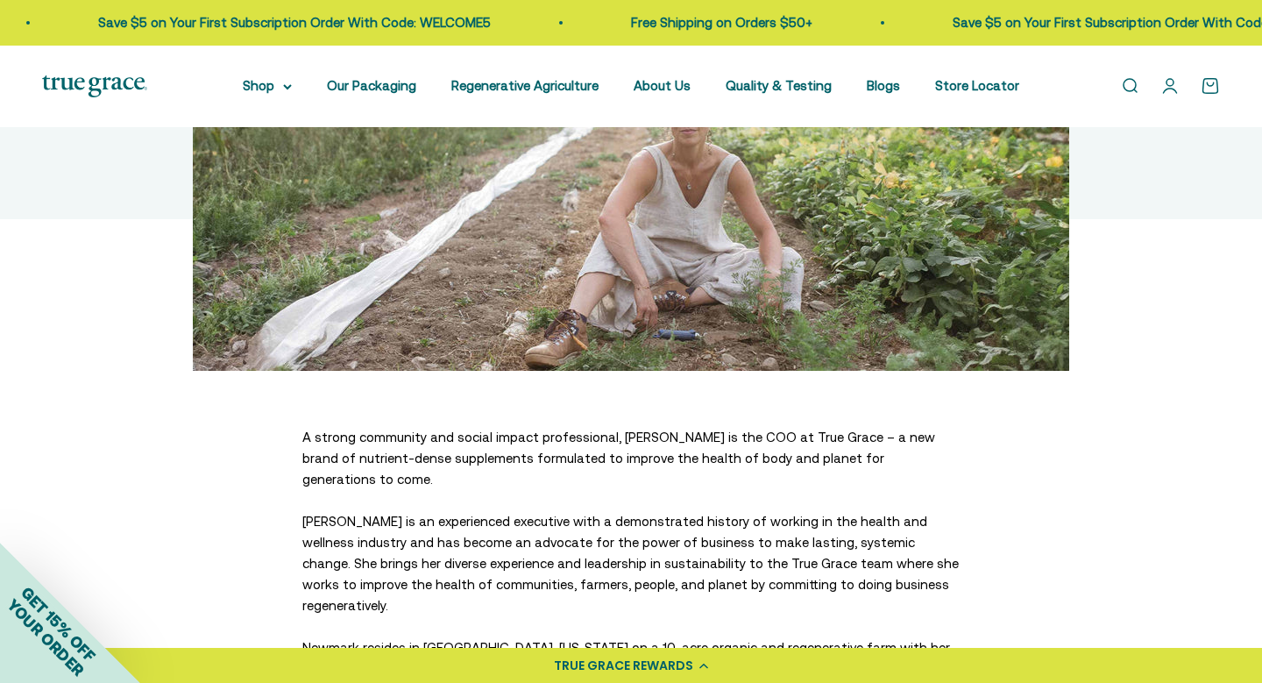
scroll to position [302, 0]
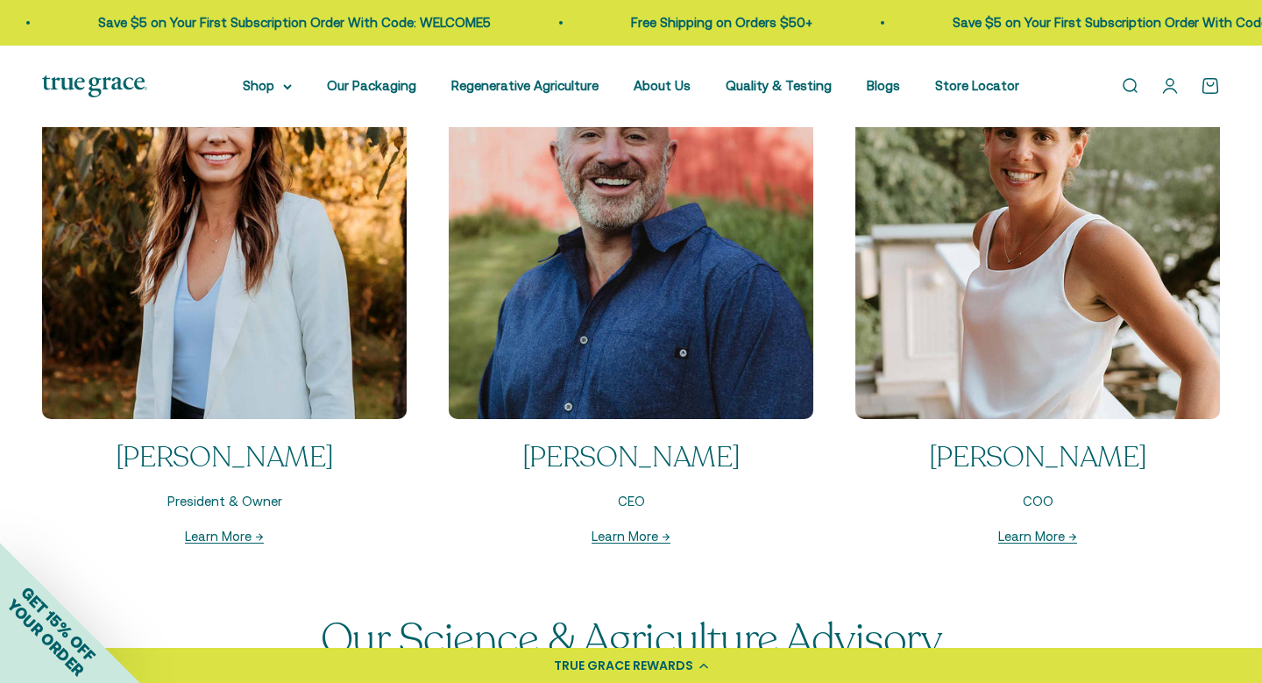
scroll to position [1857, 0]
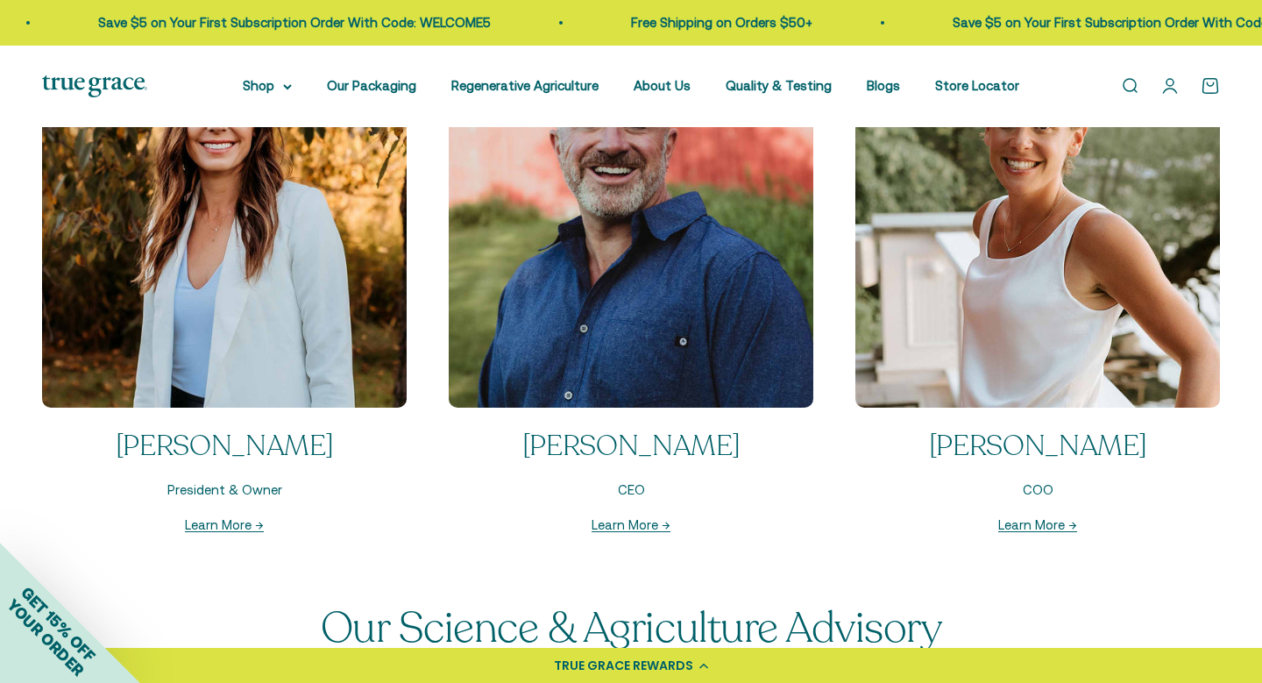
click at [234, 514] on div "Learn More →" at bounding box center [224, 524] width 365 height 21
click at [232, 517] on link "Learn More →" at bounding box center [224, 524] width 79 height 15
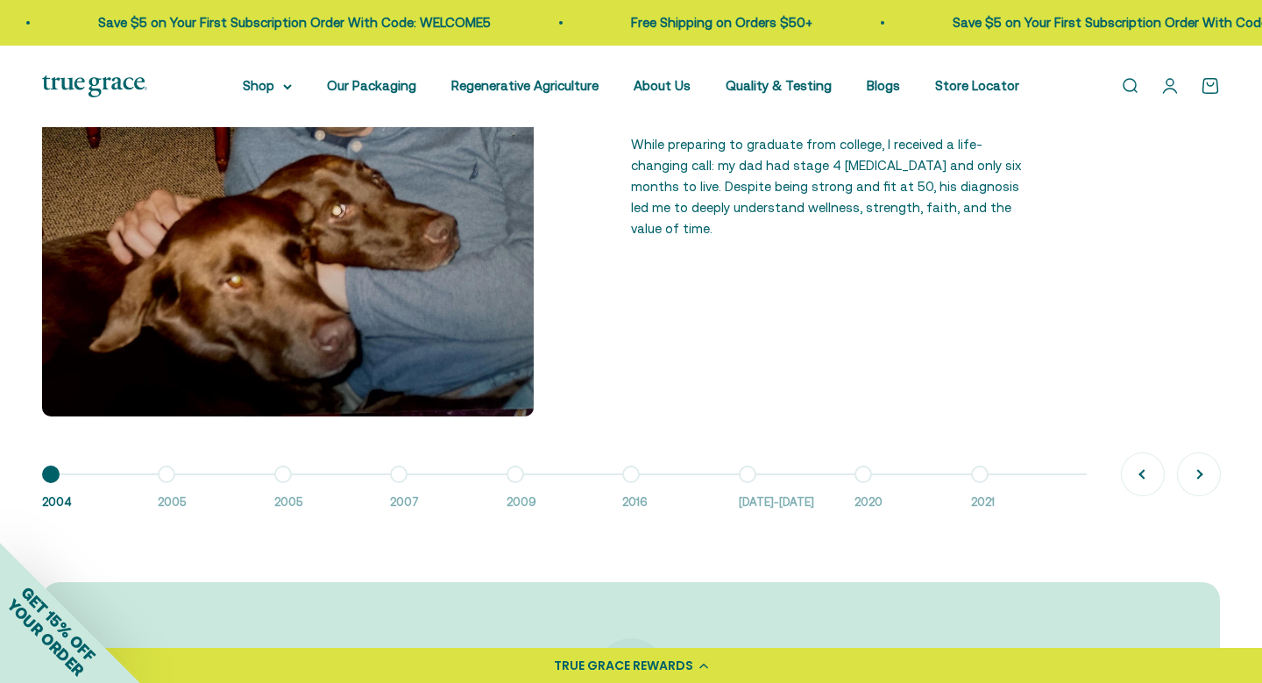
scroll to position [1436, 0]
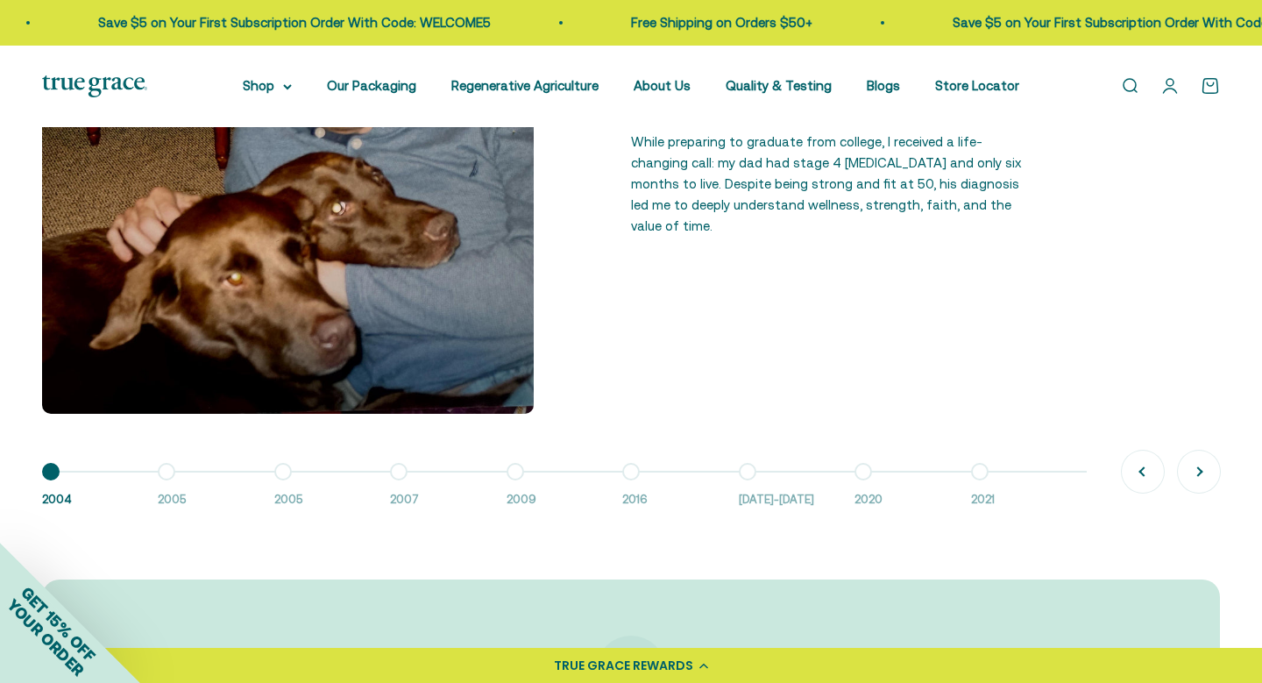
click at [744, 472] on button "Go to item 7 2016-2018" at bounding box center [797, 491] width 116 height 38
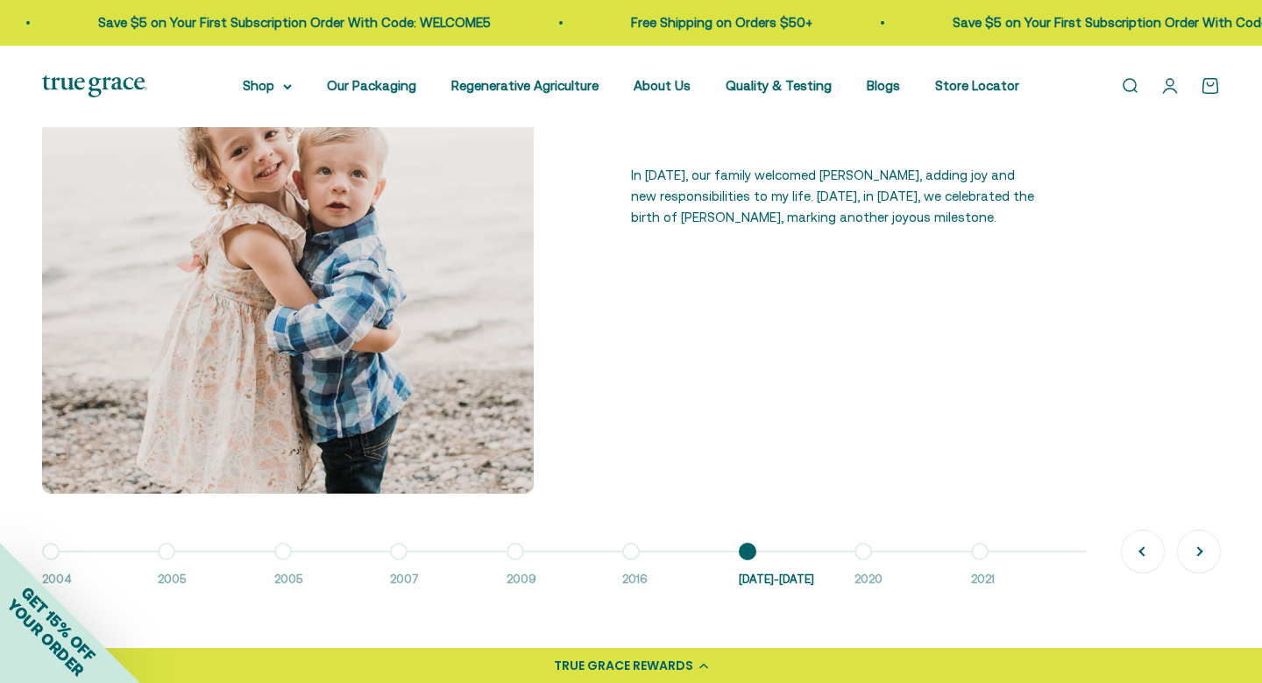
scroll to position [1355, 0]
click at [860, 552] on button "Go to item 8 2020" at bounding box center [913, 571] width 116 height 38
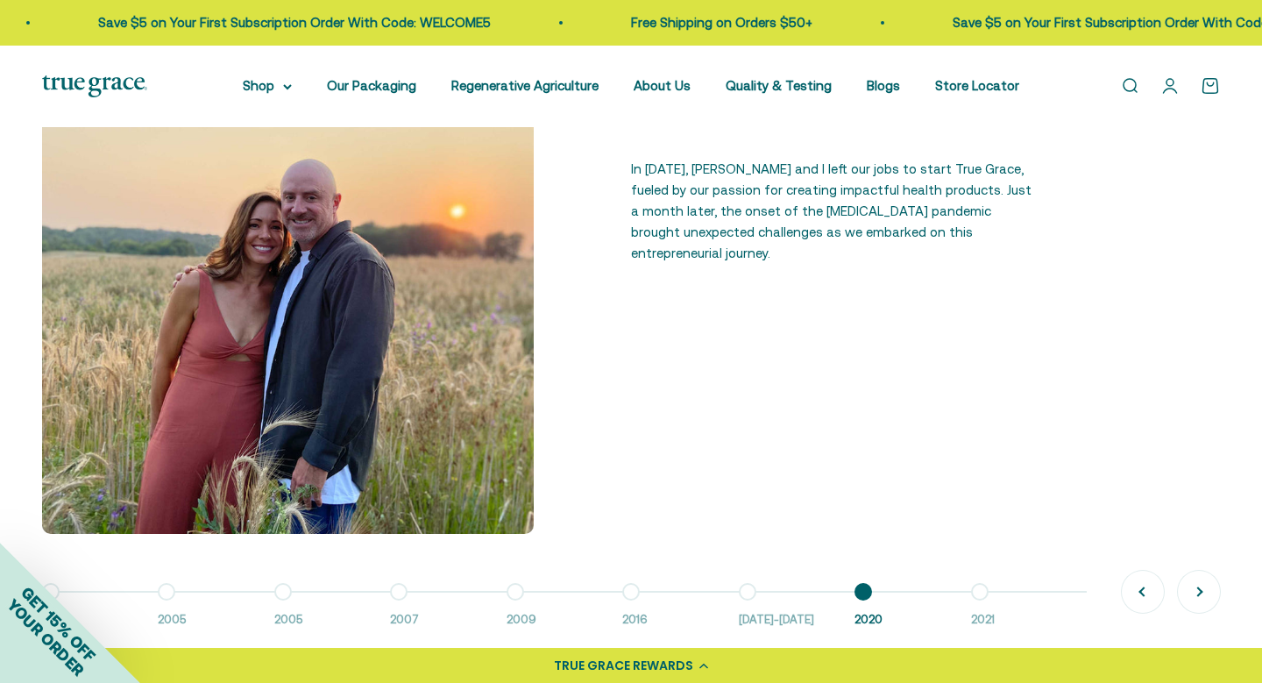
scroll to position [1310, 0]
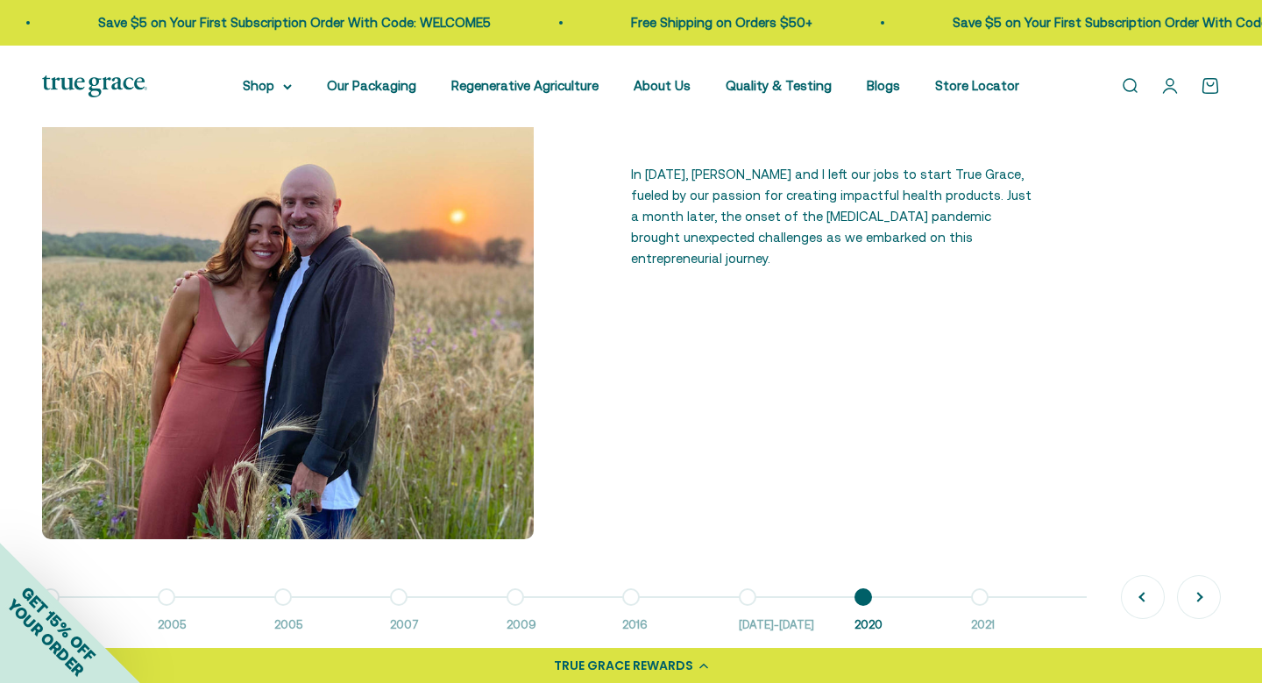
click at [977, 605] on button "Go to item 9 2021" at bounding box center [1029, 616] width 116 height 38
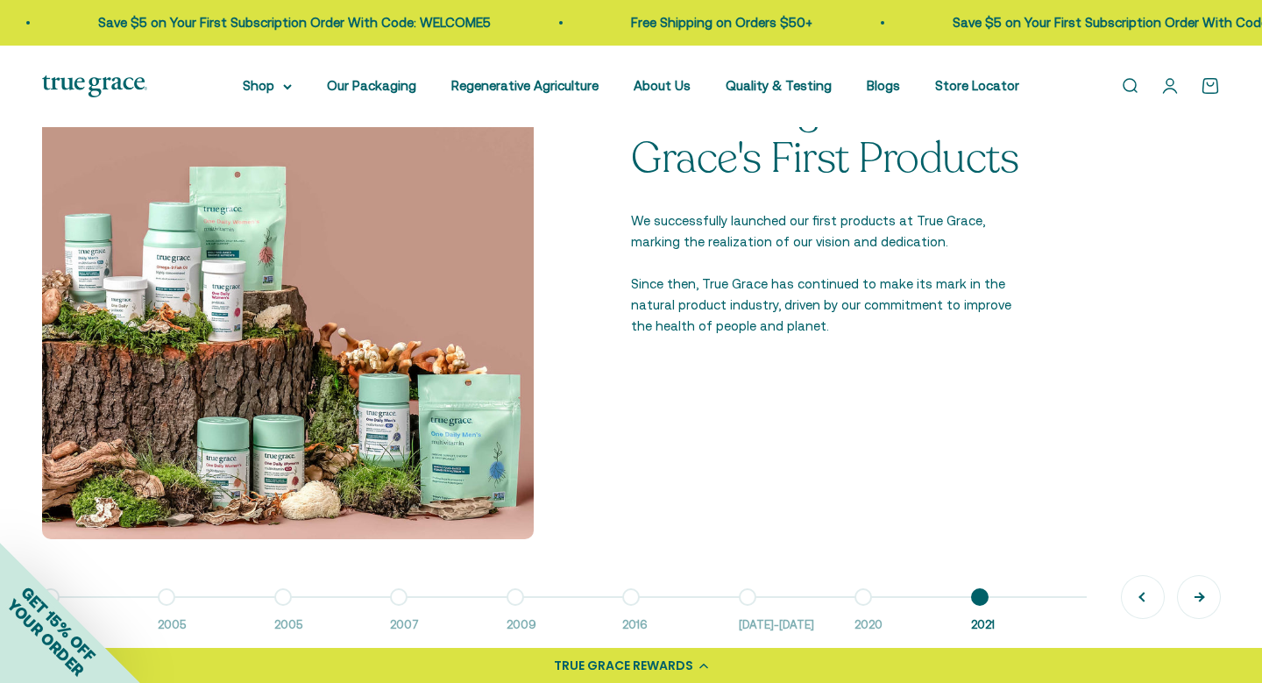
click at [1195, 597] on button "Next" at bounding box center [1199, 597] width 42 height 42
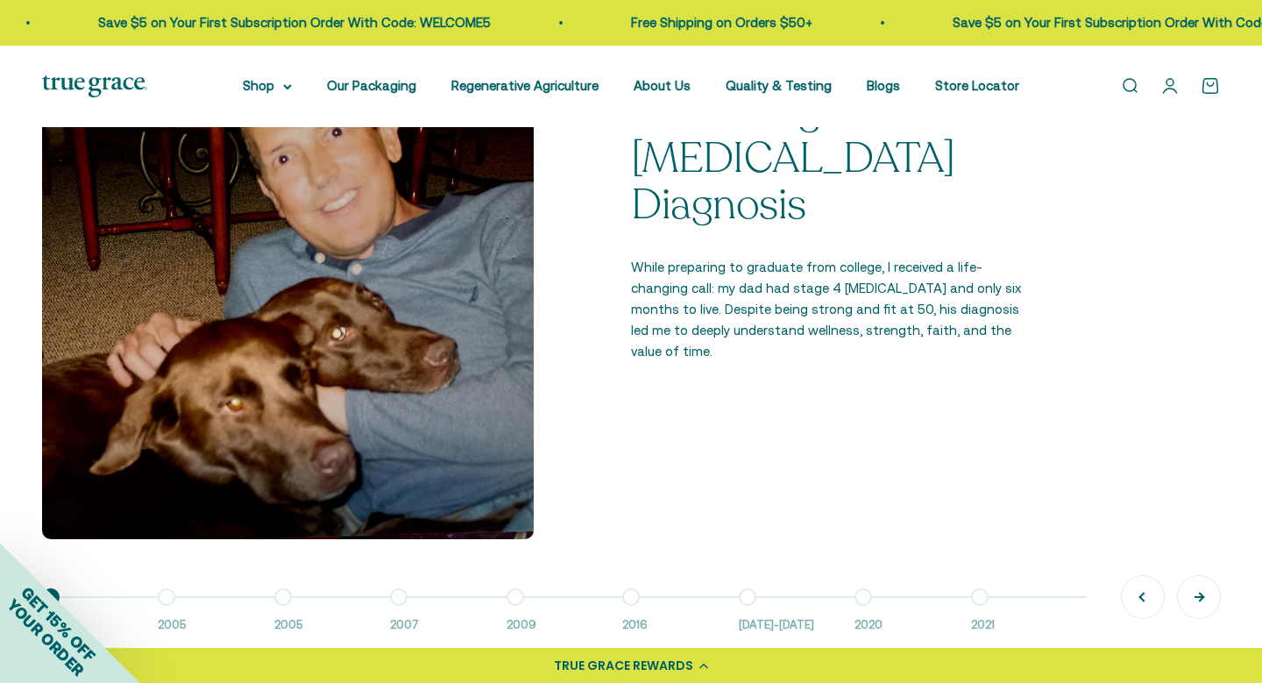
click at [1195, 597] on button "Next" at bounding box center [1199, 597] width 42 height 42
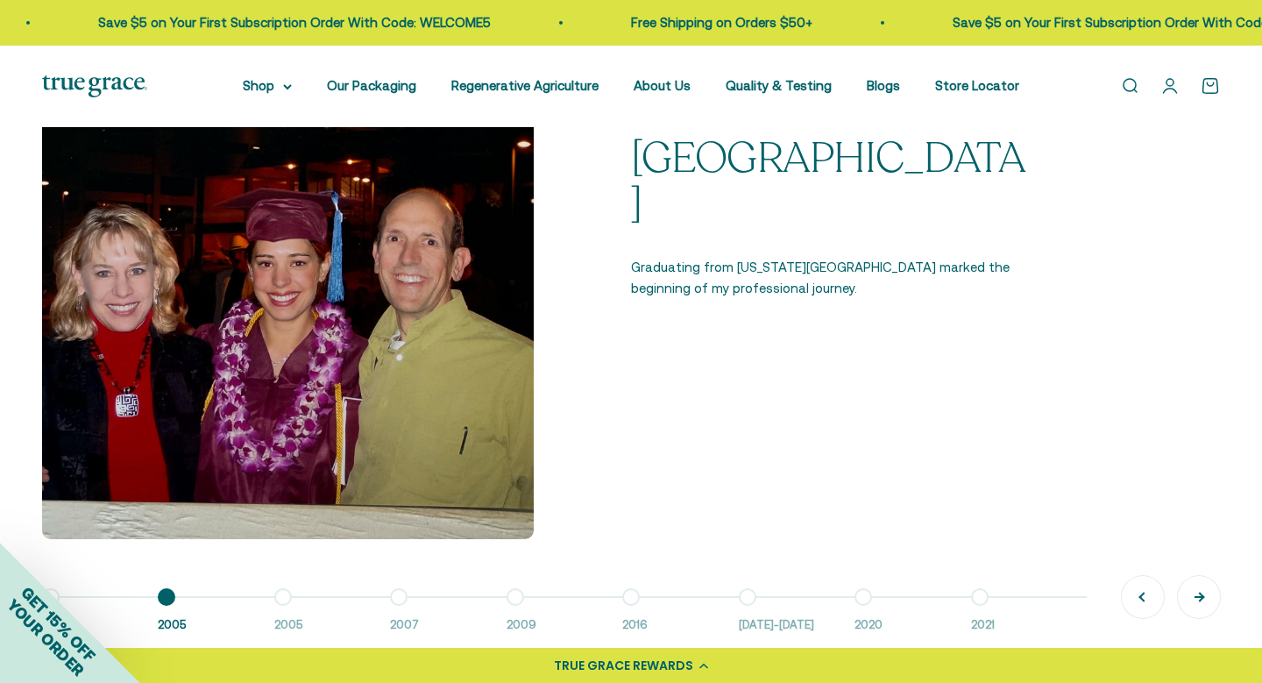
click at [1195, 597] on button "Next" at bounding box center [1199, 597] width 42 height 42
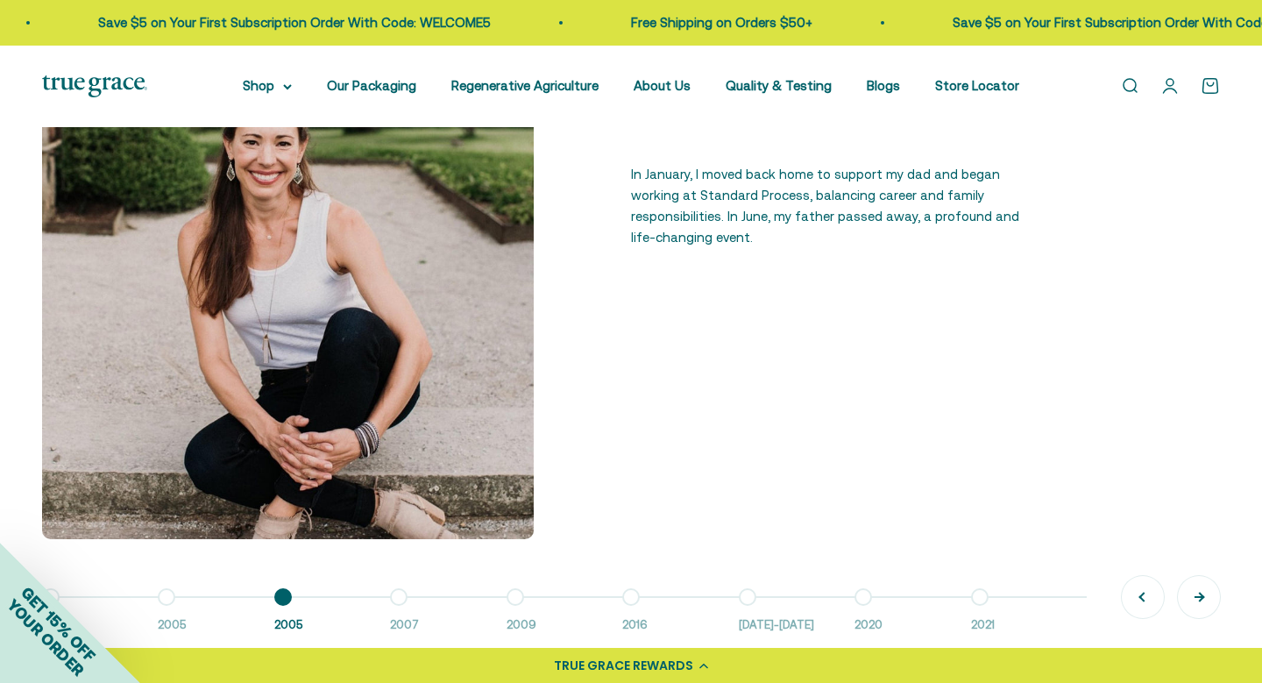
click at [1195, 597] on button "Next" at bounding box center [1199, 597] width 42 height 42
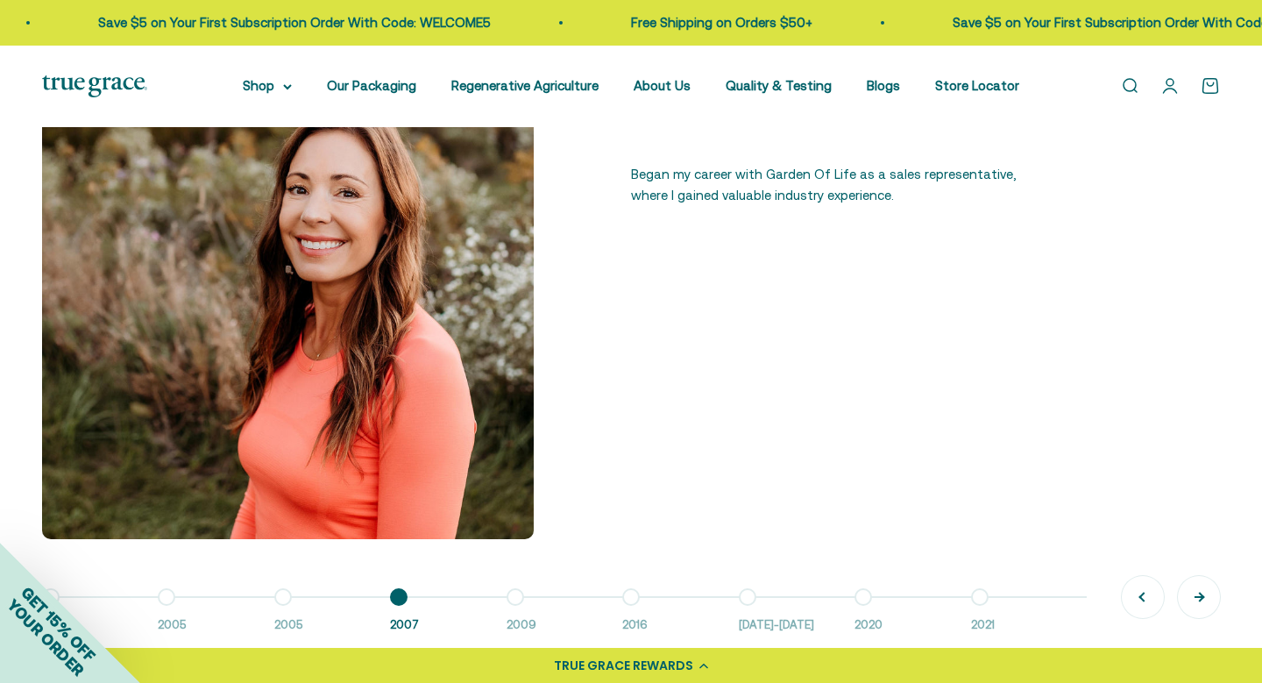
click at [1195, 597] on button "Next" at bounding box center [1199, 597] width 42 height 42
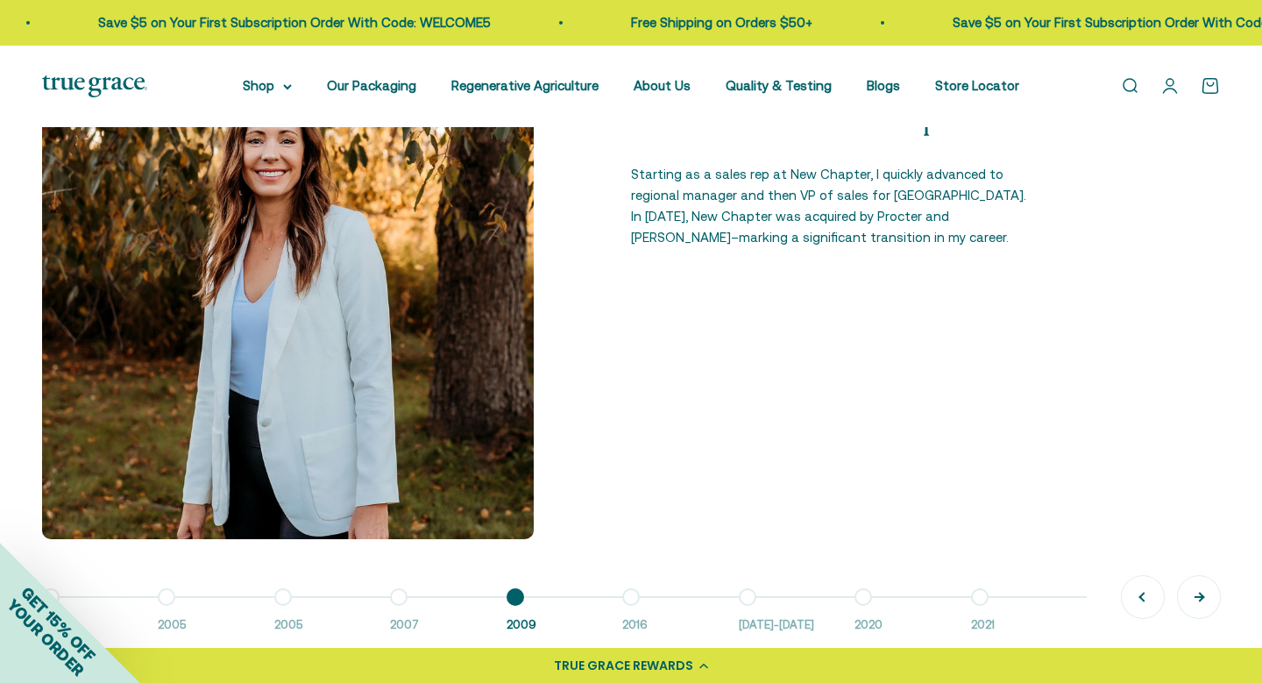
click at [1195, 597] on button "Next" at bounding box center [1199, 597] width 42 height 42
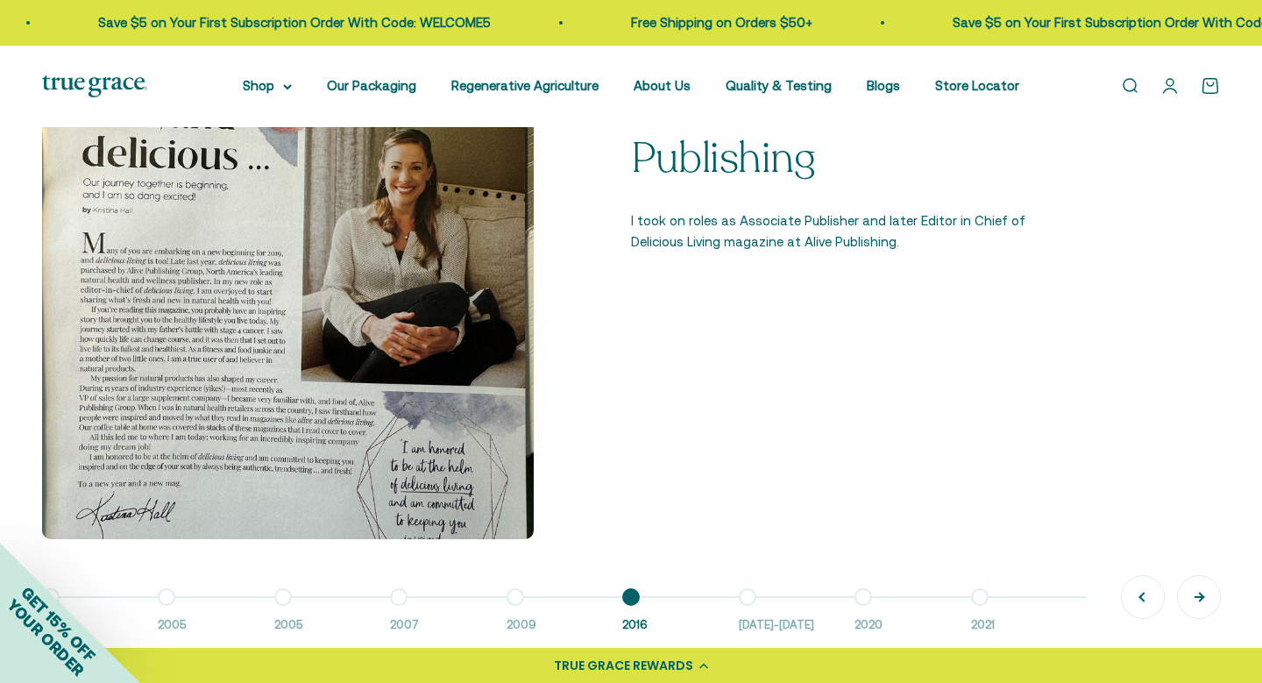
click at [1195, 597] on button "Next" at bounding box center [1199, 597] width 42 height 42
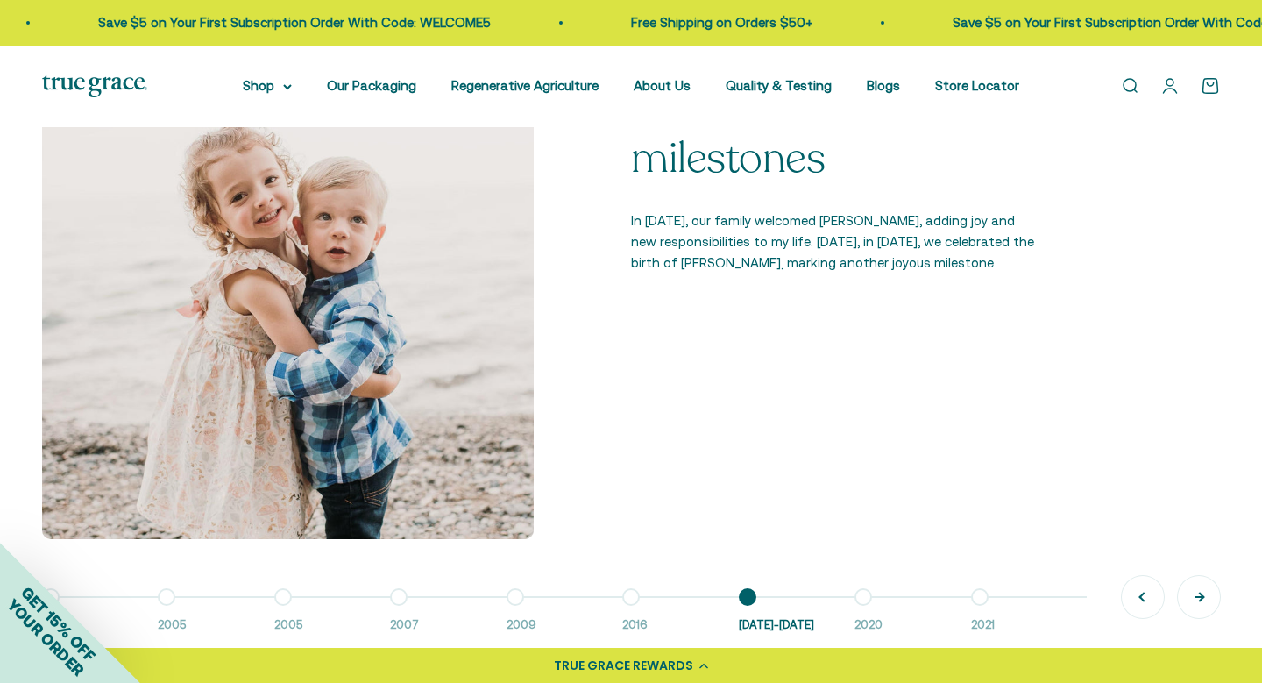
click at [1195, 597] on button "Next" at bounding box center [1199, 597] width 42 height 42
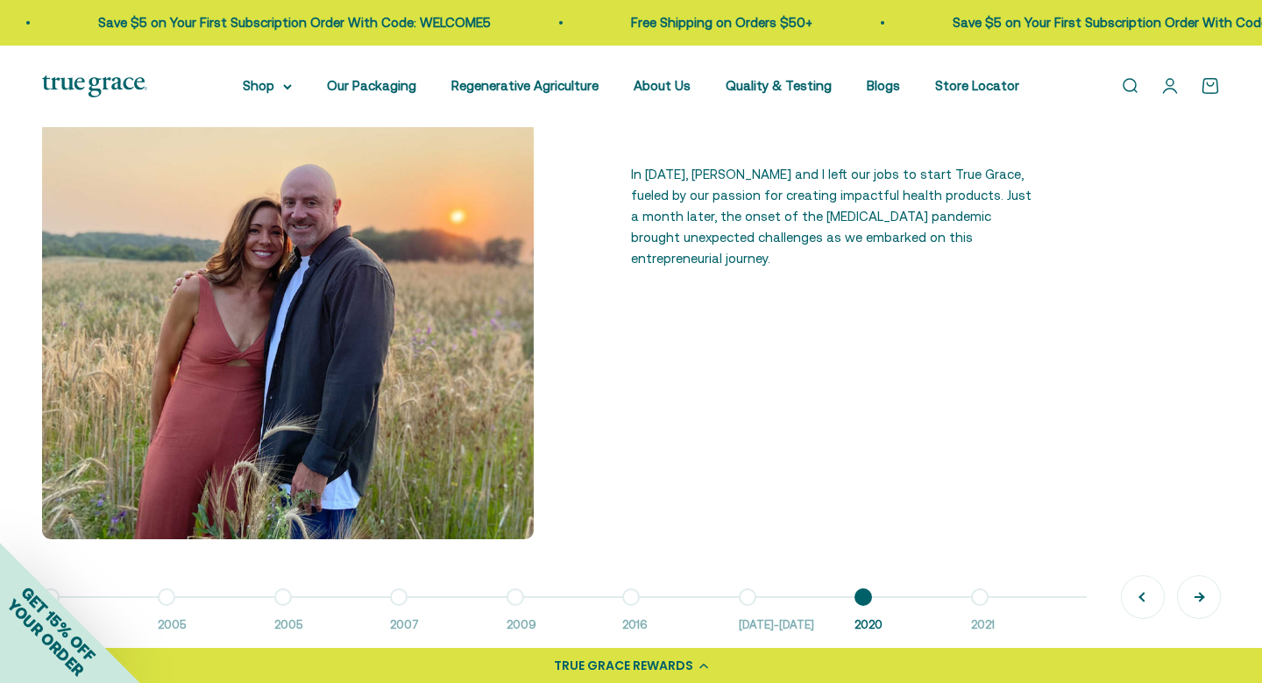
click at [1195, 597] on button "Next" at bounding box center [1199, 597] width 42 height 42
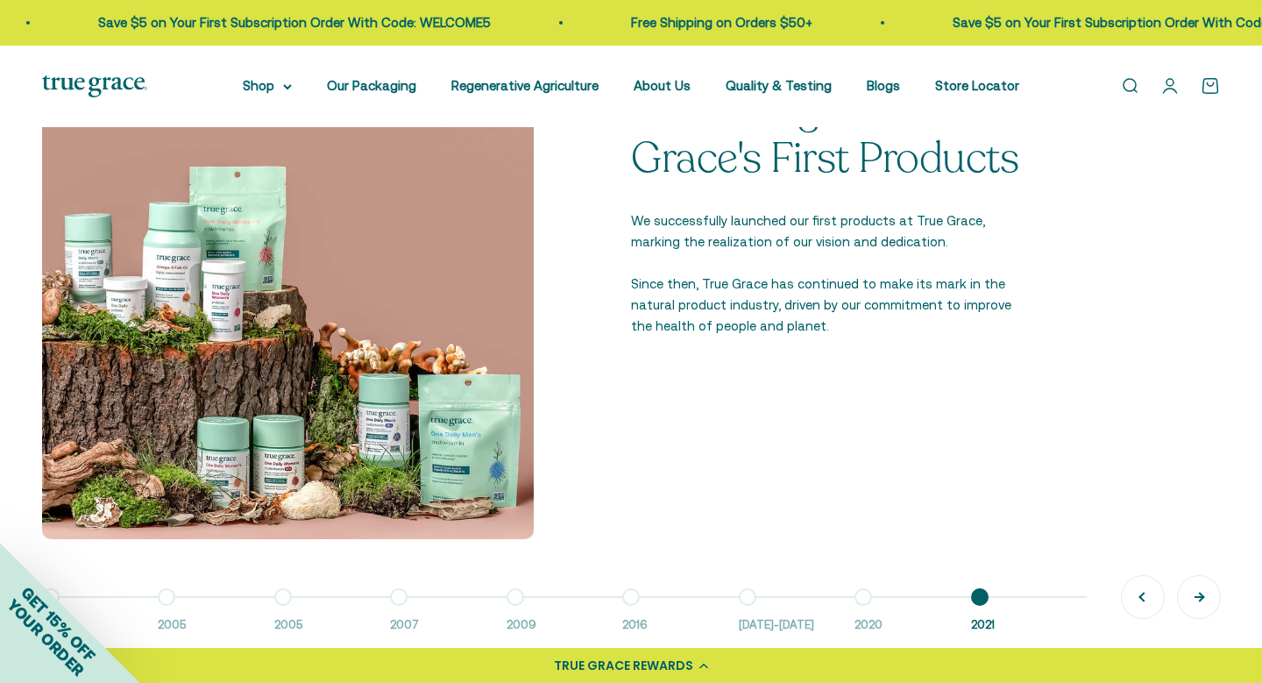
click at [1195, 597] on button "Next" at bounding box center [1199, 597] width 42 height 42
